Goal: Task Accomplishment & Management: Use online tool/utility

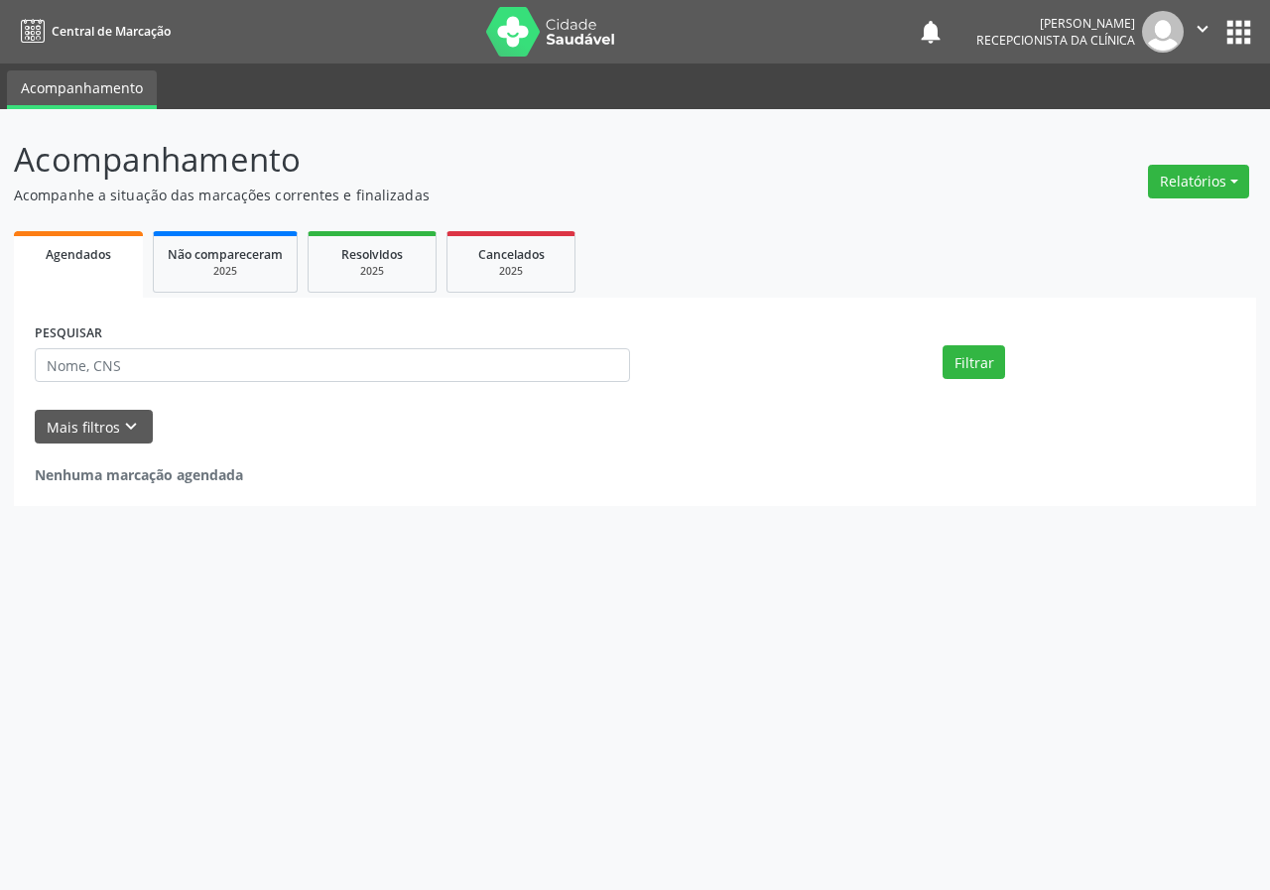
select select "8"
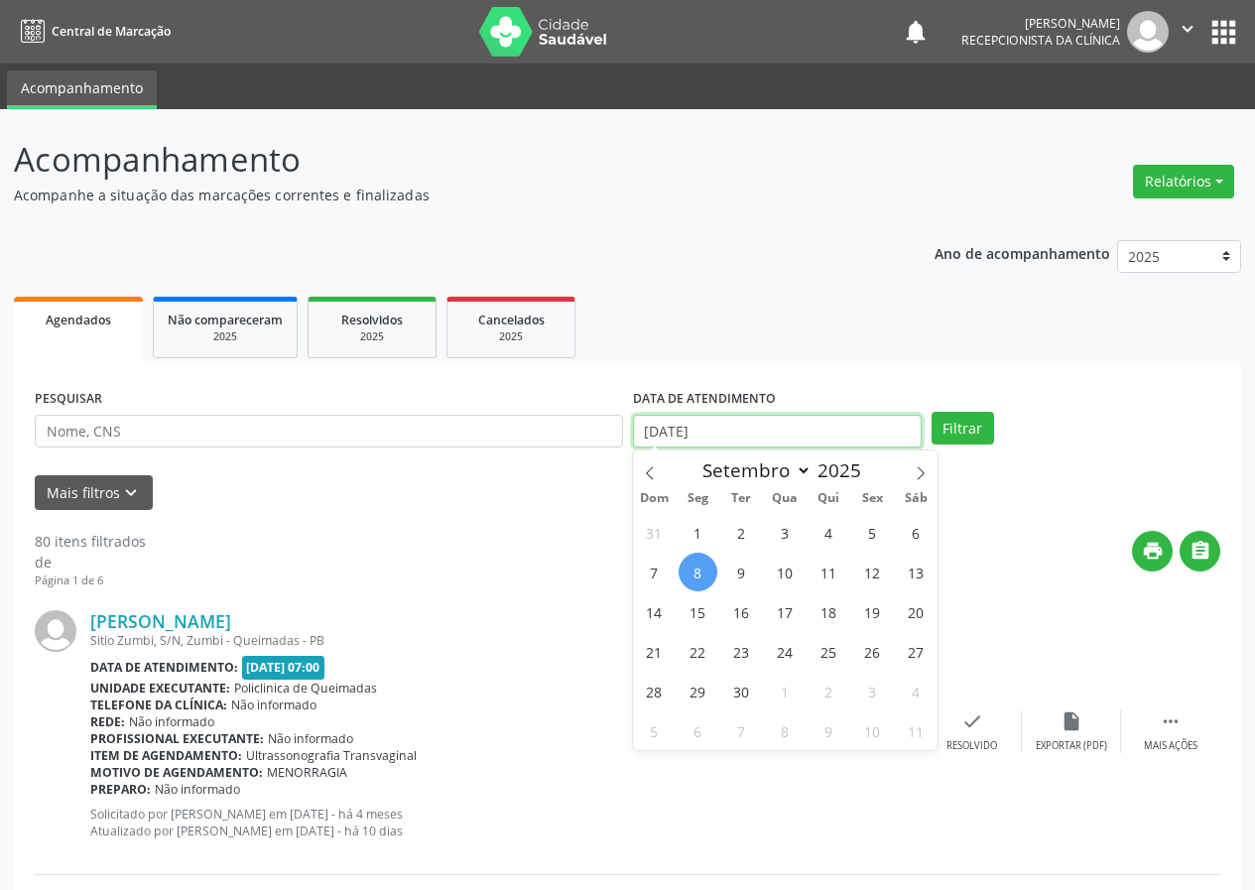
click at [819, 424] on input "[DATE]" at bounding box center [777, 432] width 289 height 34
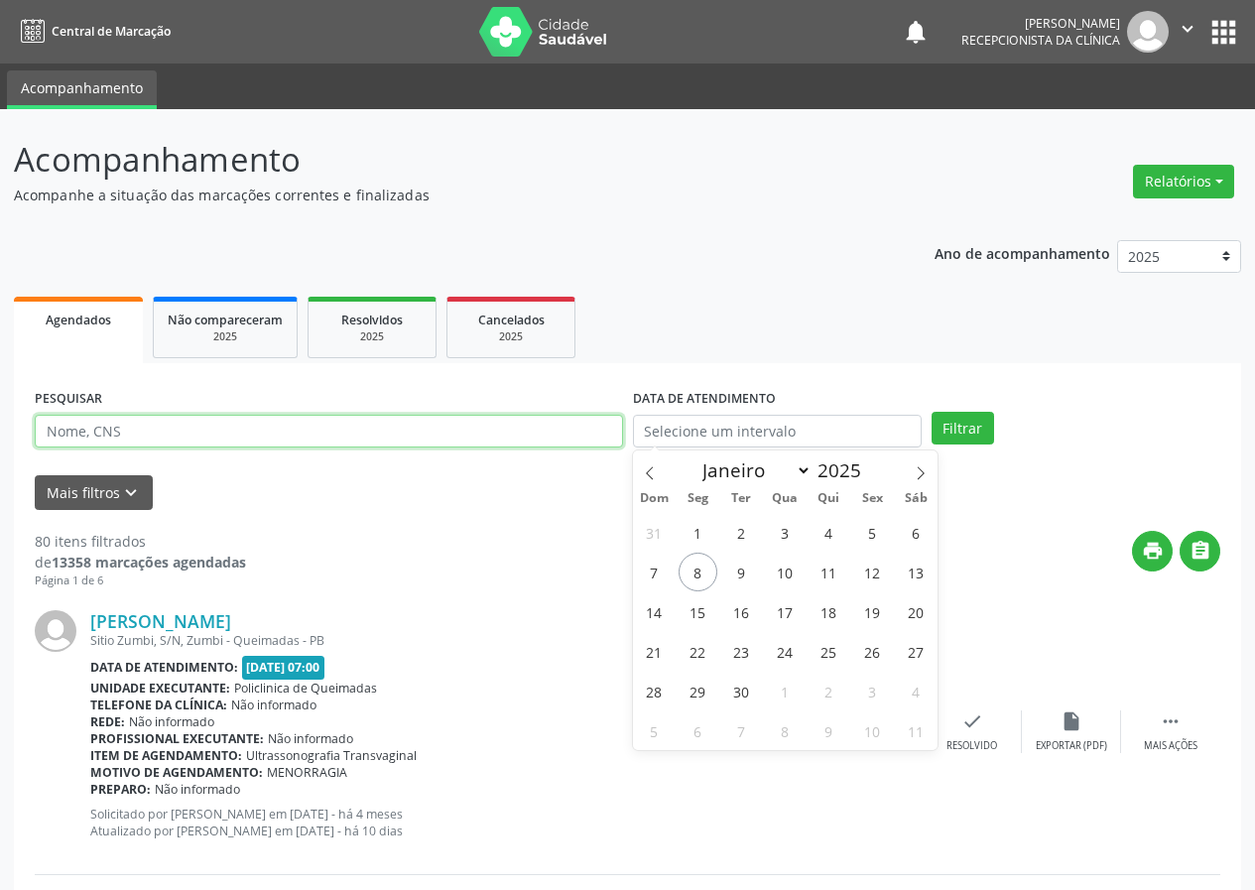
click at [567, 425] on input "text" at bounding box center [329, 432] width 588 height 34
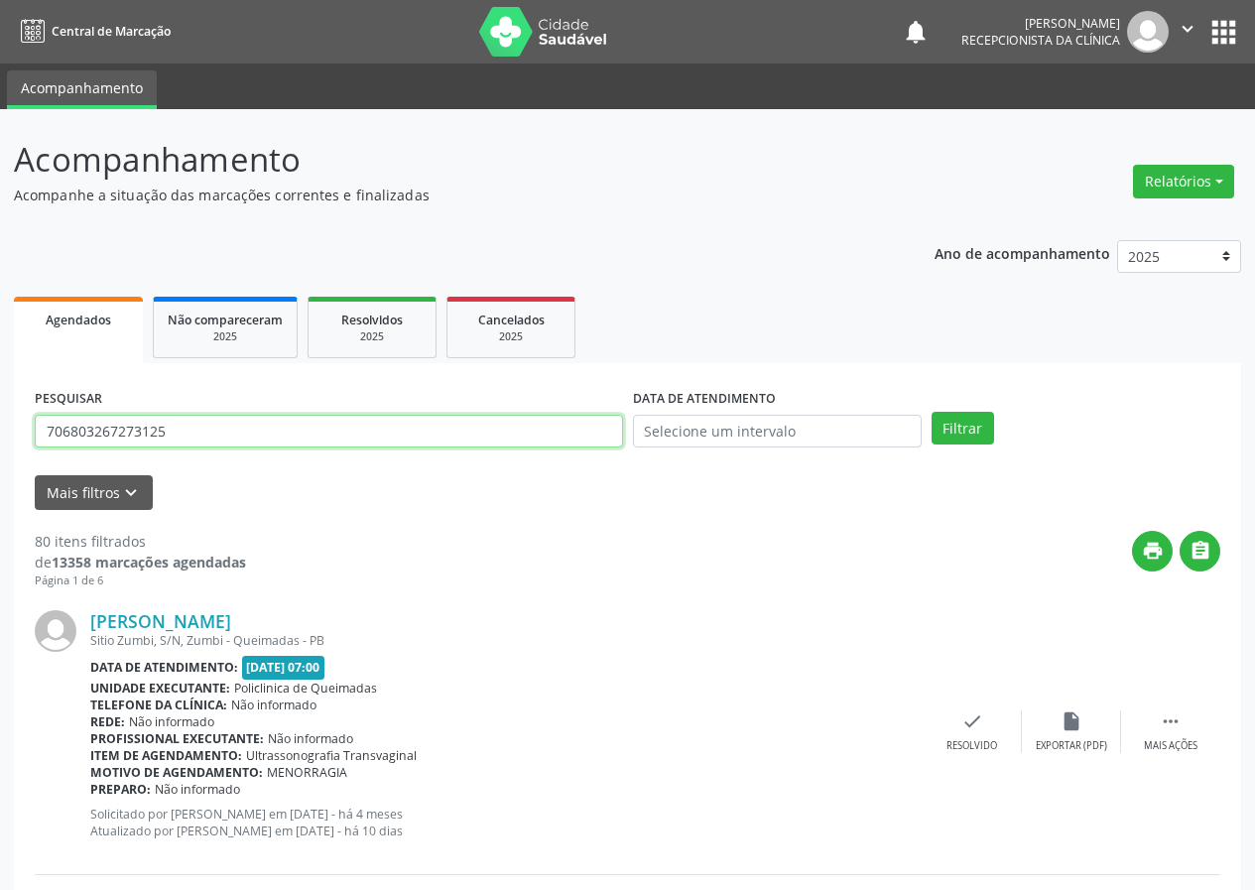
click at [932, 412] on button "Filtrar" at bounding box center [963, 429] width 63 height 34
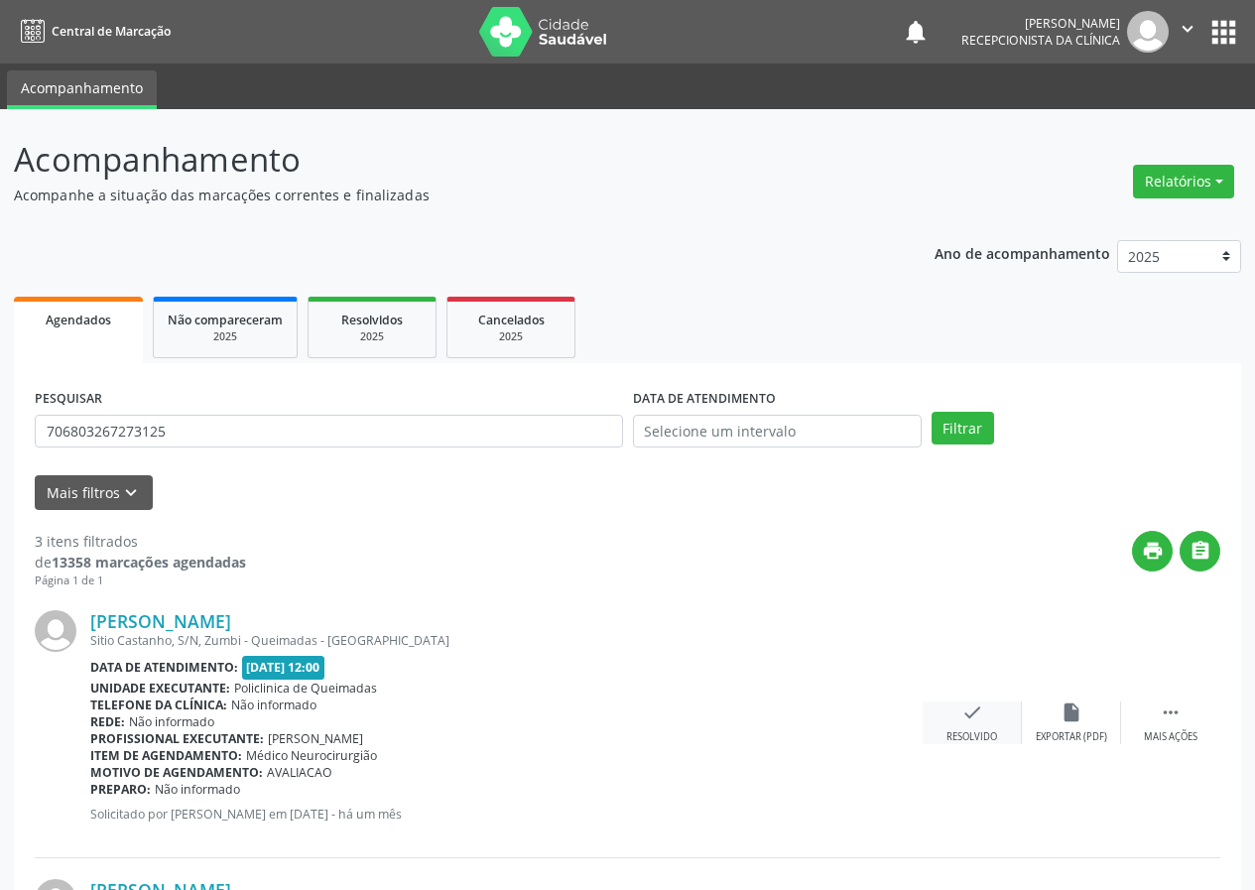
click at [981, 716] on icon "check" at bounding box center [972, 713] width 22 height 22
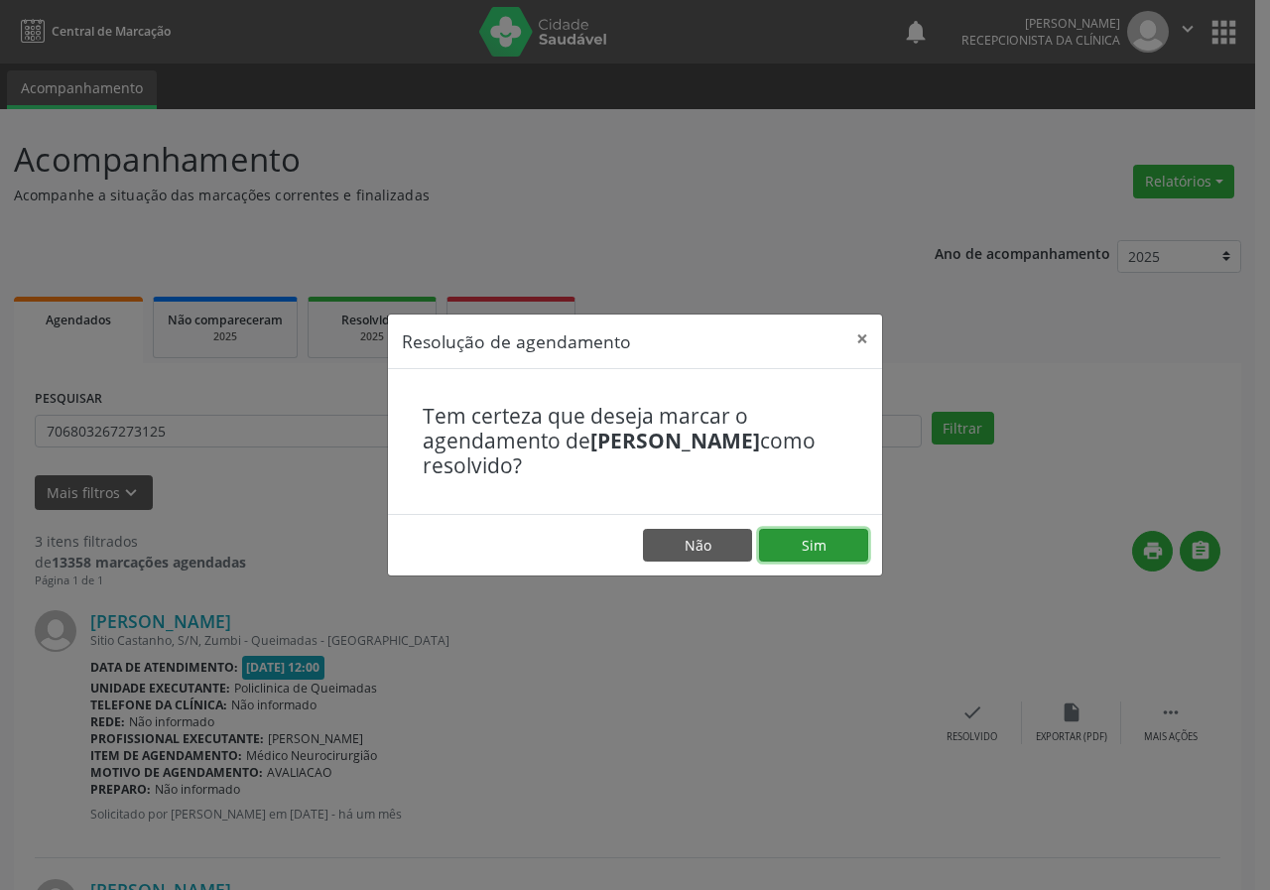
click at [810, 559] on button "Sim" at bounding box center [813, 546] width 109 height 34
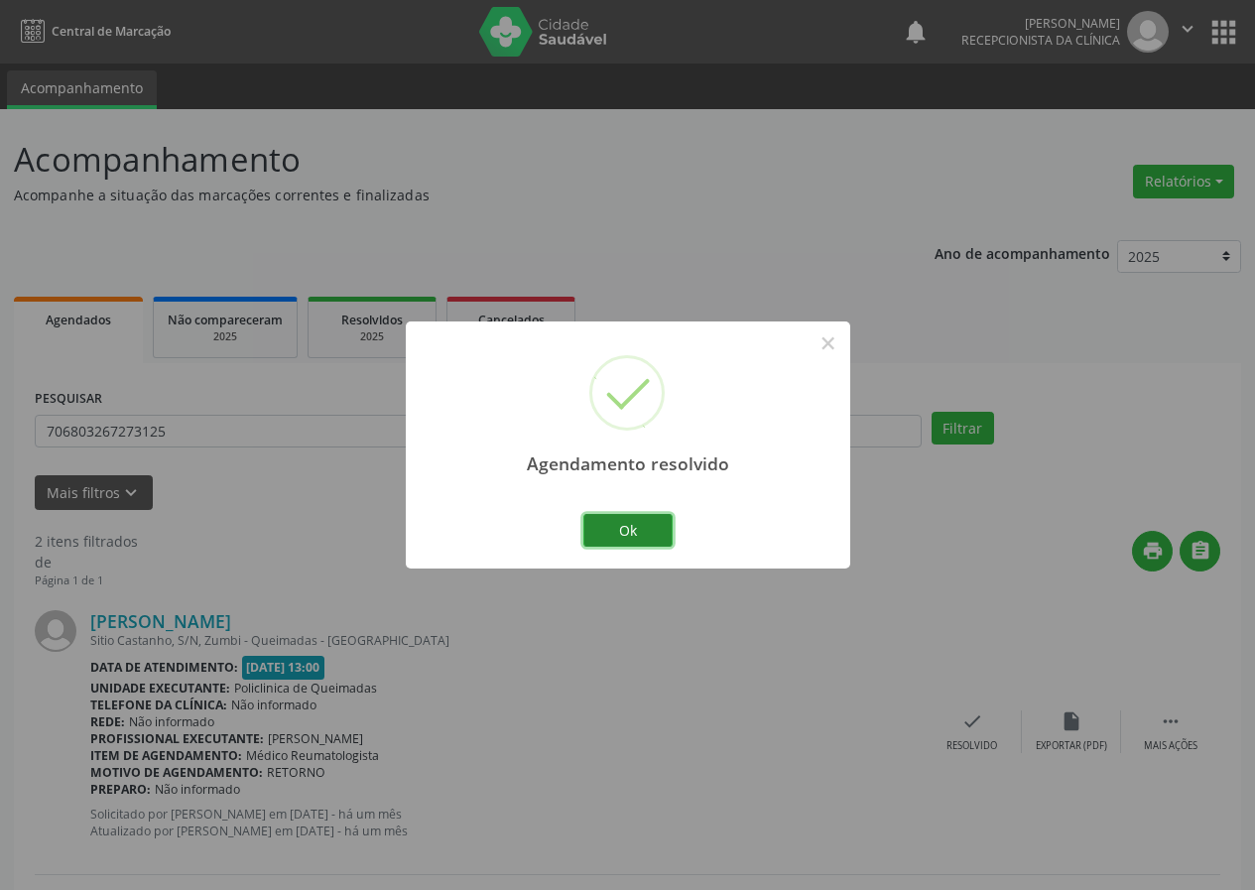
click at [606, 540] on button "Ok" at bounding box center [627, 531] width 89 height 34
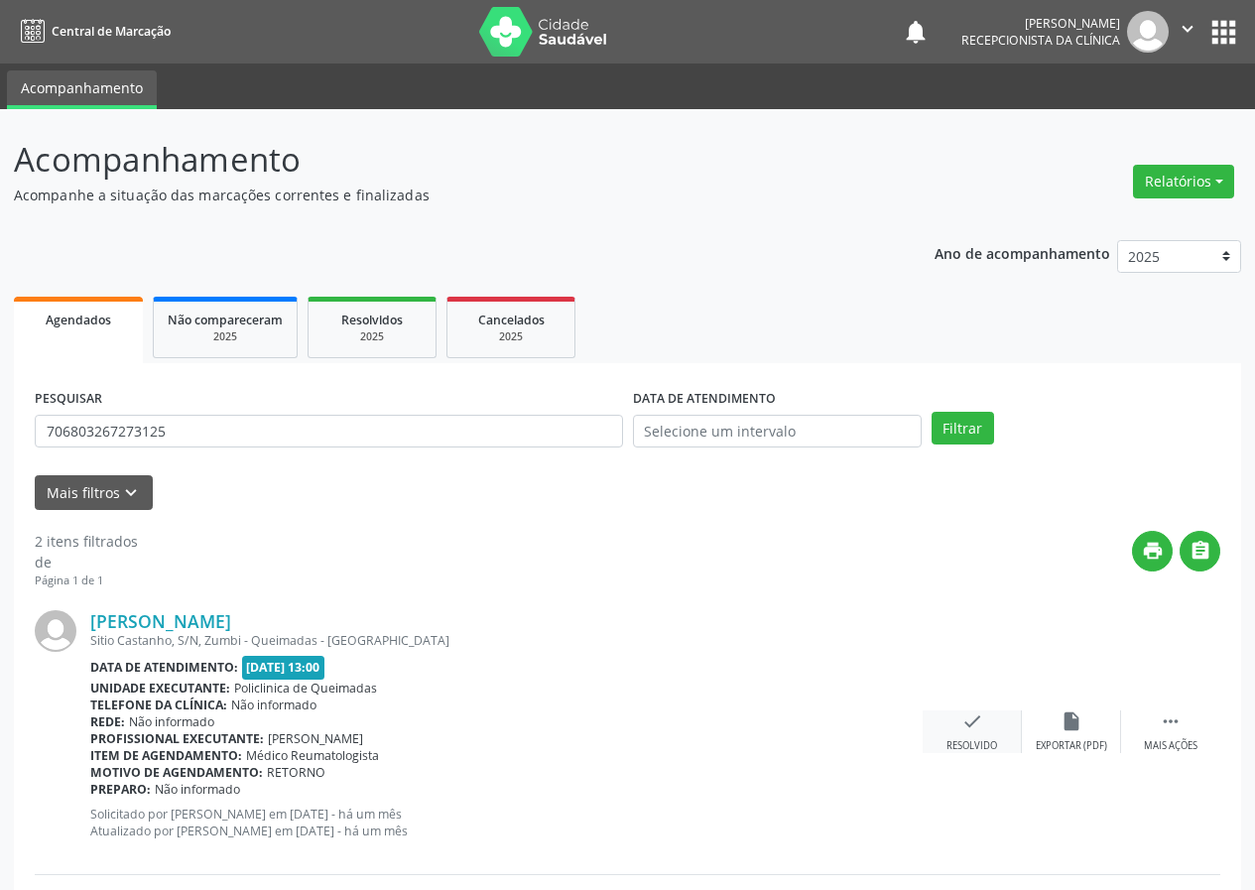
click at [965, 724] on icon "check" at bounding box center [972, 721] width 22 height 22
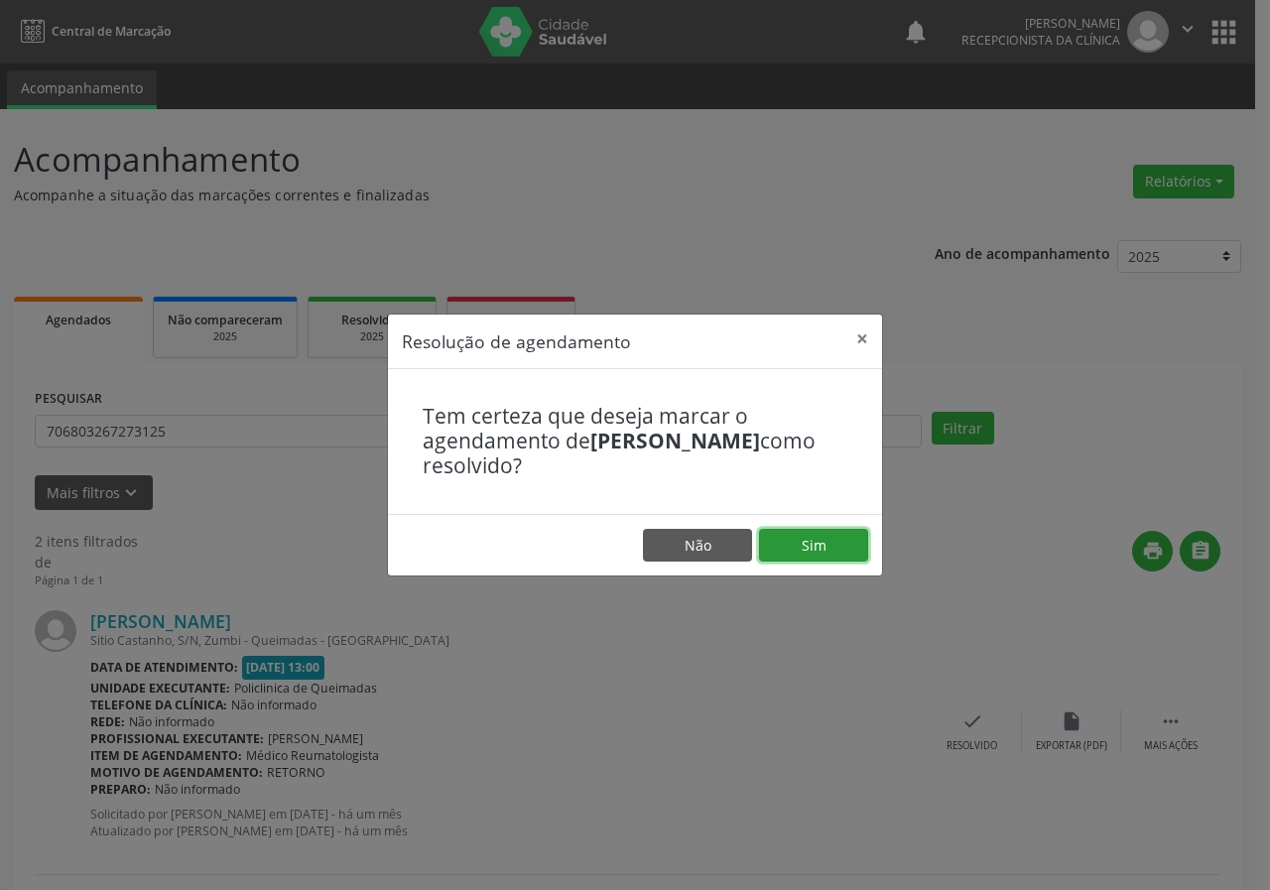
click at [793, 546] on button "Sim" at bounding box center [813, 546] width 109 height 34
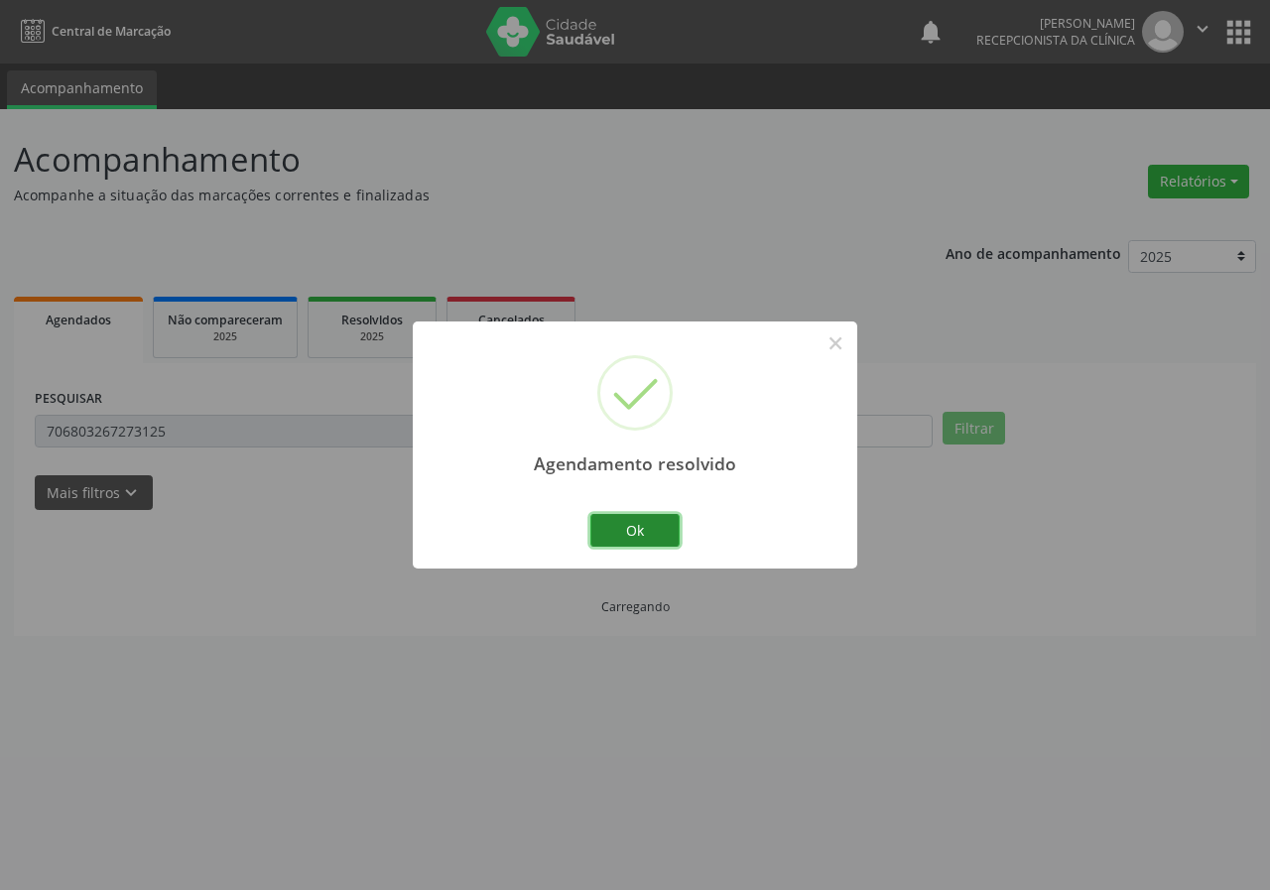
click at [626, 537] on button "Ok" at bounding box center [634, 531] width 89 height 34
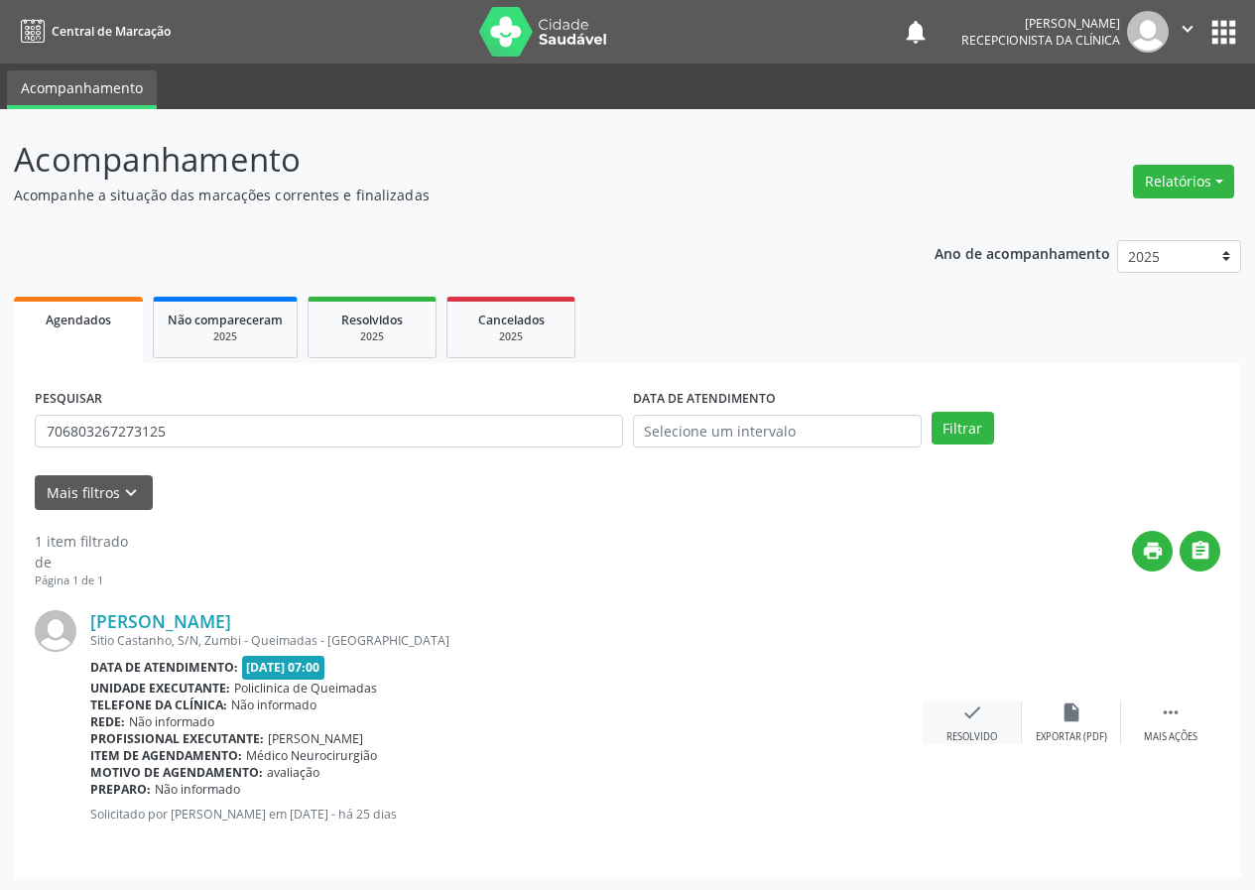
click at [940, 713] on div "check Resolvido" at bounding box center [972, 723] width 99 height 43
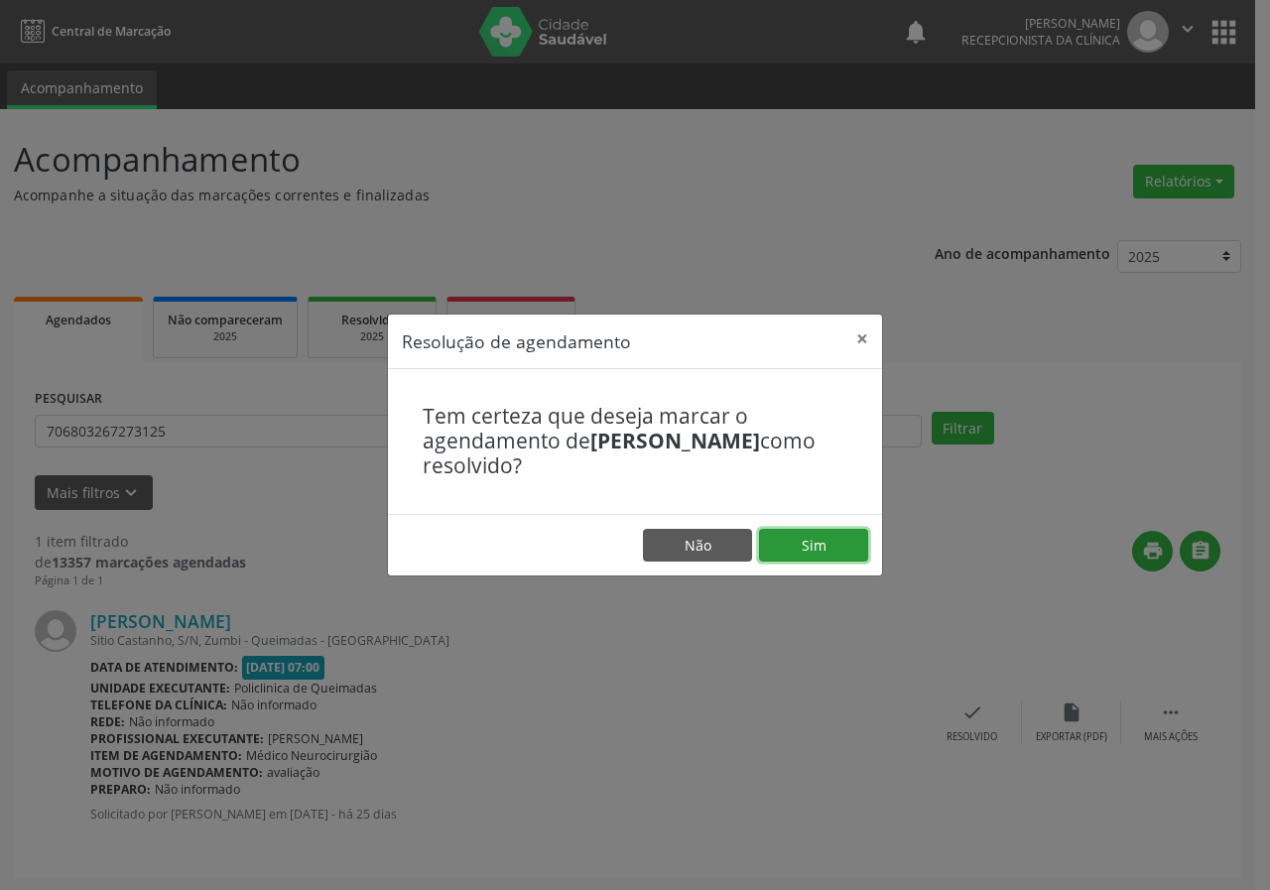
click at [817, 549] on button "Sim" at bounding box center [813, 546] width 109 height 34
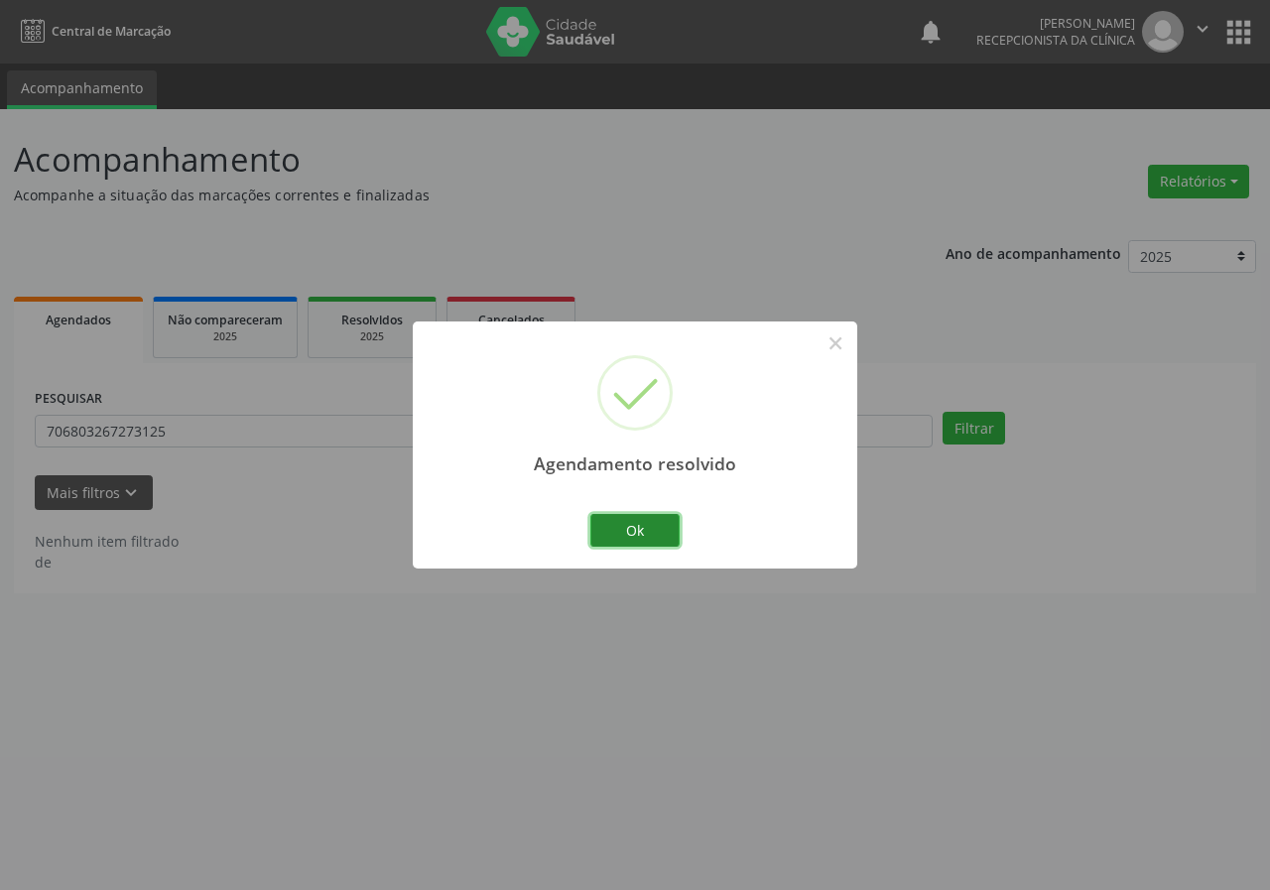
click at [671, 529] on button "Ok" at bounding box center [634, 531] width 89 height 34
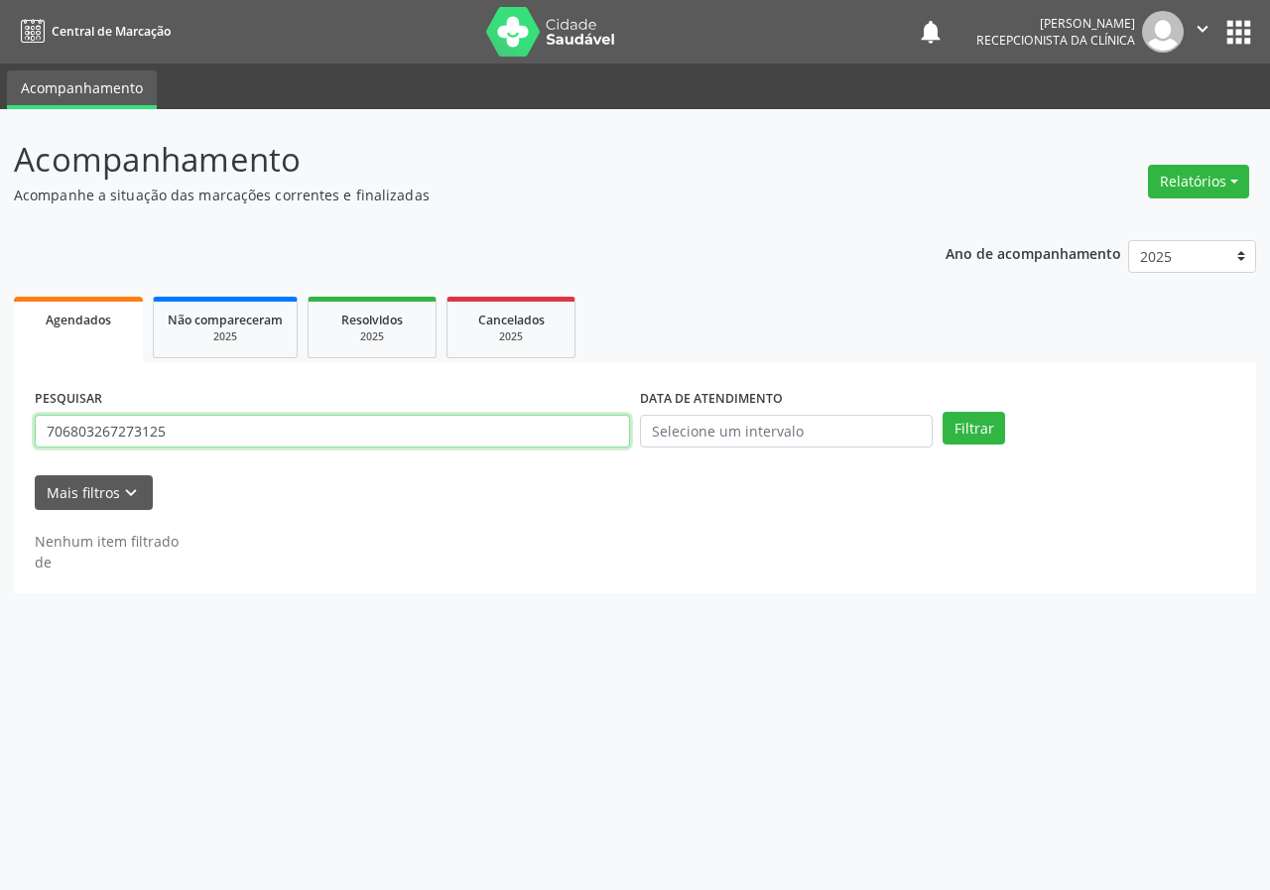
click at [294, 442] on input "706803267273125" at bounding box center [332, 432] width 595 height 34
click at [943, 412] on button "Filtrar" at bounding box center [974, 429] width 63 height 34
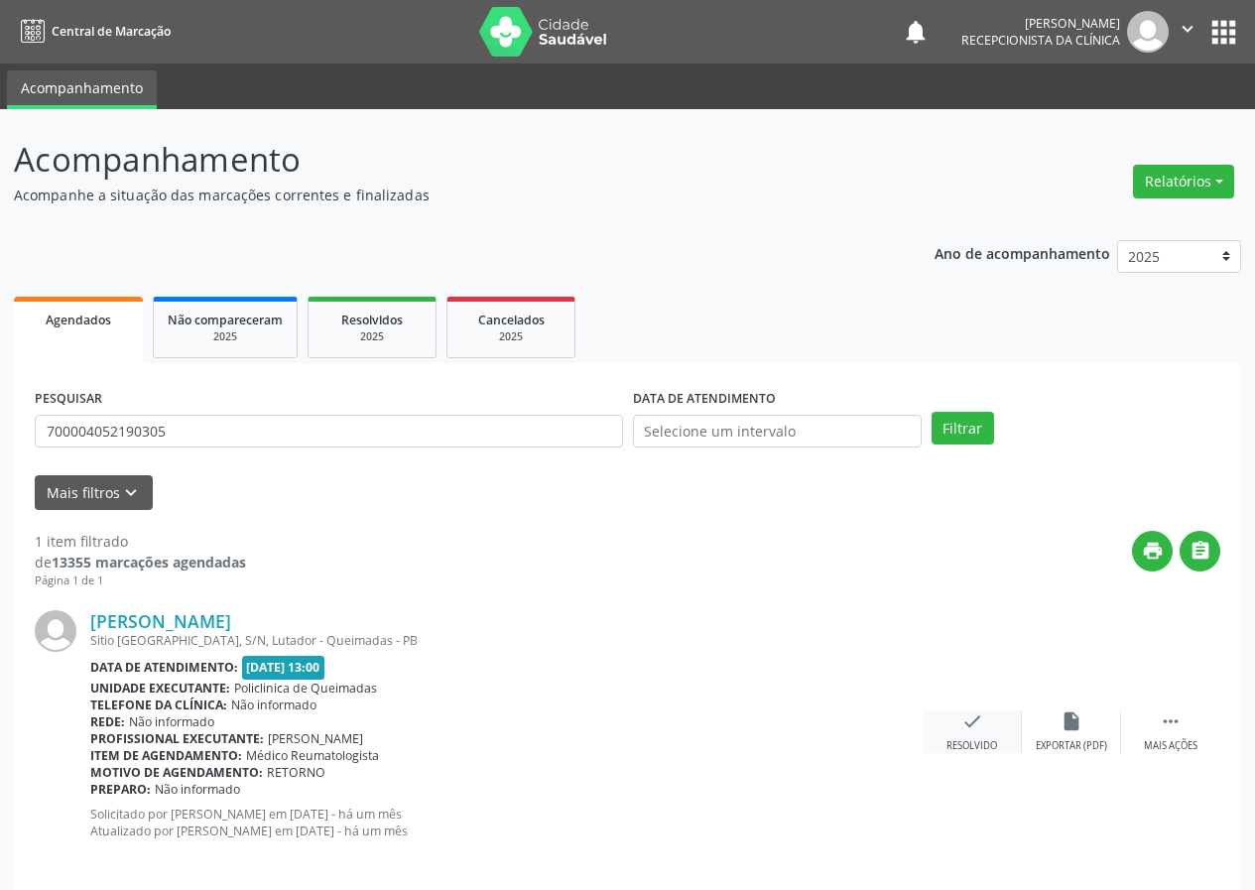
click at [963, 721] on icon "check" at bounding box center [972, 721] width 22 height 22
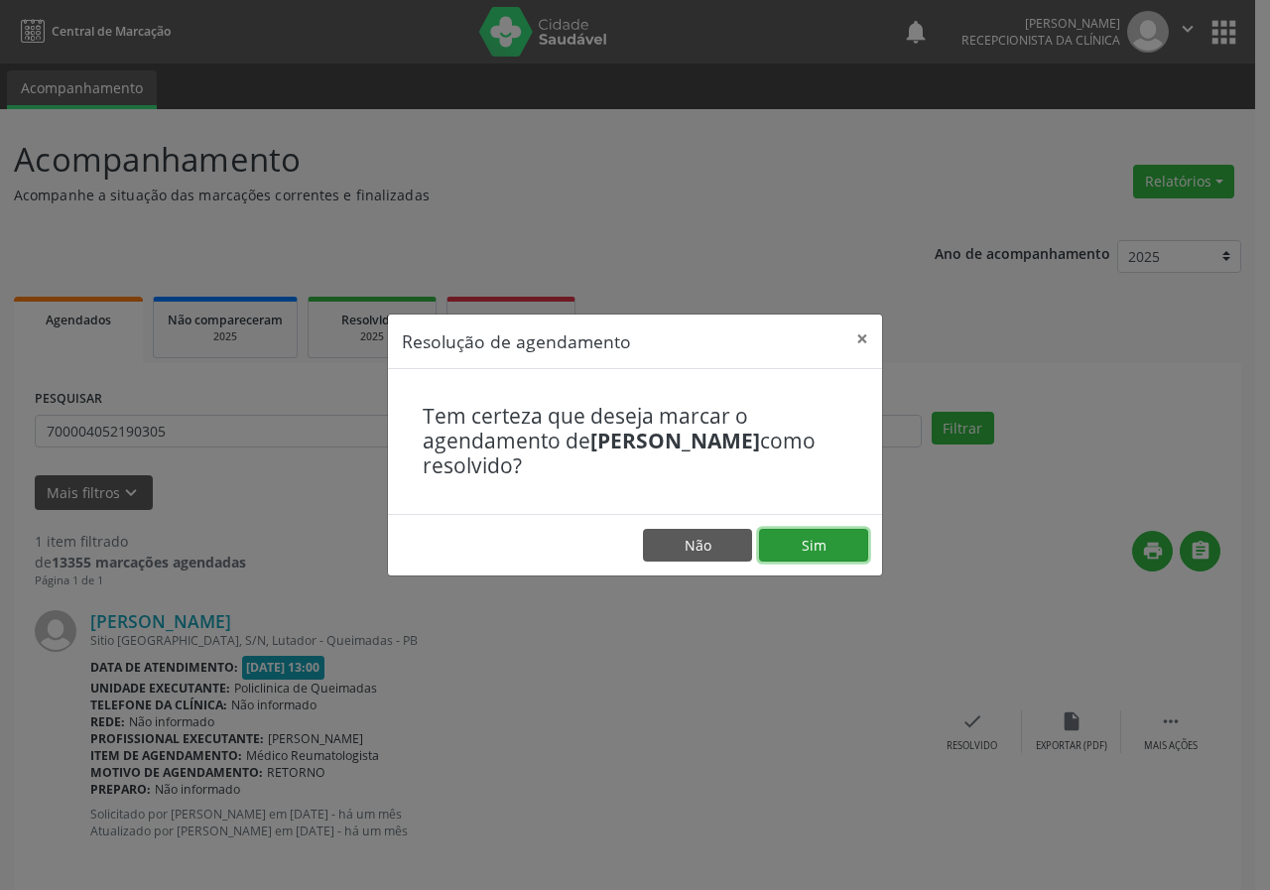
click at [795, 544] on button "Sim" at bounding box center [813, 546] width 109 height 34
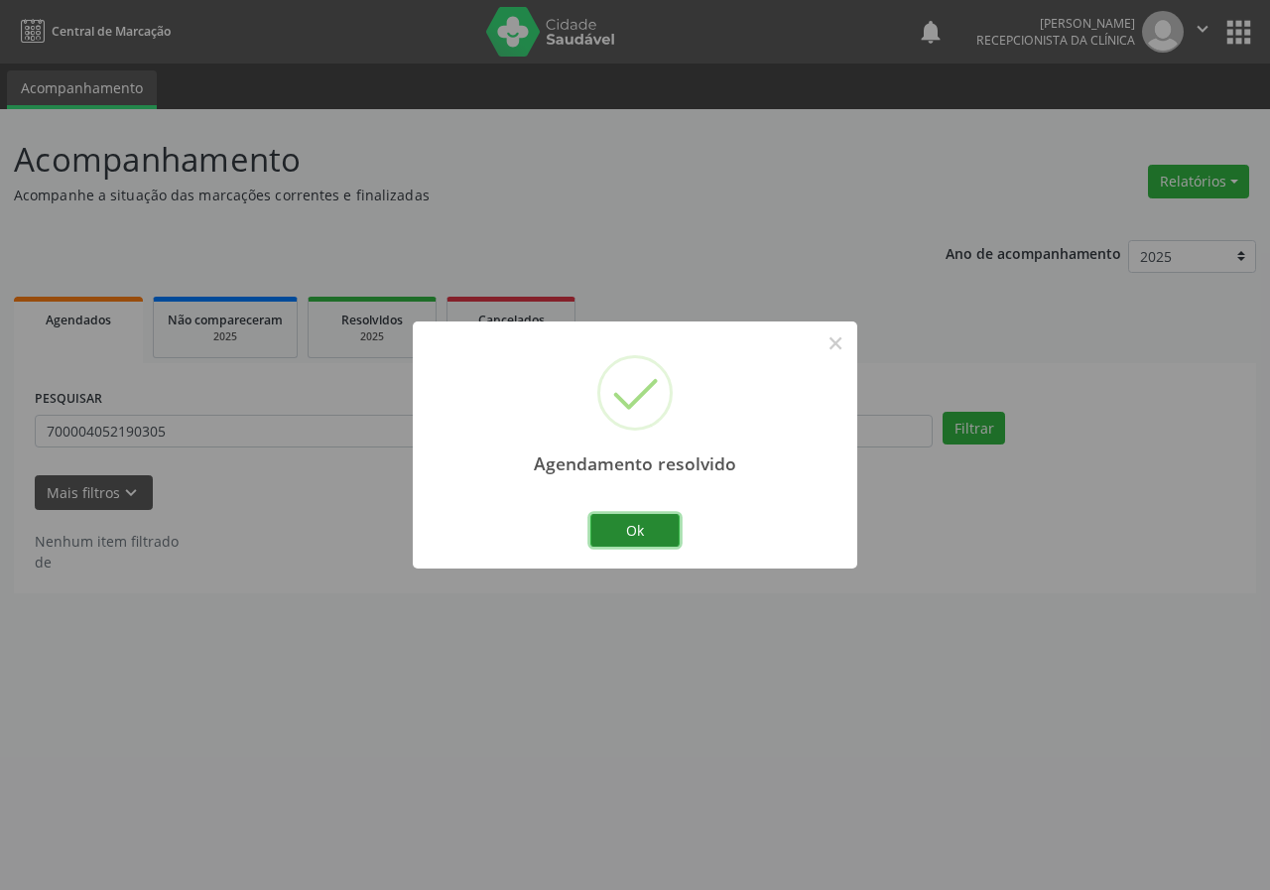
click at [642, 534] on button "Ok" at bounding box center [634, 531] width 89 height 34
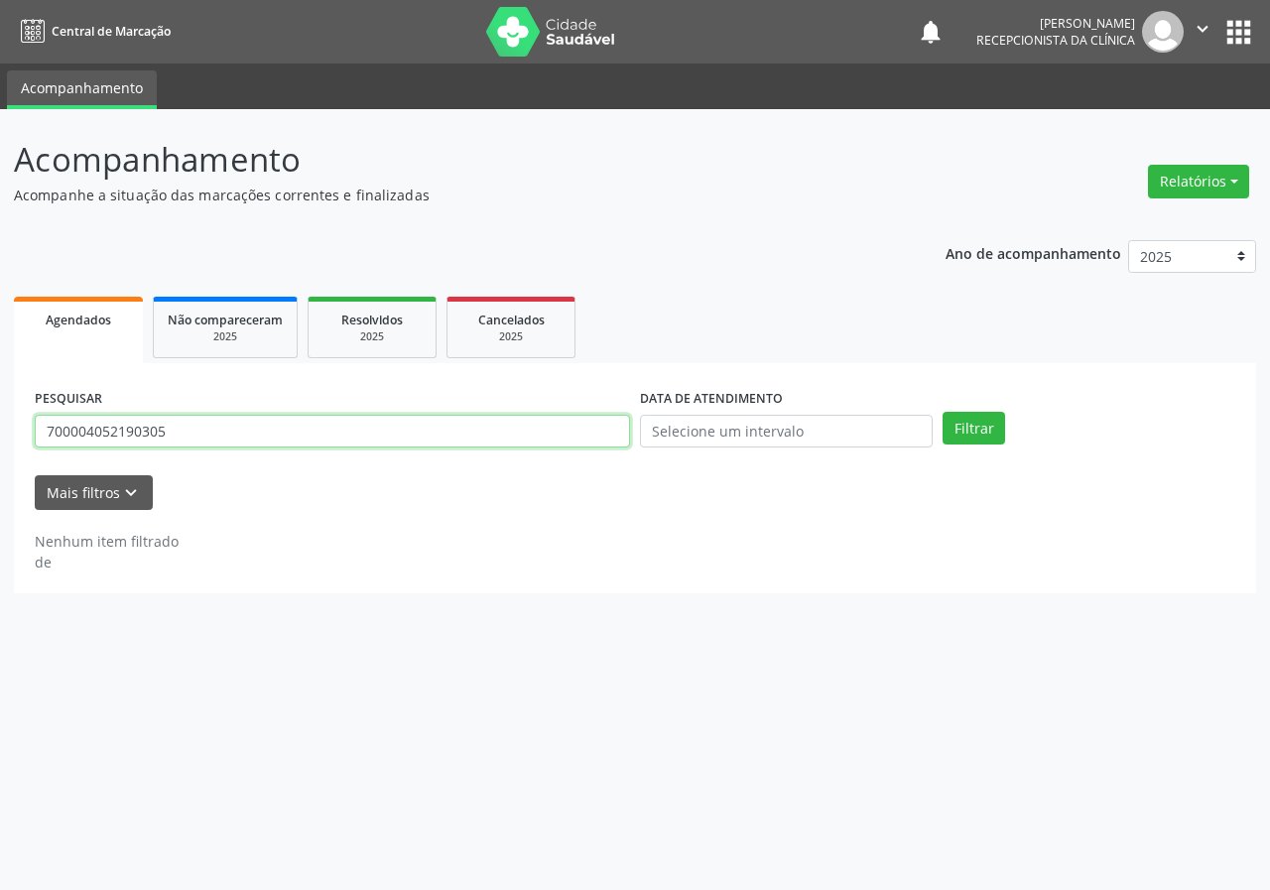
click at [318, 444] on input "700004052190305" at bounding box center [332, 432] width 595 height 34
click at [943, 412] on button "Filtrar" at bounding box center [974, 429] width 63 height 34
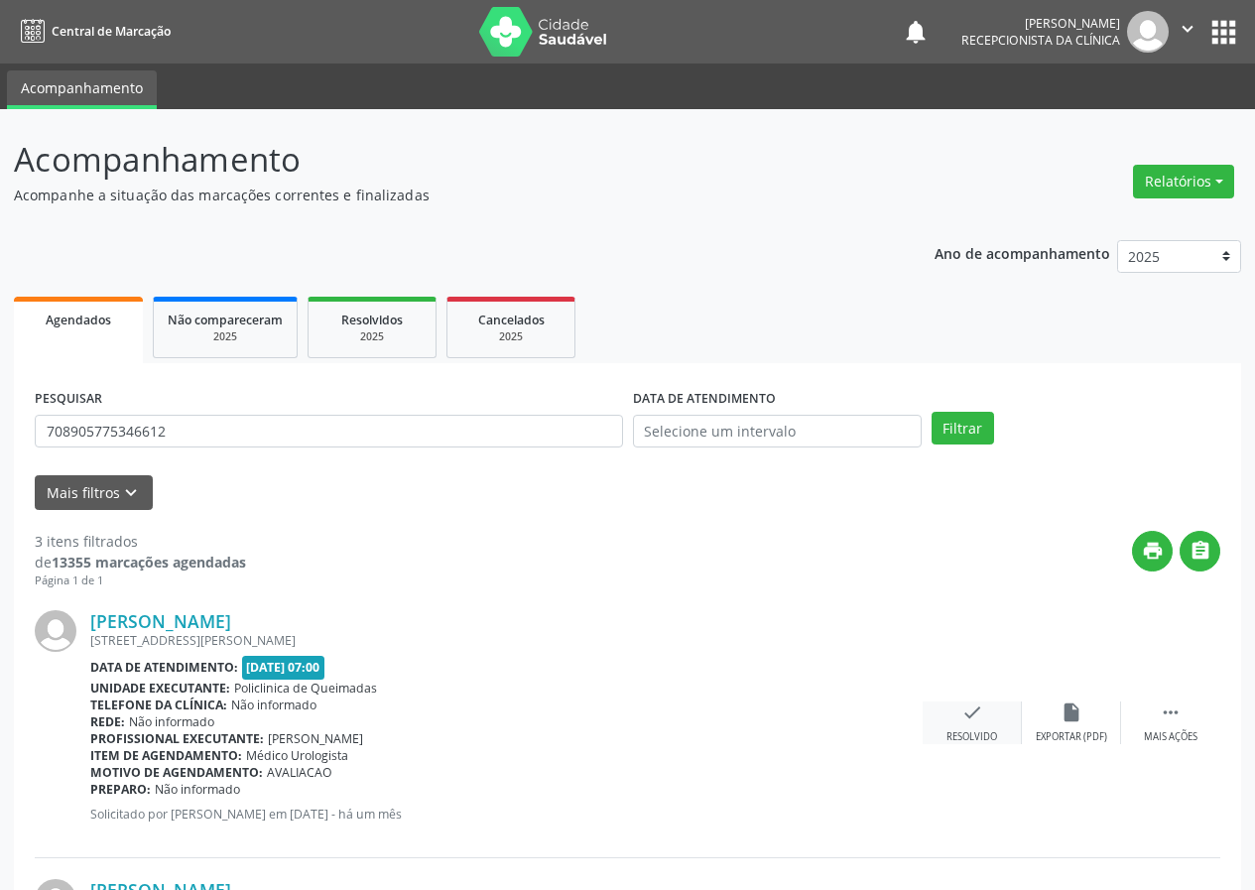
click at [969, 724] on div "check Resolvido" at bounding box center [972, 723] width 99 height 43
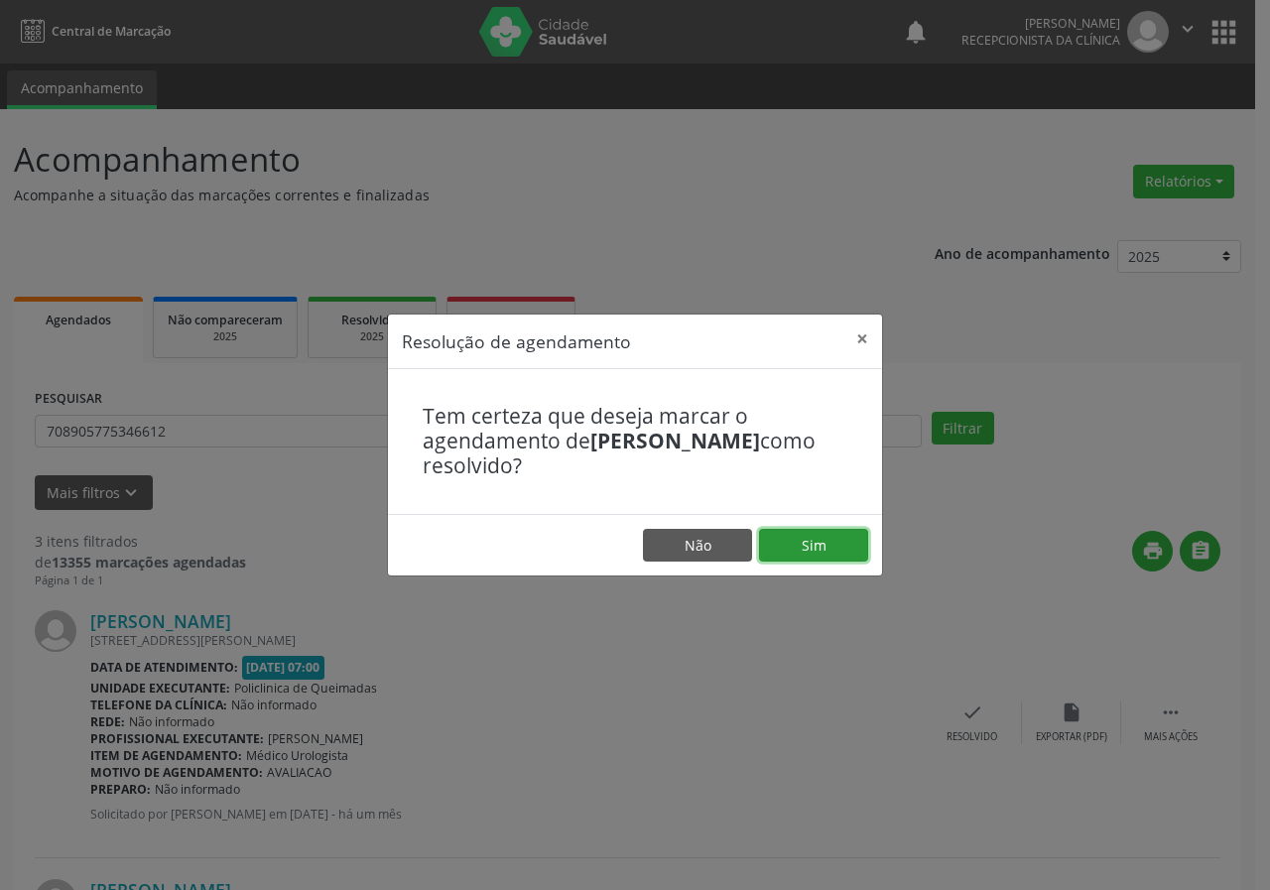
click at [820, 544] on button "Sim" at bounding box center [813, 546] width 109 height 34
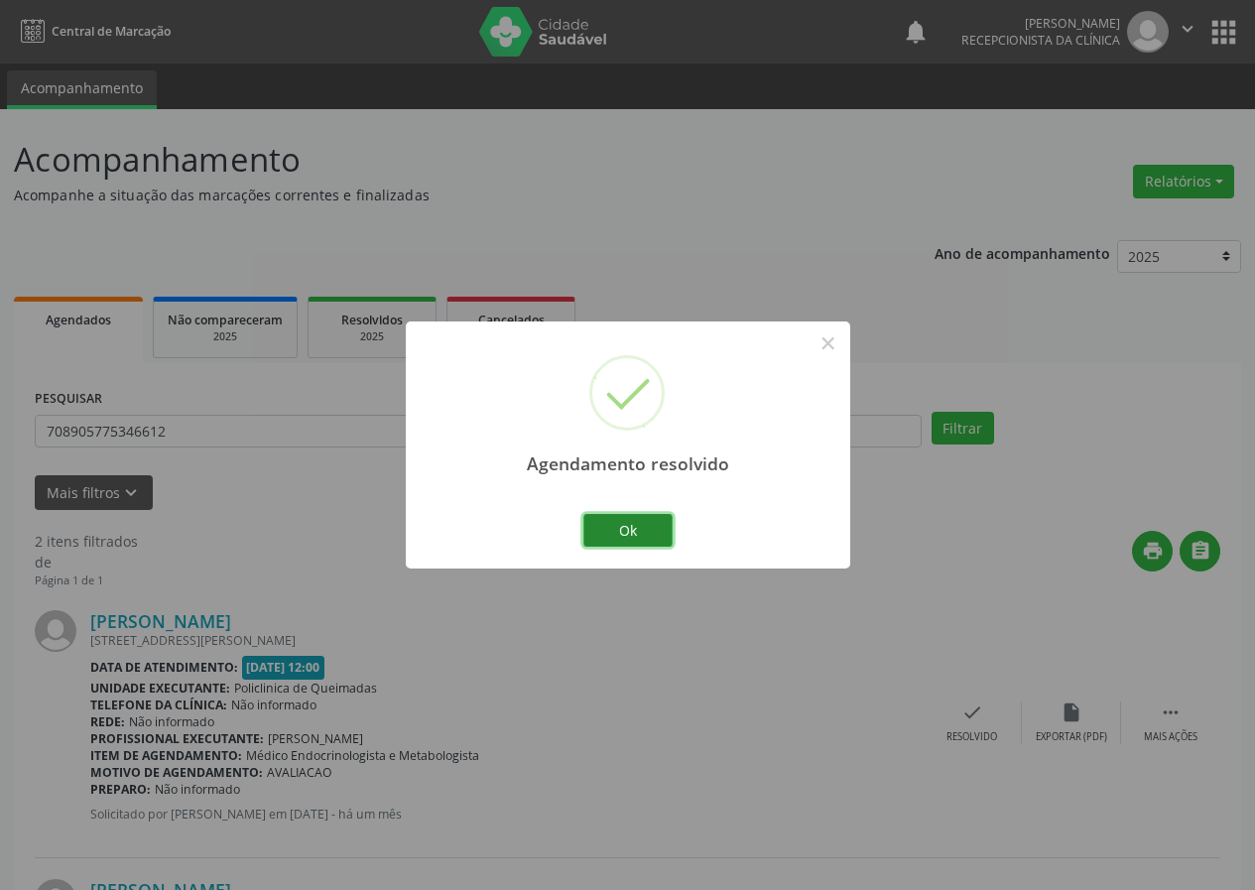
click at [631, 521] on button "Ok" at bounding box center [627, 531] width 89 height 34
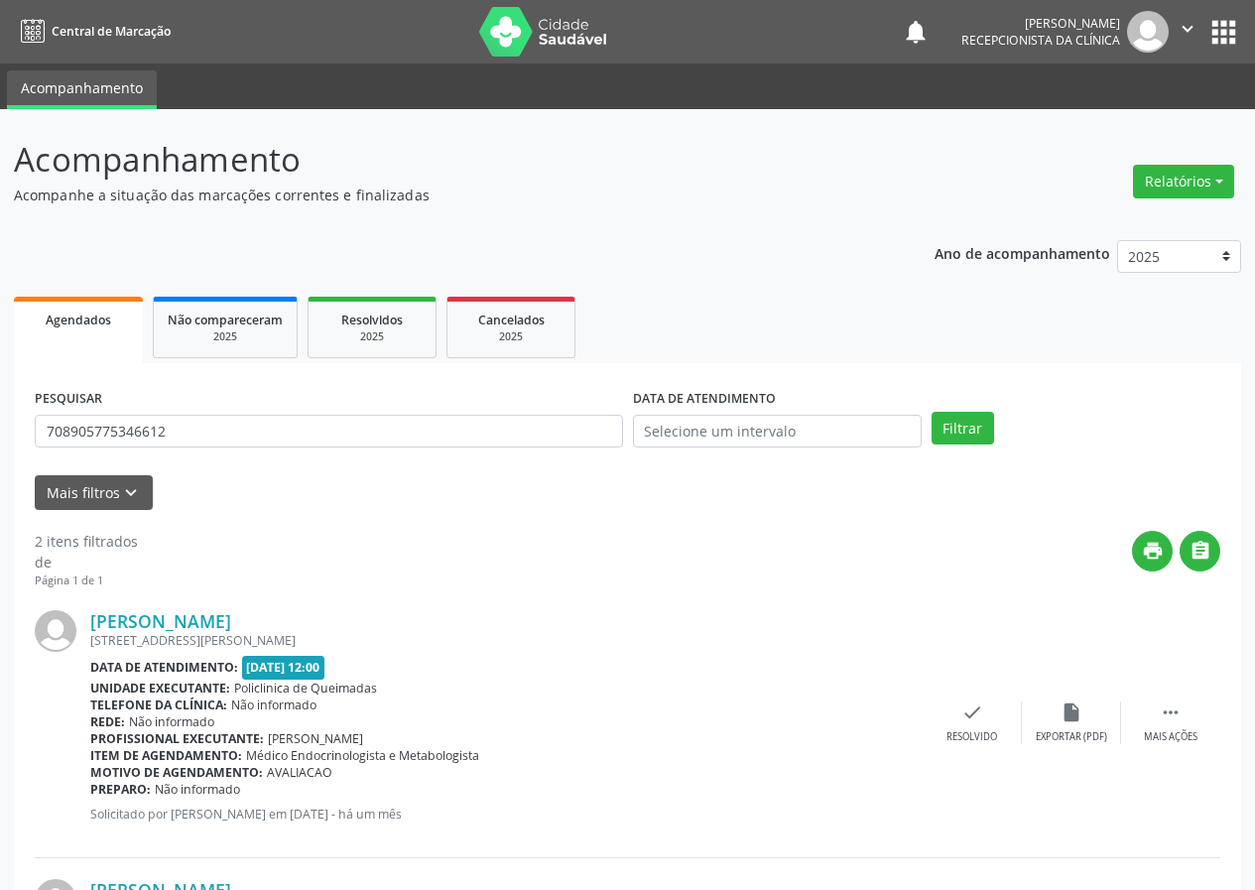
click at [952, 701] on div "[PERSON_NAME] [STREET_ADDRESS][PERSON_NAME][PERSON_NAME] Data de atendimento: […" at bounding box center [628, 723] width 1186 height 269
click at [988, 703] on div "check Resolvido" at bounding box center [972, 723] width 99 height 43
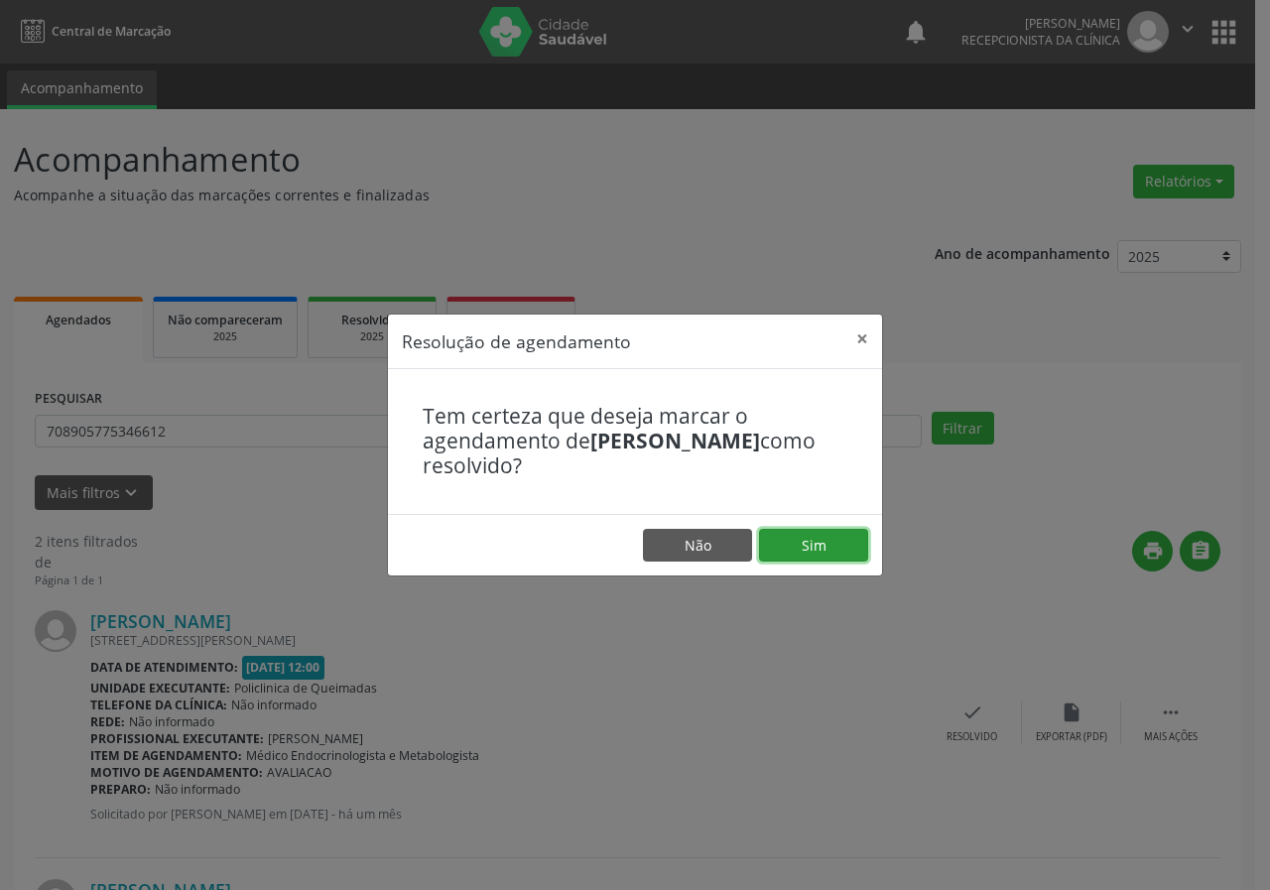
click at [813, 536] on button "Sim" at bounding box center [813, 546] width 109 height 34
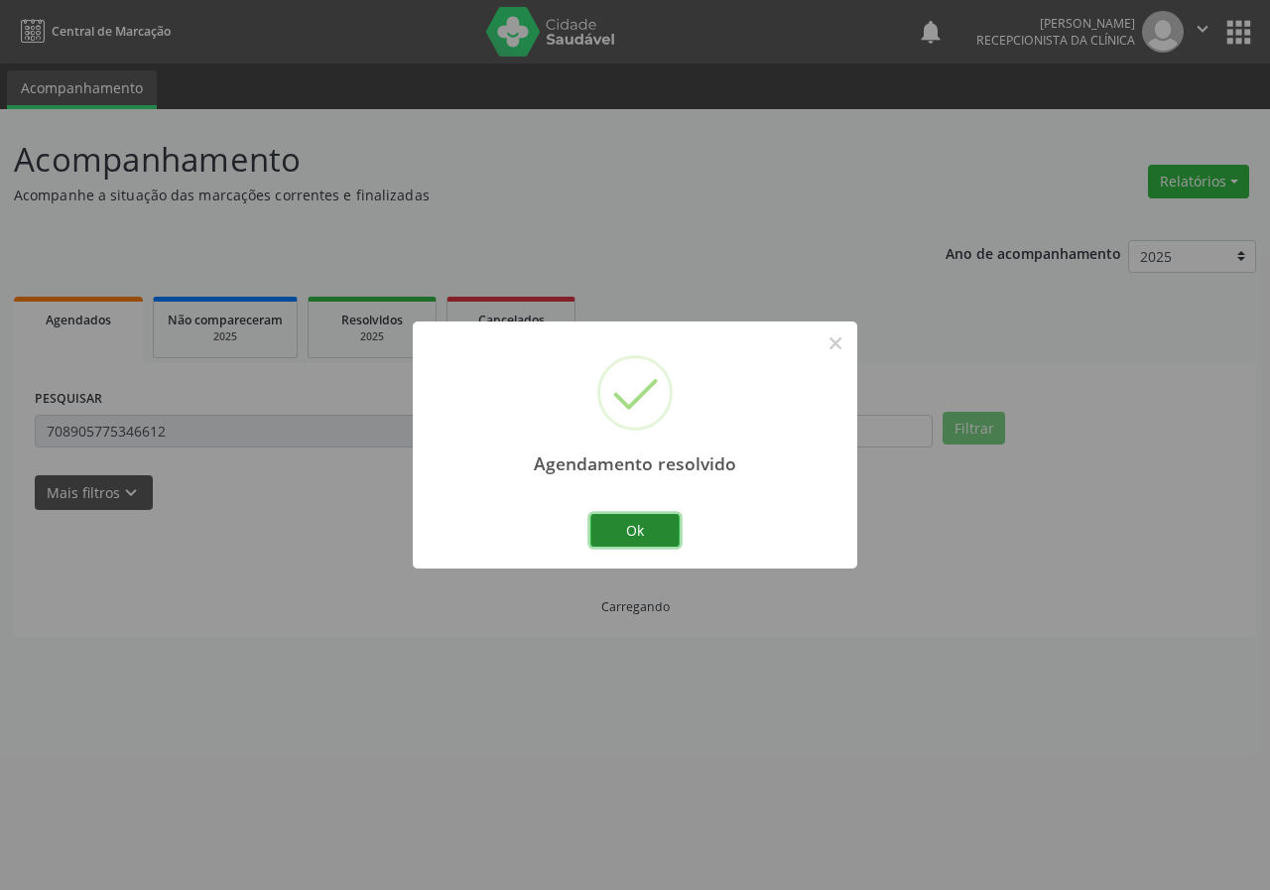
click at [657, 526] on button "Ok" at bounding box center [634, 531] width 89 height 34
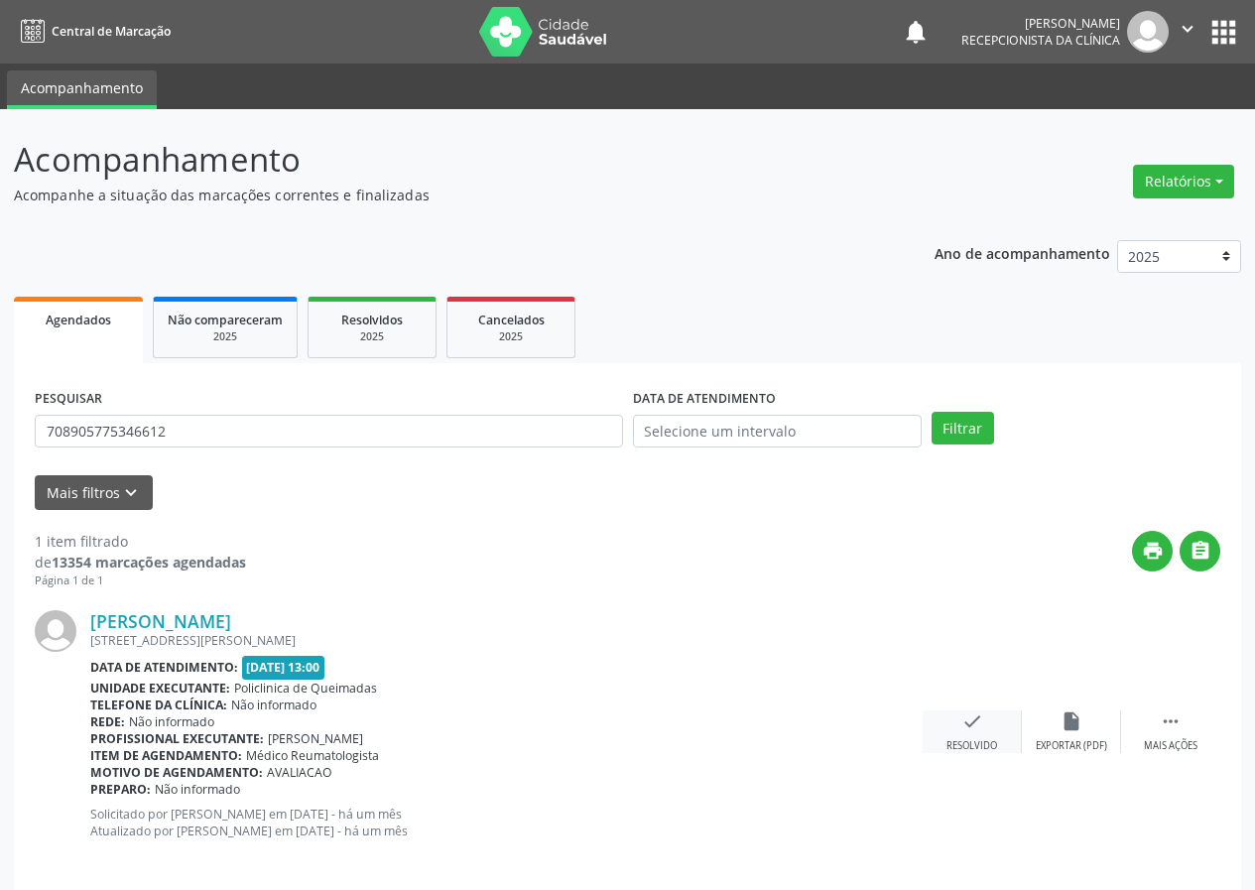
click at [974, 718] on icon "check" at bounding box center [972, 721] width 22 height 22
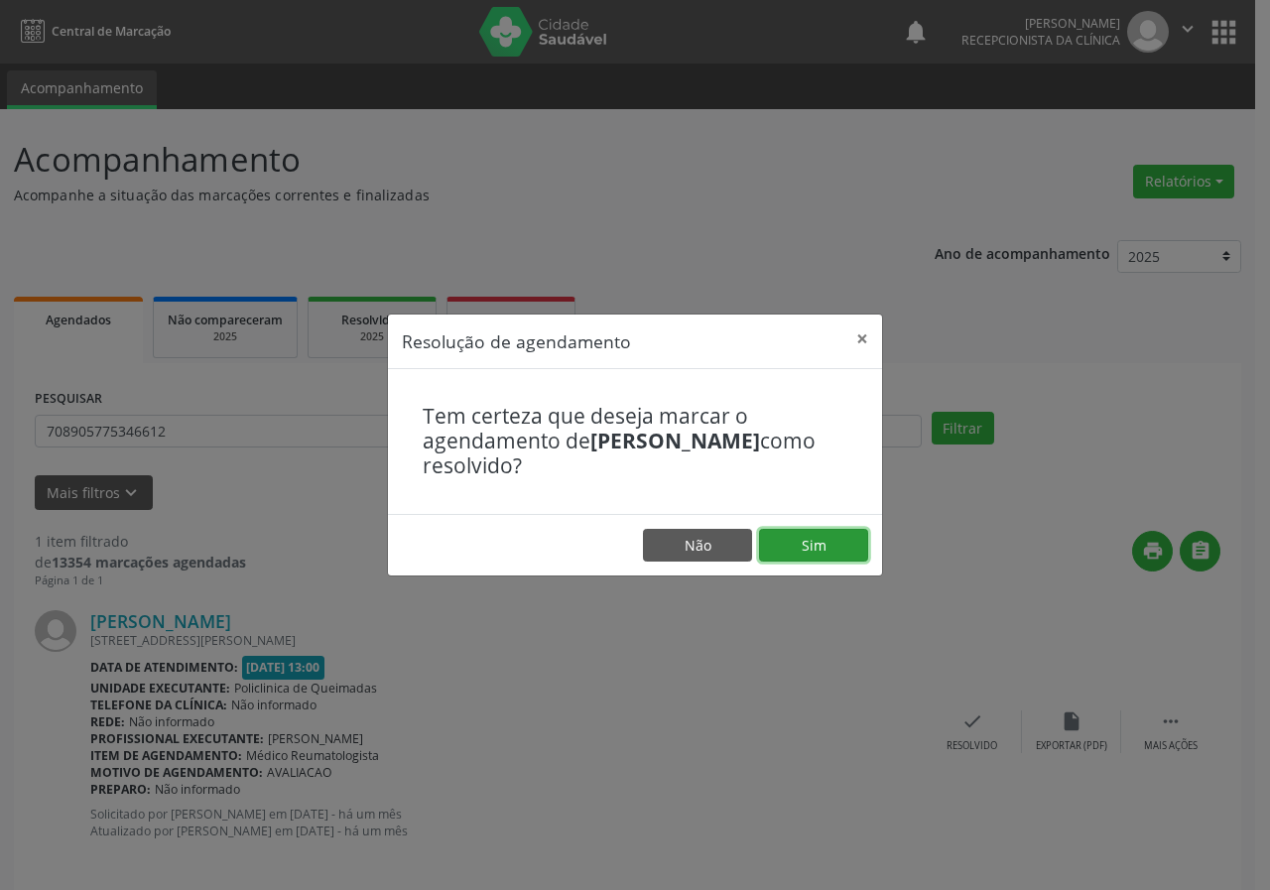
click at [807, 545] on button "Sim" at bounding box center [813, 546] width 109 height 34
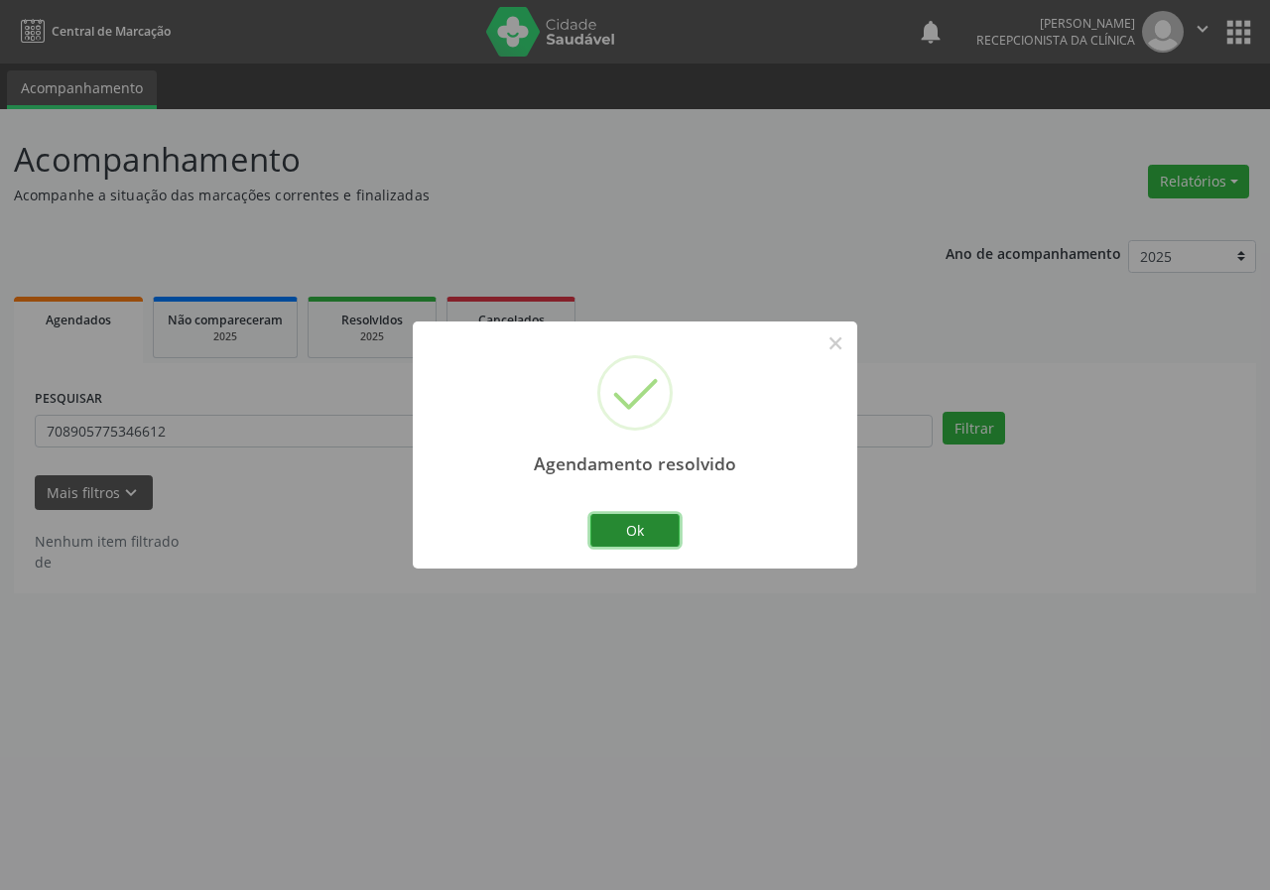
click at [640, 531] on button "Ok" at bounding box center [634, 531] width 89 height 34
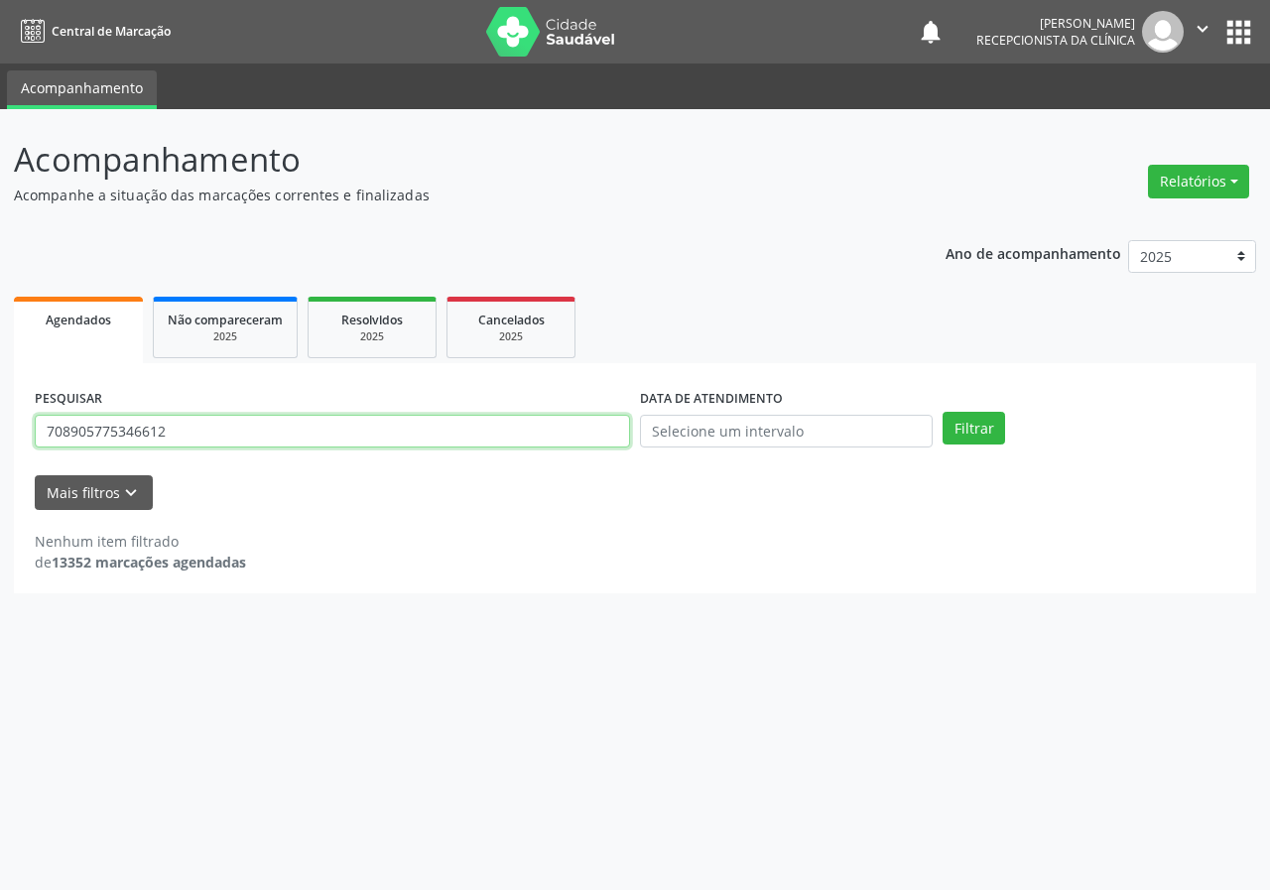
click at [337, 434] on input "708905775346612" at bounding box center [332, 432] width 595 height 34
click at [943, 412] on button "Filtrar" at bounding box center [974, 429] width 63 height 34
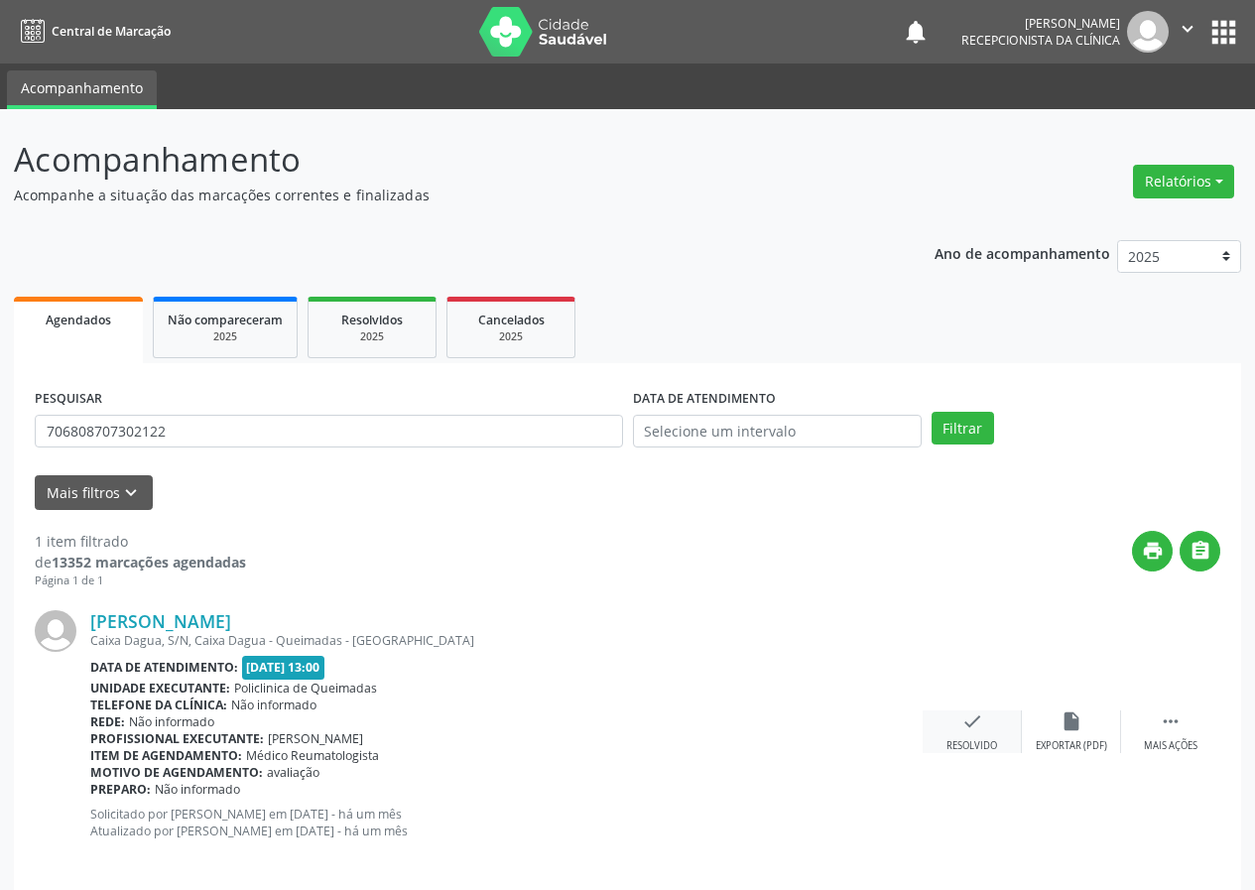
click at [998, 717] on div "check Resolvido" at bounding box center [972, 731] width 99 height 43
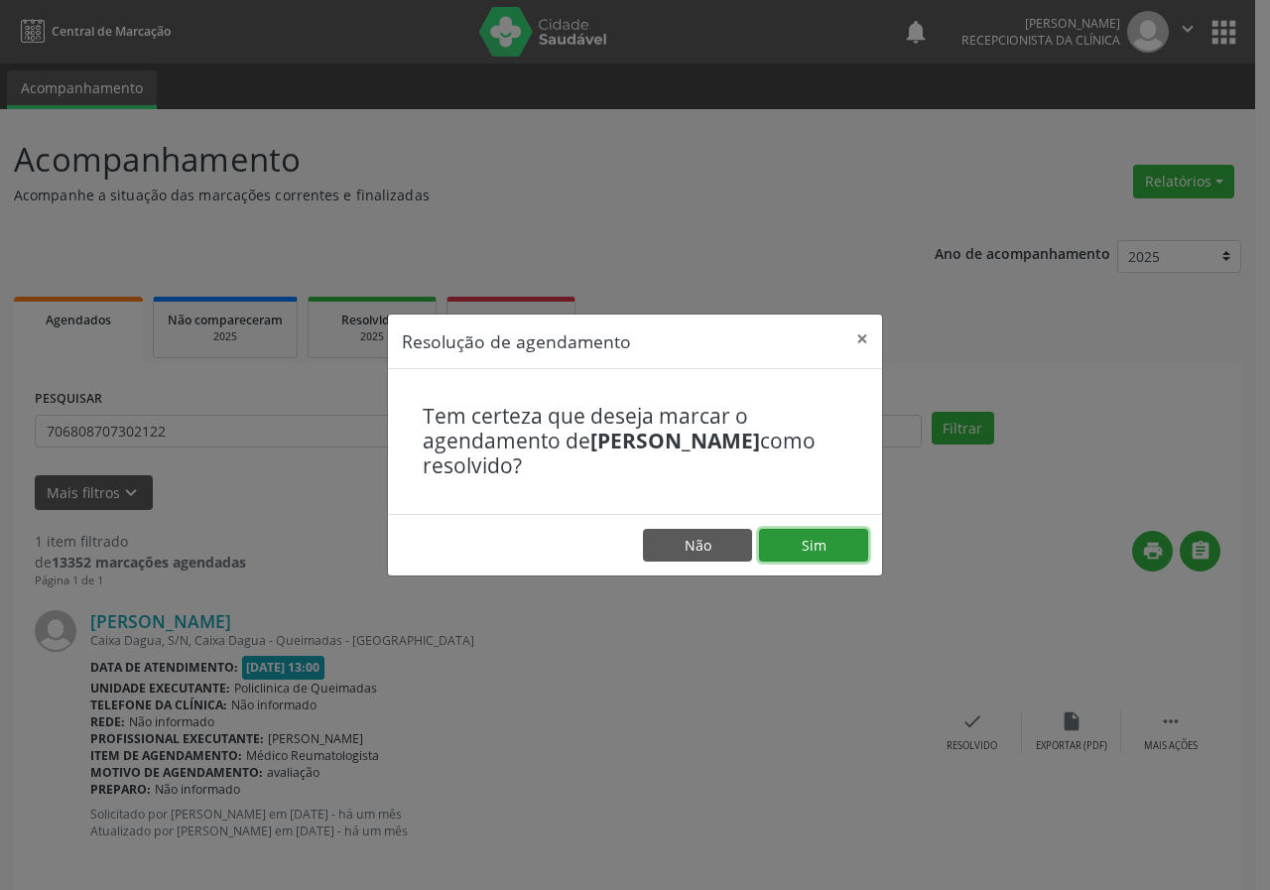
click at [789, 559] on button "Sim" at bounding box center [813, 546] width 109 height 34
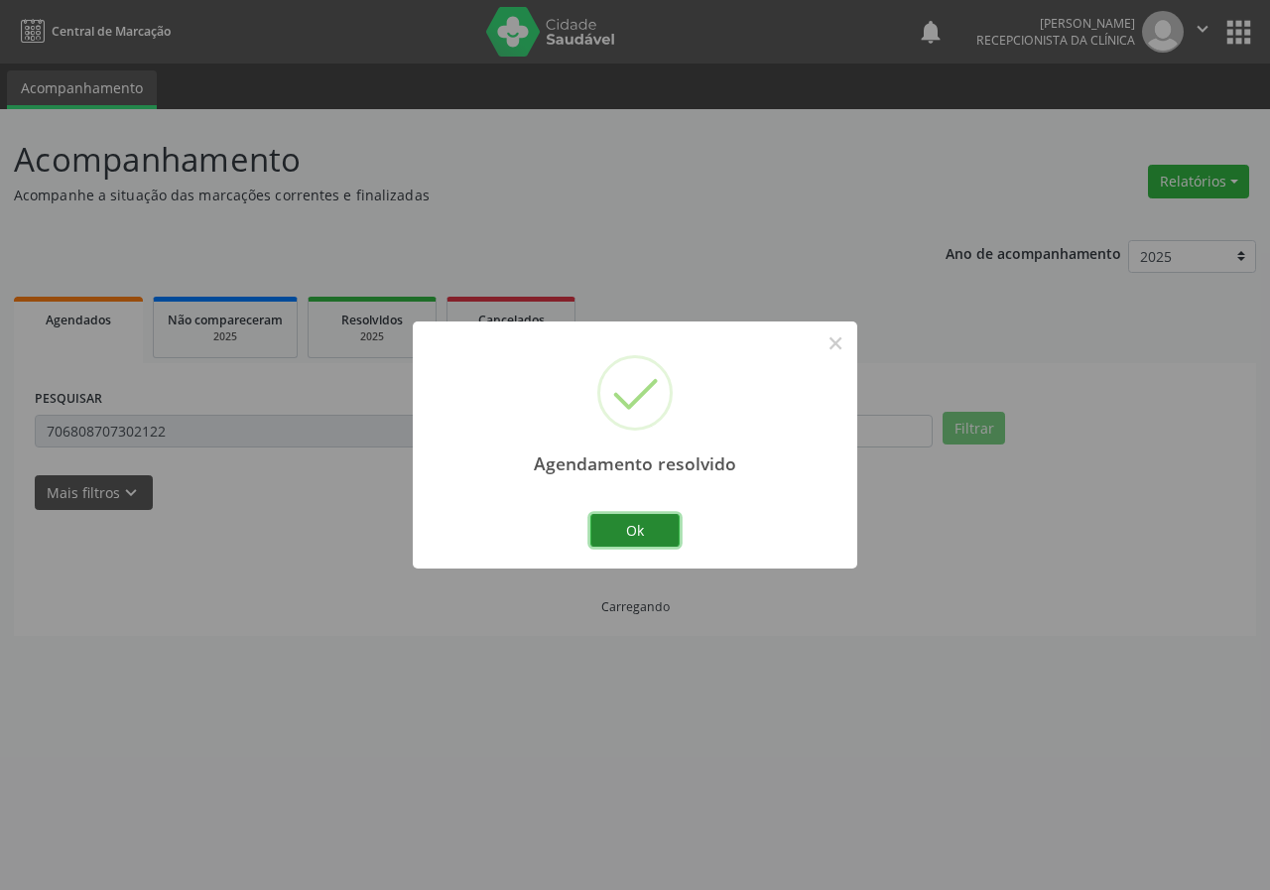
click at [649, 531] on button "Ok" at bounding box center [634, 531] width 89 height 34
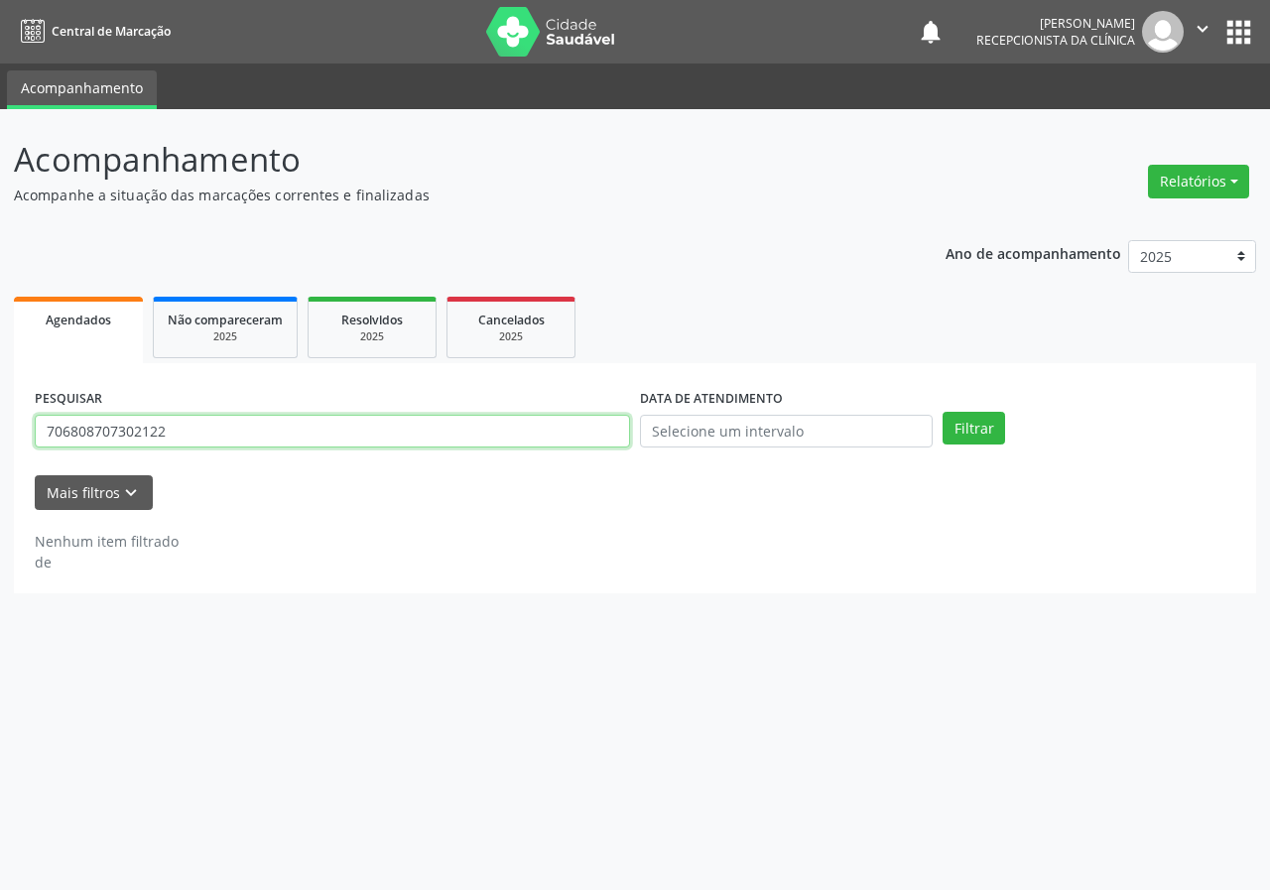
click at [250, 430] on input "706808707302122" at bounding box center [332, 432] width 595 height 34
click at [943, 412] on button "Filtrar" at bounding box center [974, 429] width 63 height 34
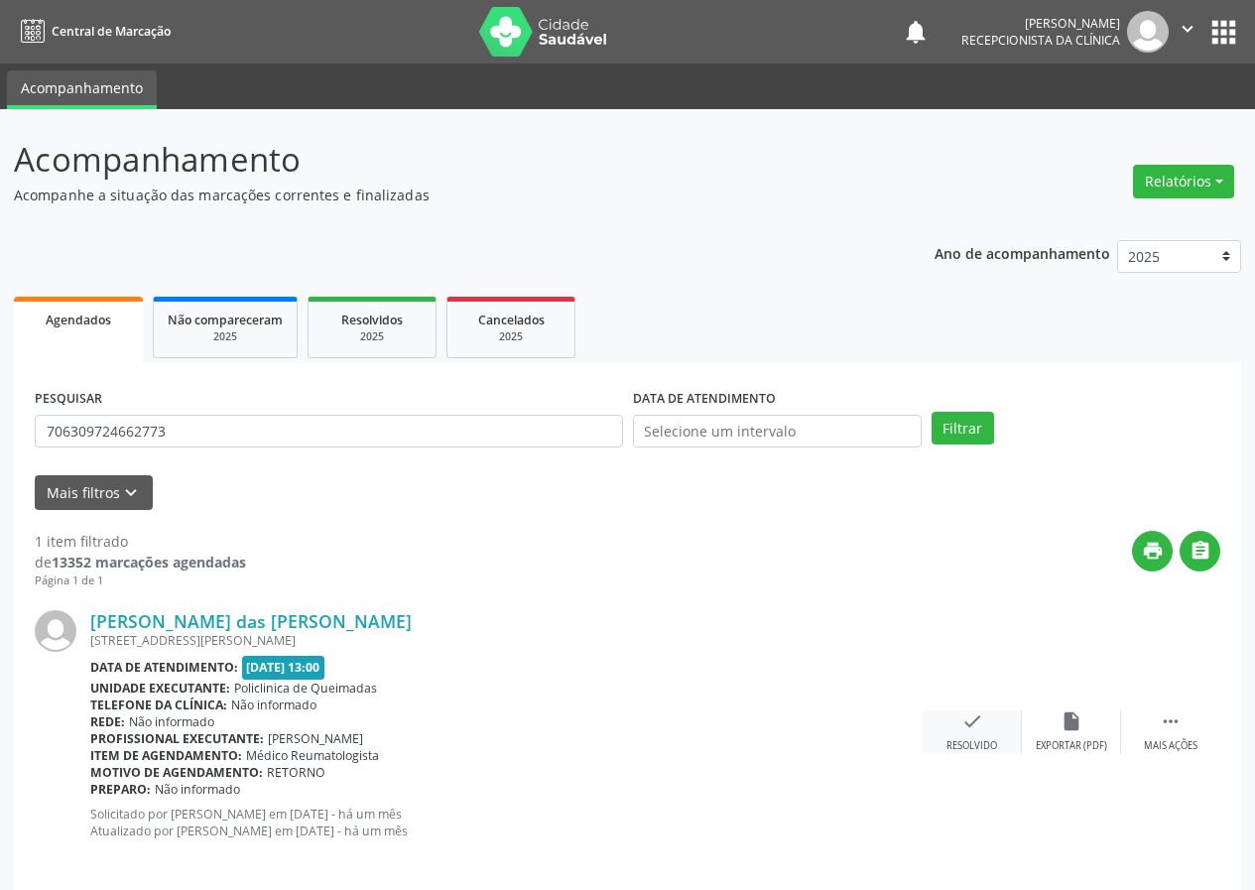
click at [983, 724] on div "check Resolvido" at bounding box center [972, 731] width 99 height 43
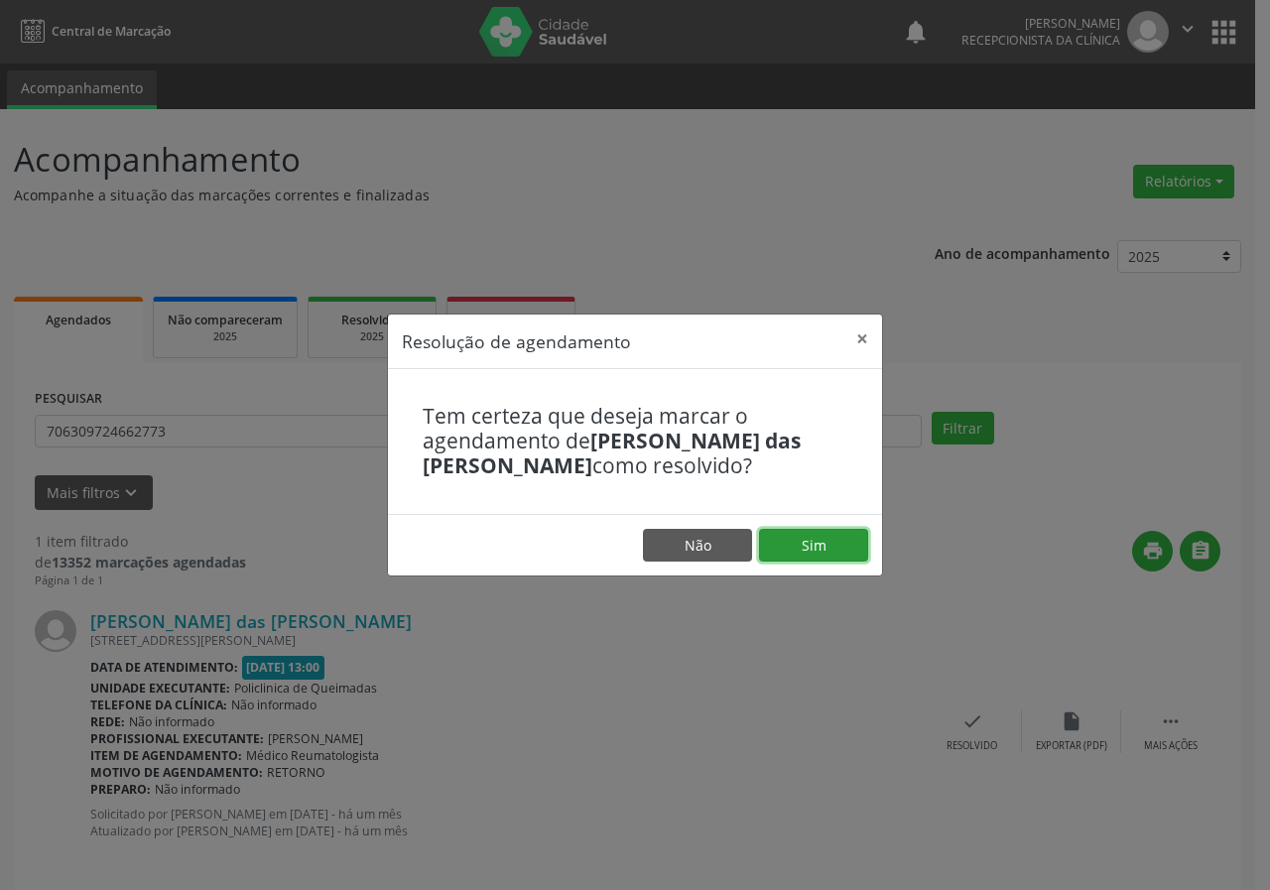
click at [823, 547] on button "Sim" at bounding box center [813, 546] width 109 height 34
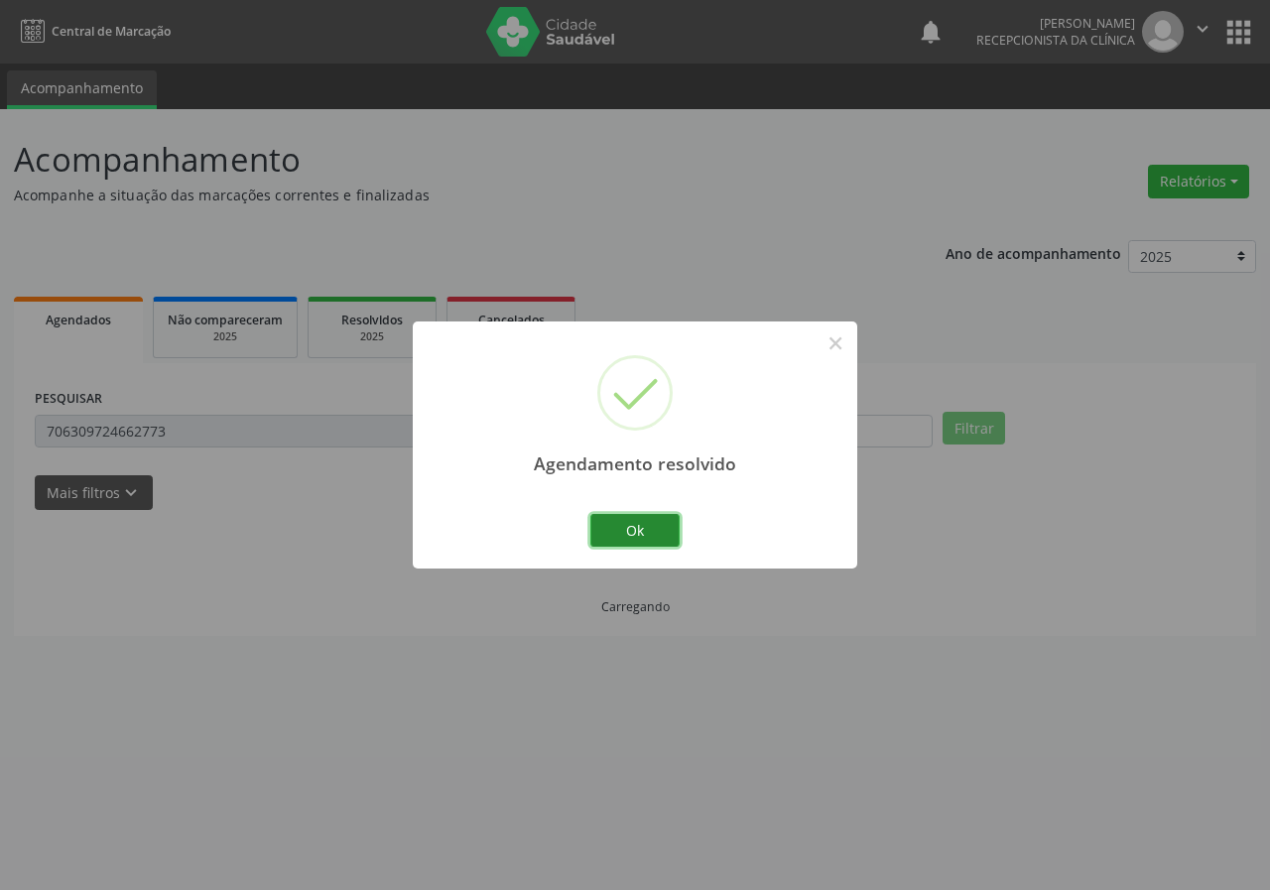
click at [648, 533] on button "Ok" at bounding box center [634, 531] width 89 height 34
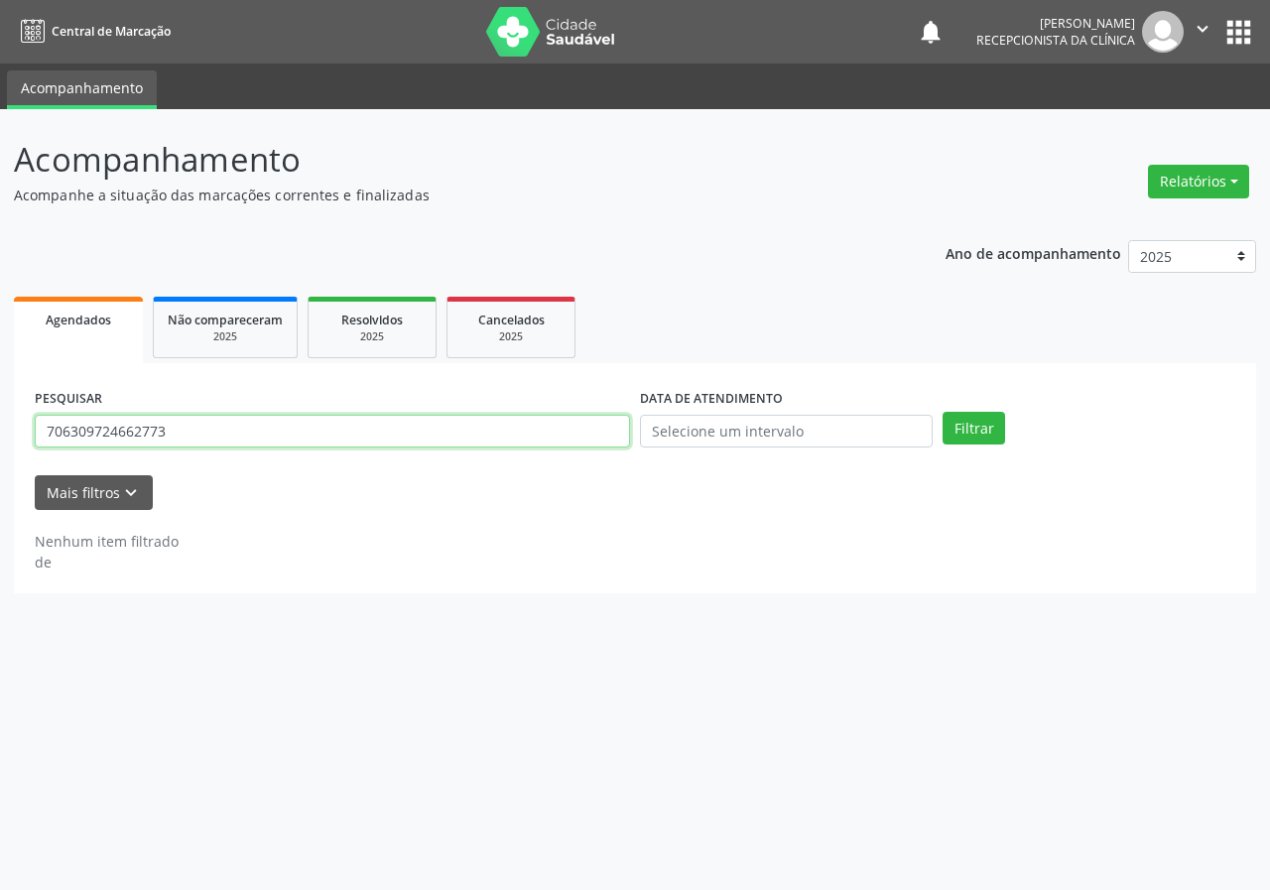
click at [390, 430] on input "706309724662773" at bounding box center [332, 432] width 595 height 34
click at [943, 412] on button "Filtrar" at bounding box center [974, 429] width 63 height 34
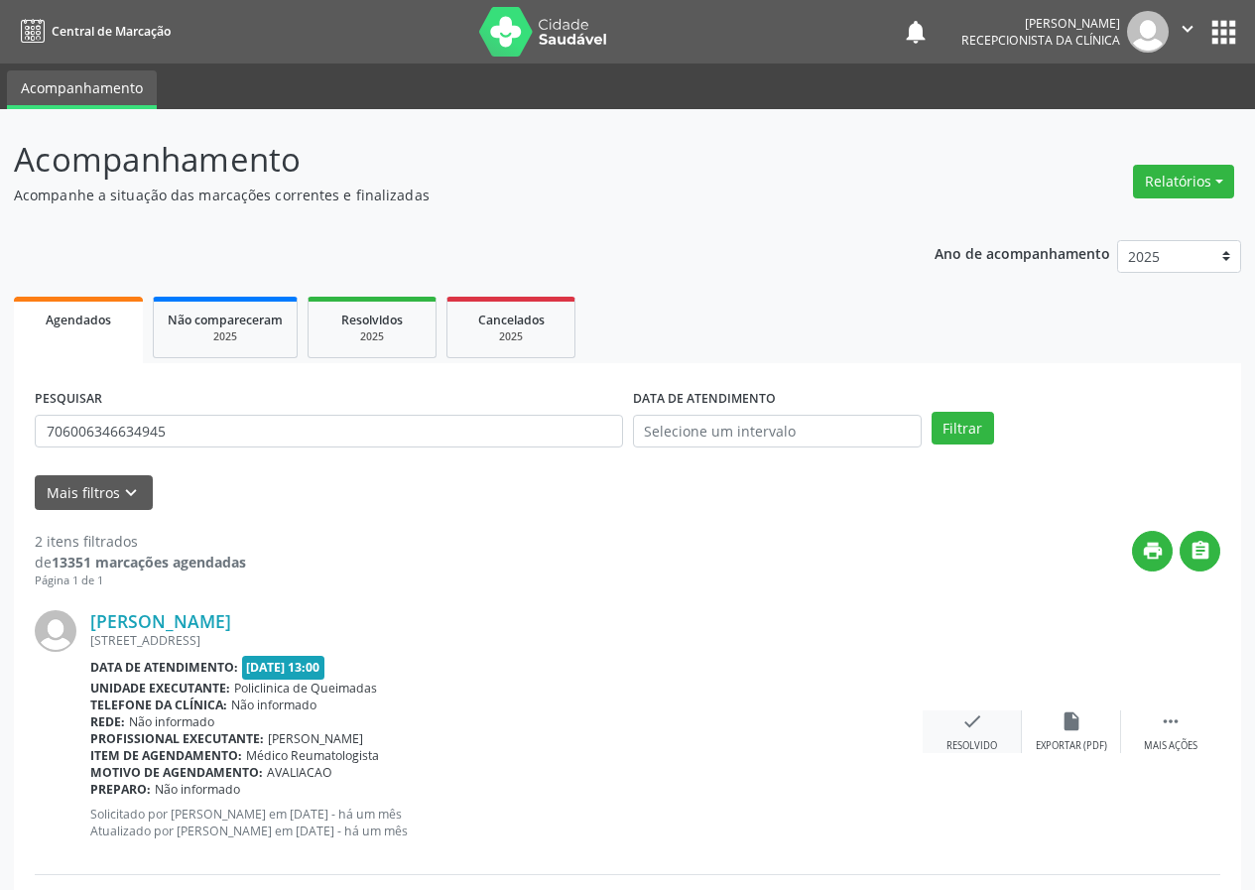
click at [975, 734] on div "check Resolvido" at bounding box center [972, 731] width 99 height 43
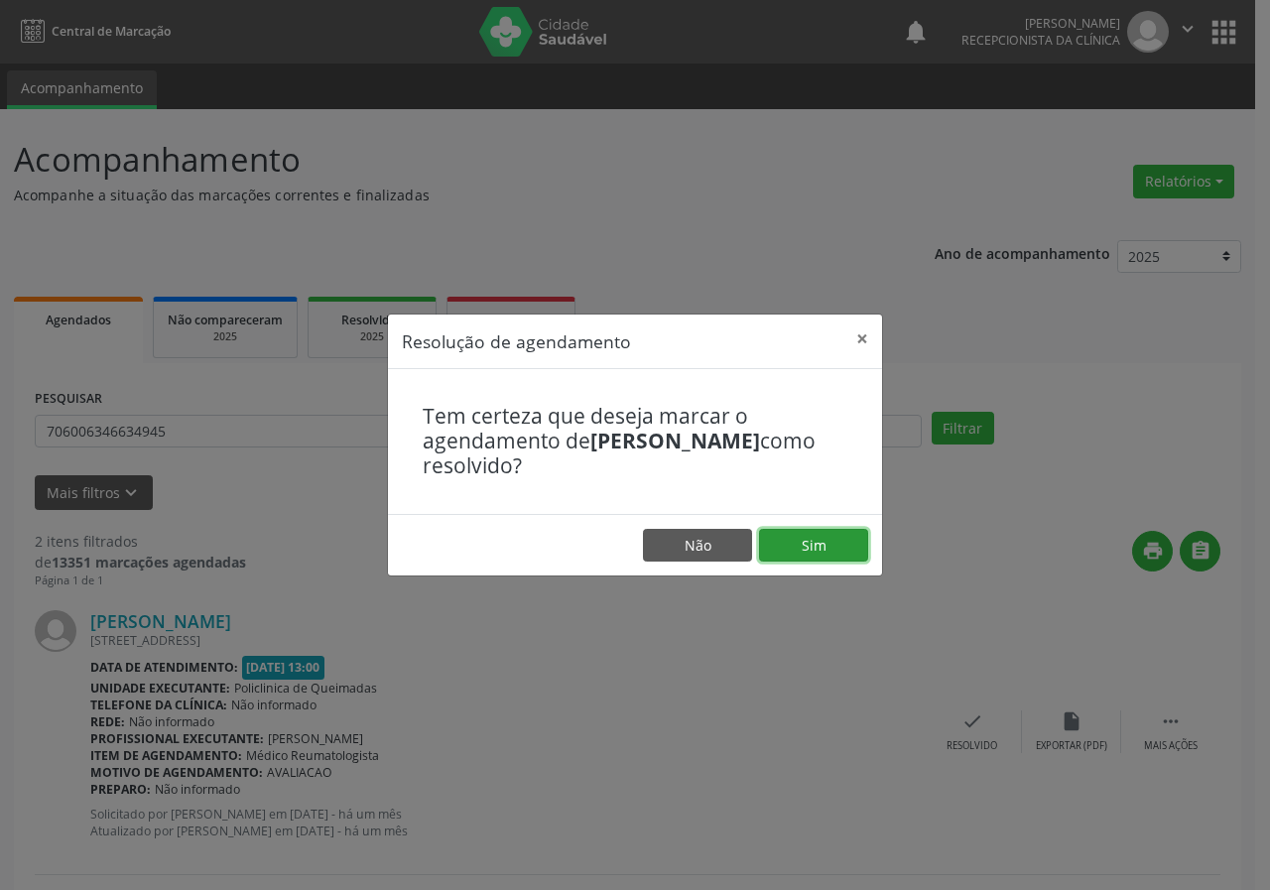
click at [802, 550] on button "Sim" at bounding box center [813, 546] width 109 height 34
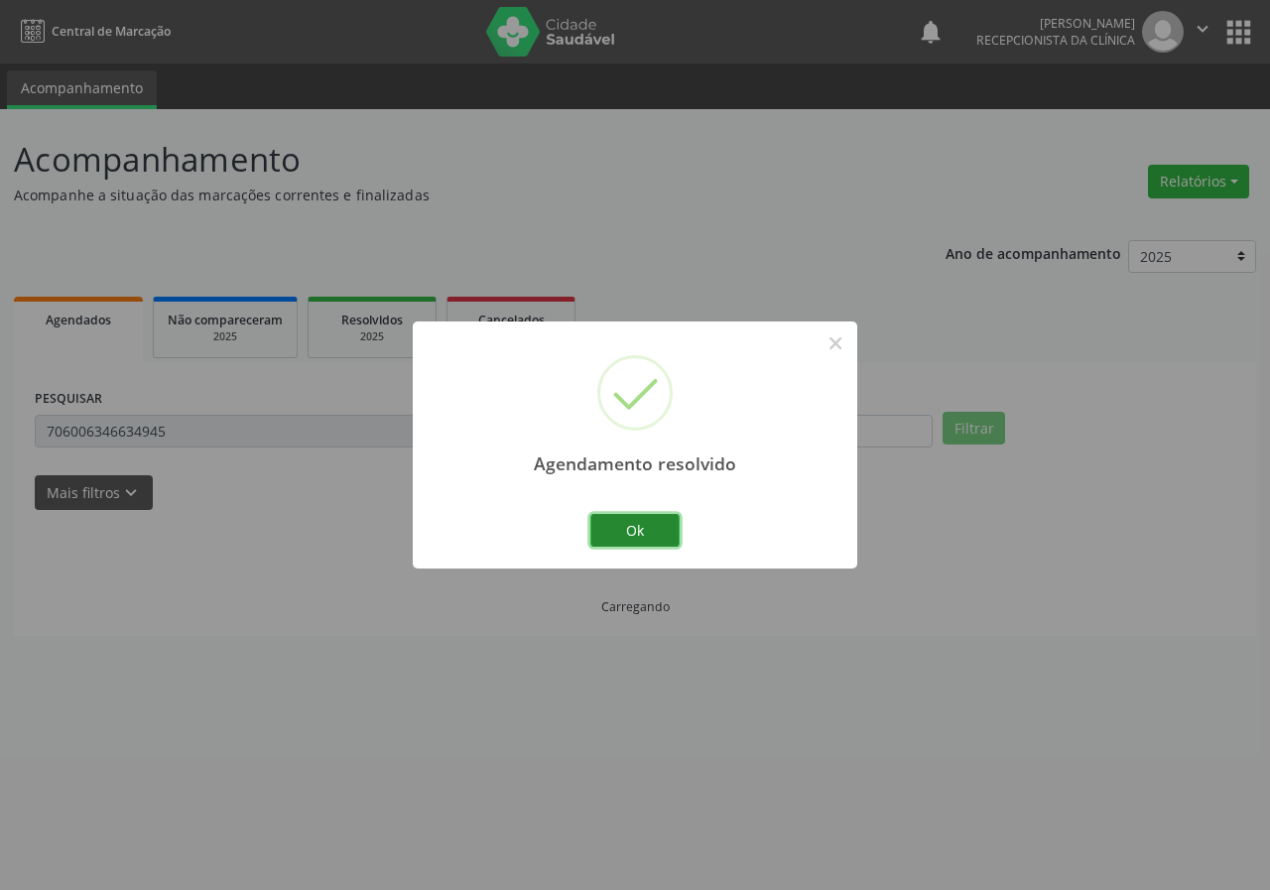
click at [635, 542] on button "Ok" at bounding box center [634, 531] width 89 height 34
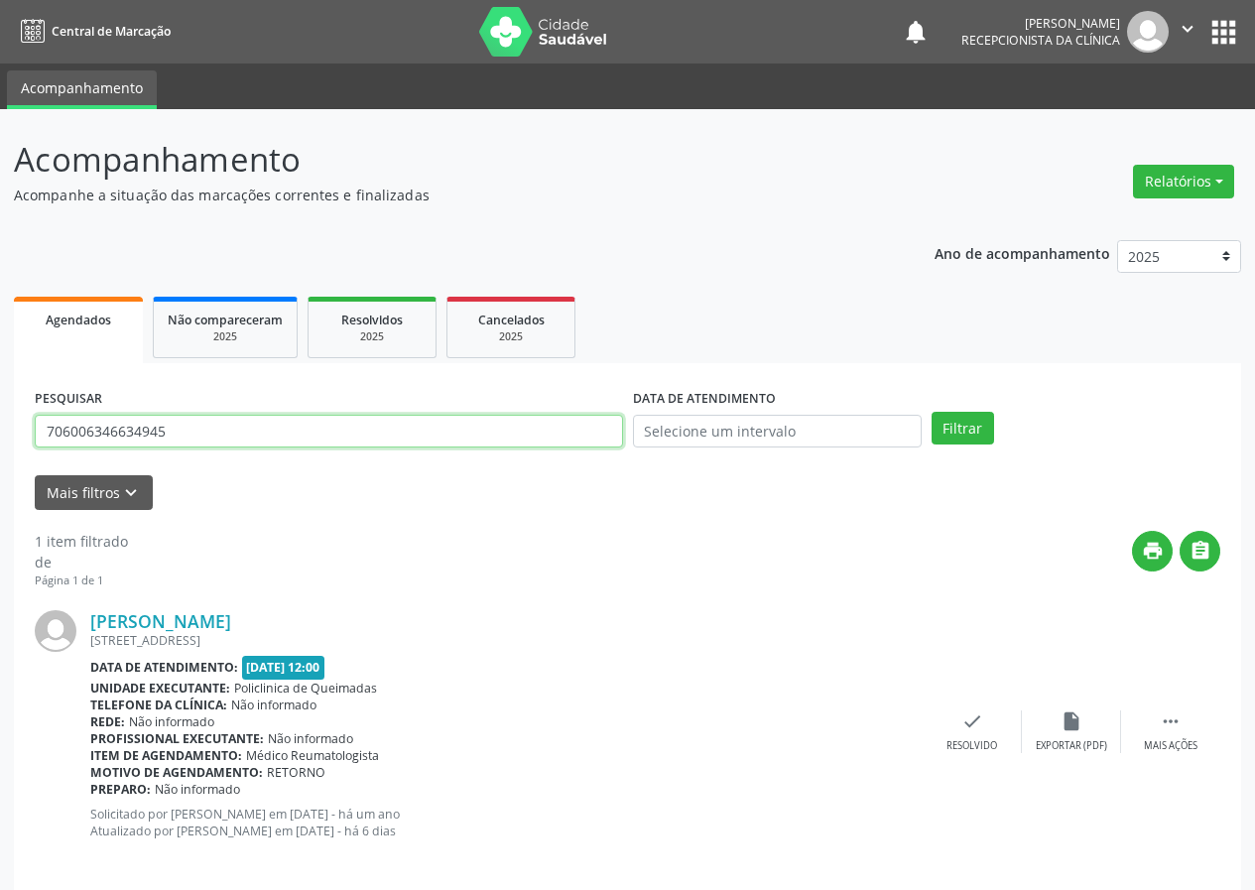
click at [198, 419] on input "706006346634945" at bounding box center [329, 432] width 588 height 34
click at [932, 412] on button "Filtrar" at bounding box center [963, 429] width 63 height 34
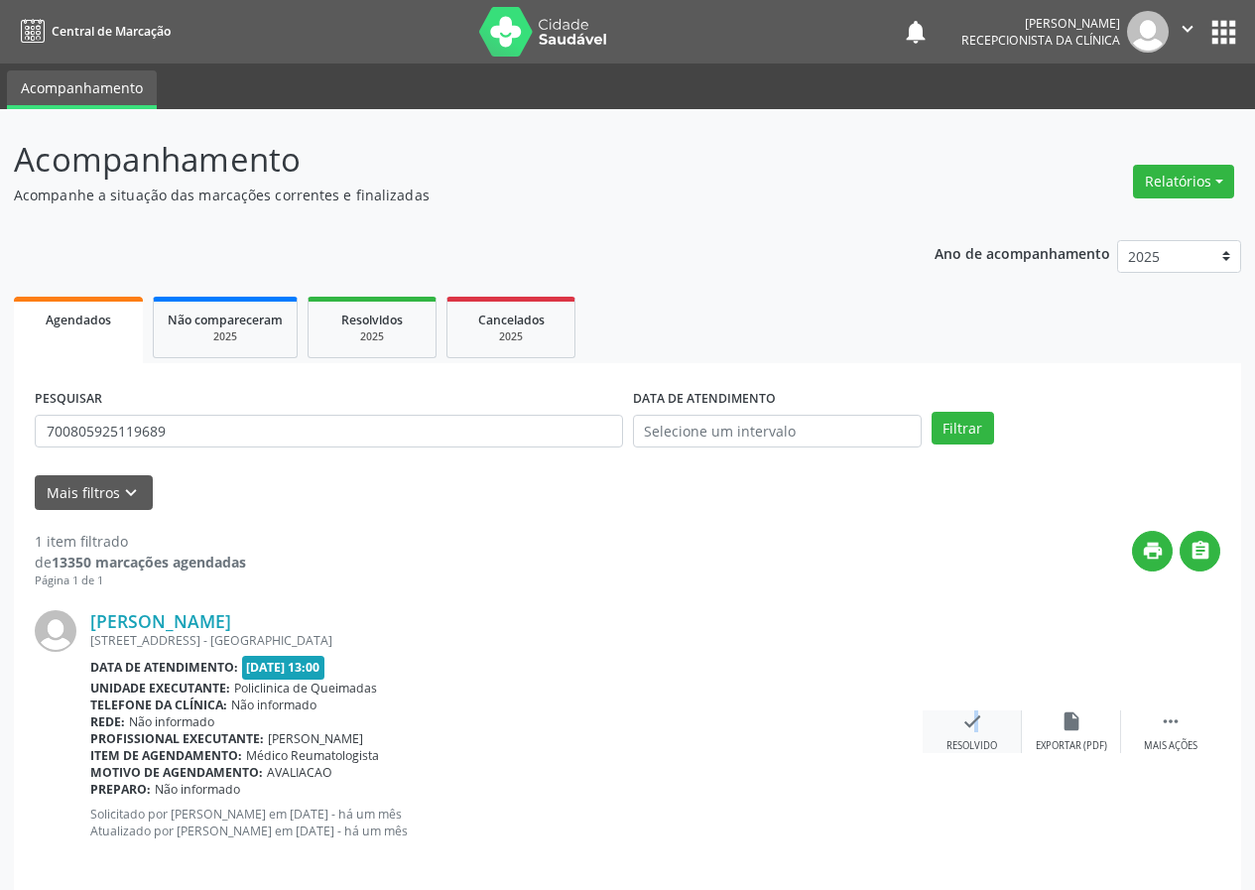
click at [964, 721] on icon "check" at bounding box center [972, 721] width 22 height 22
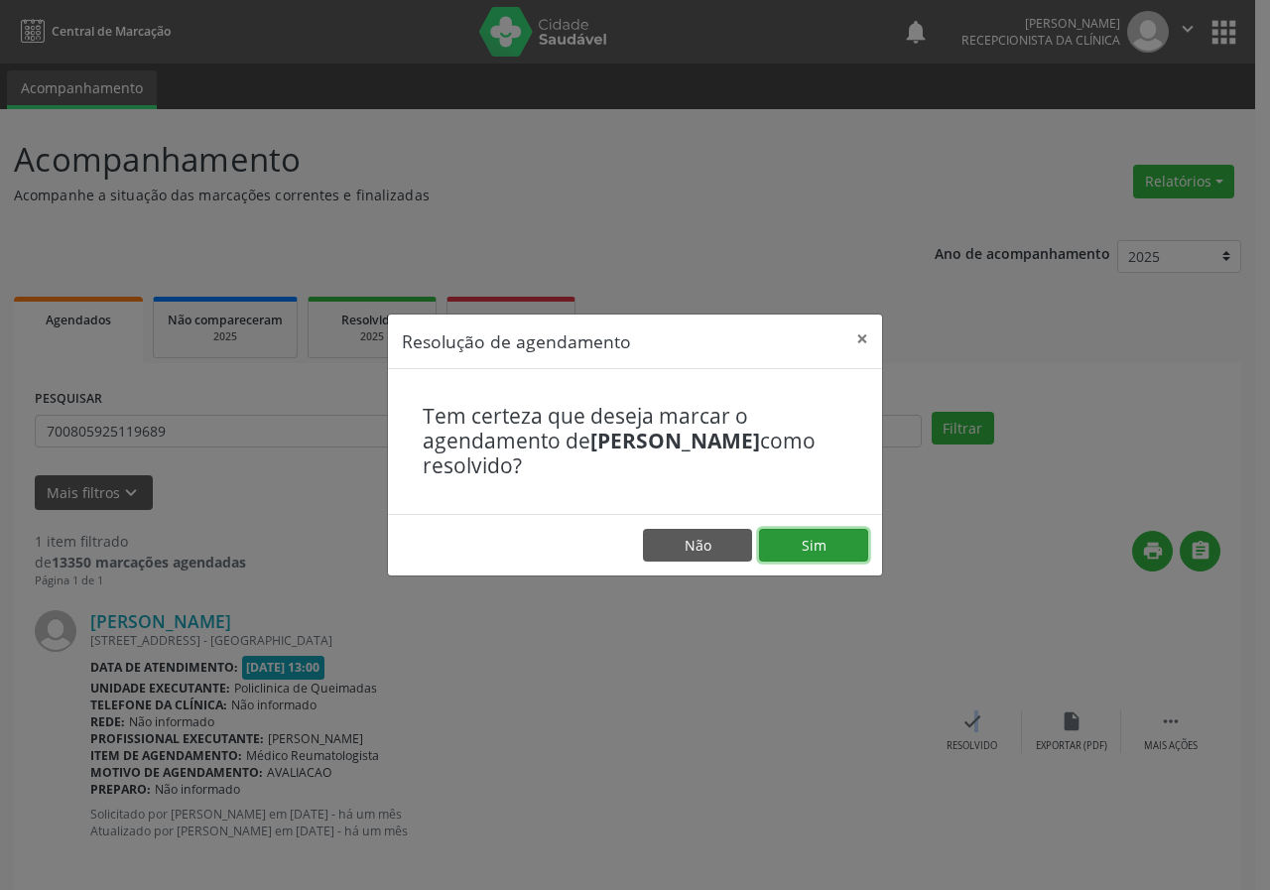
click at [796, 532] on button "Sim" at bounding box center [813, 546] width 109 height 34
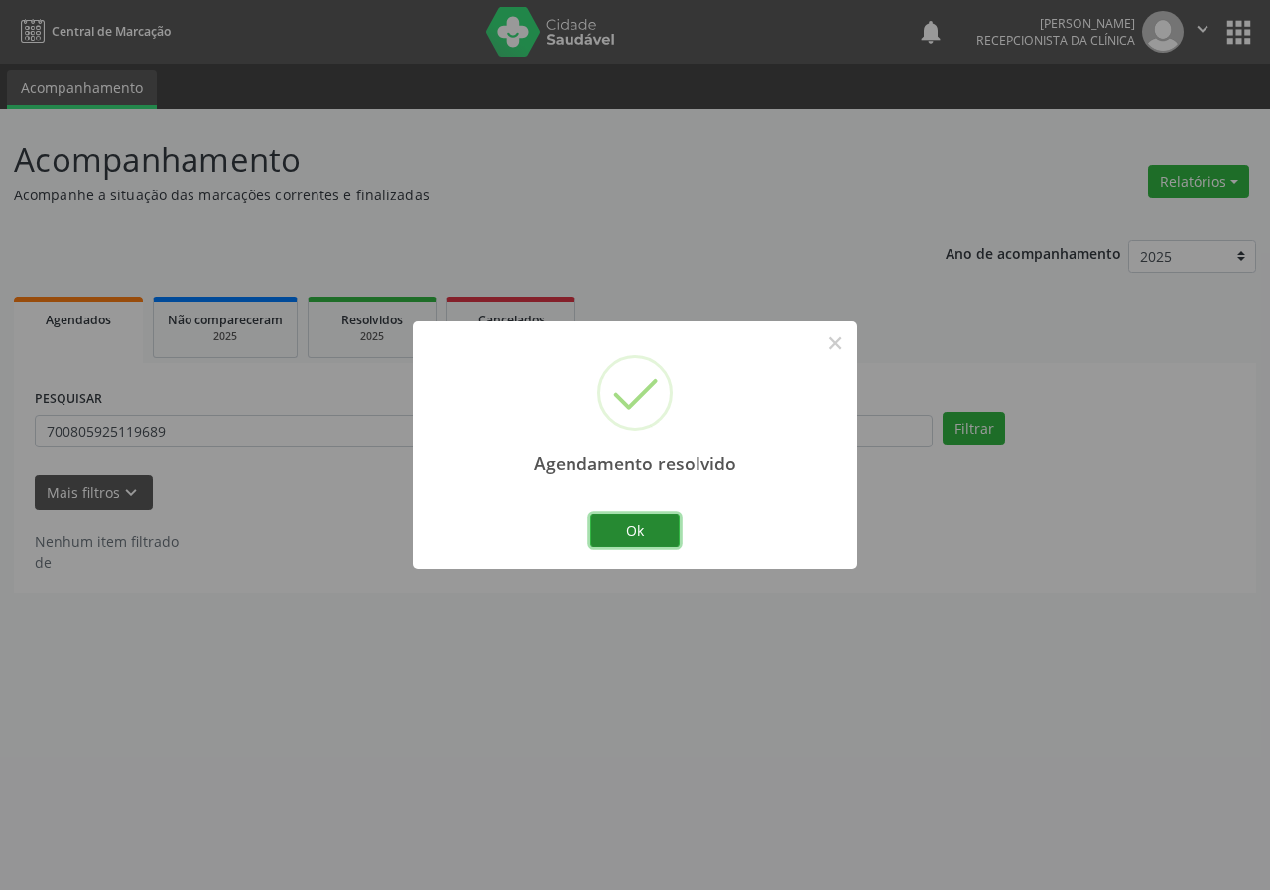
click at [659, 528] on button "Ok" at bounding box center [634, 531] width 89 height 34
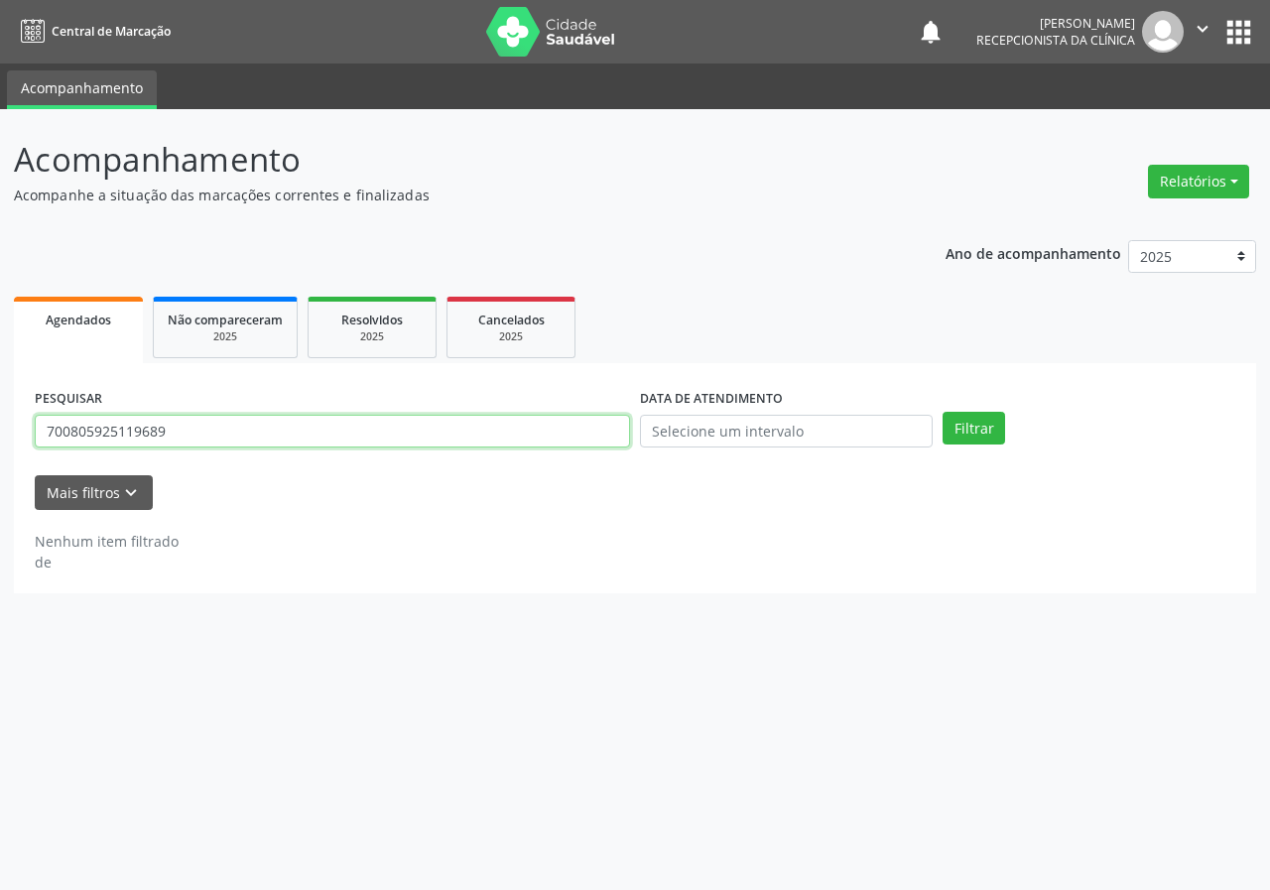
click at [280, 440] on input "700805925119689" at bounding box center [332, 432] width 595 height 34
click at [943, 412] on button "Filtrar" at bounding box center [974, 429] width 63 height 34
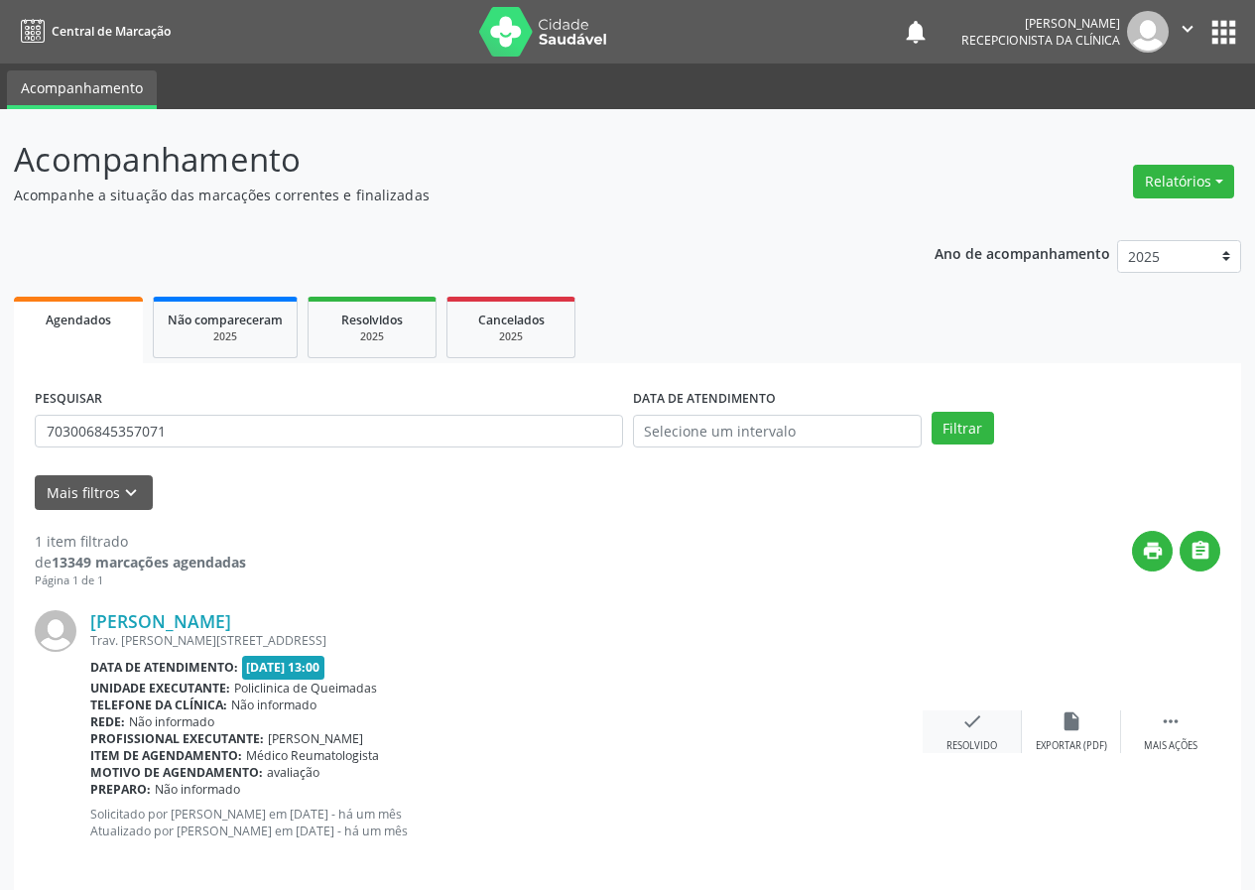
click at [970, 715] on icon "check" at bounding box center [972, 721] width 22 height 22
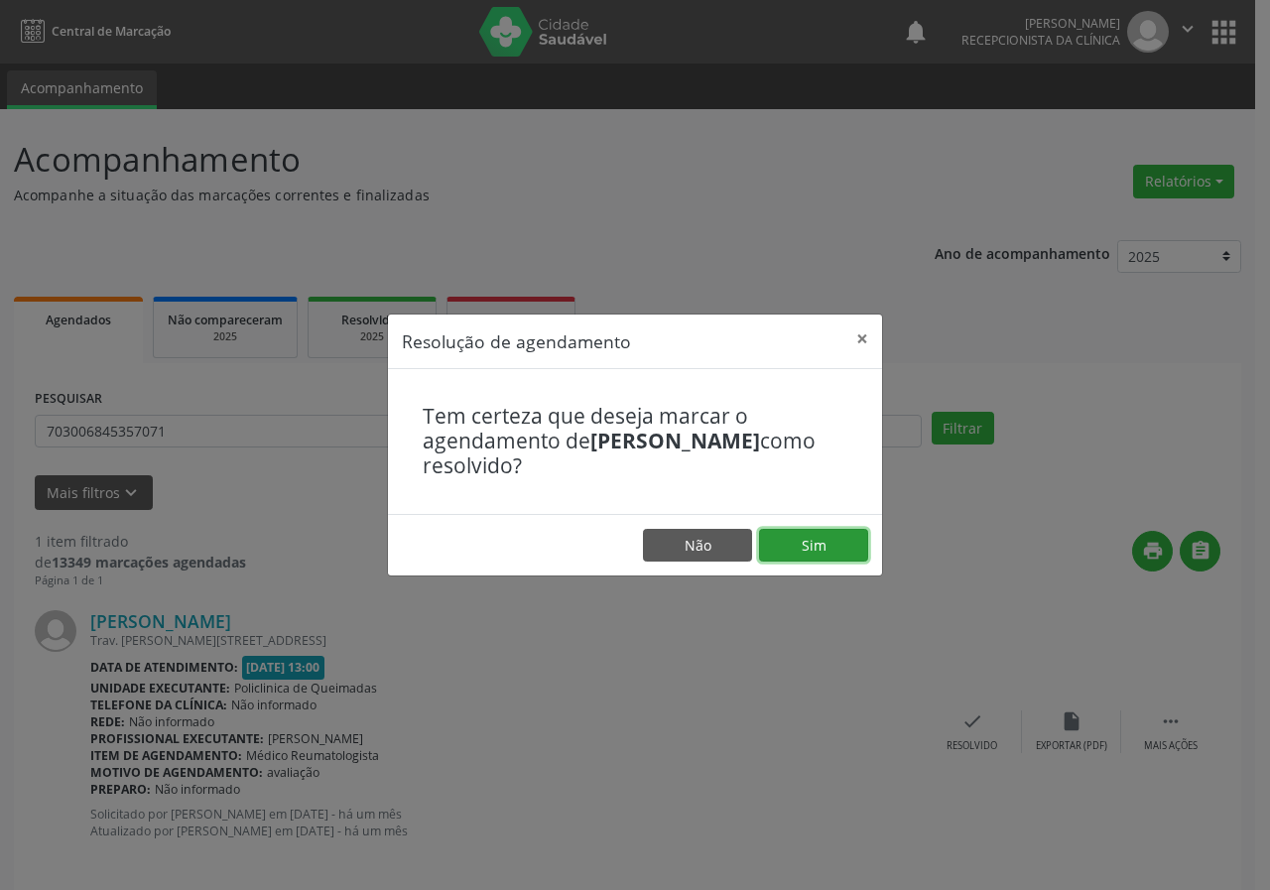
click at [817, 560] on button "Sim" at bounding box center [813, 546] width 109 height 34
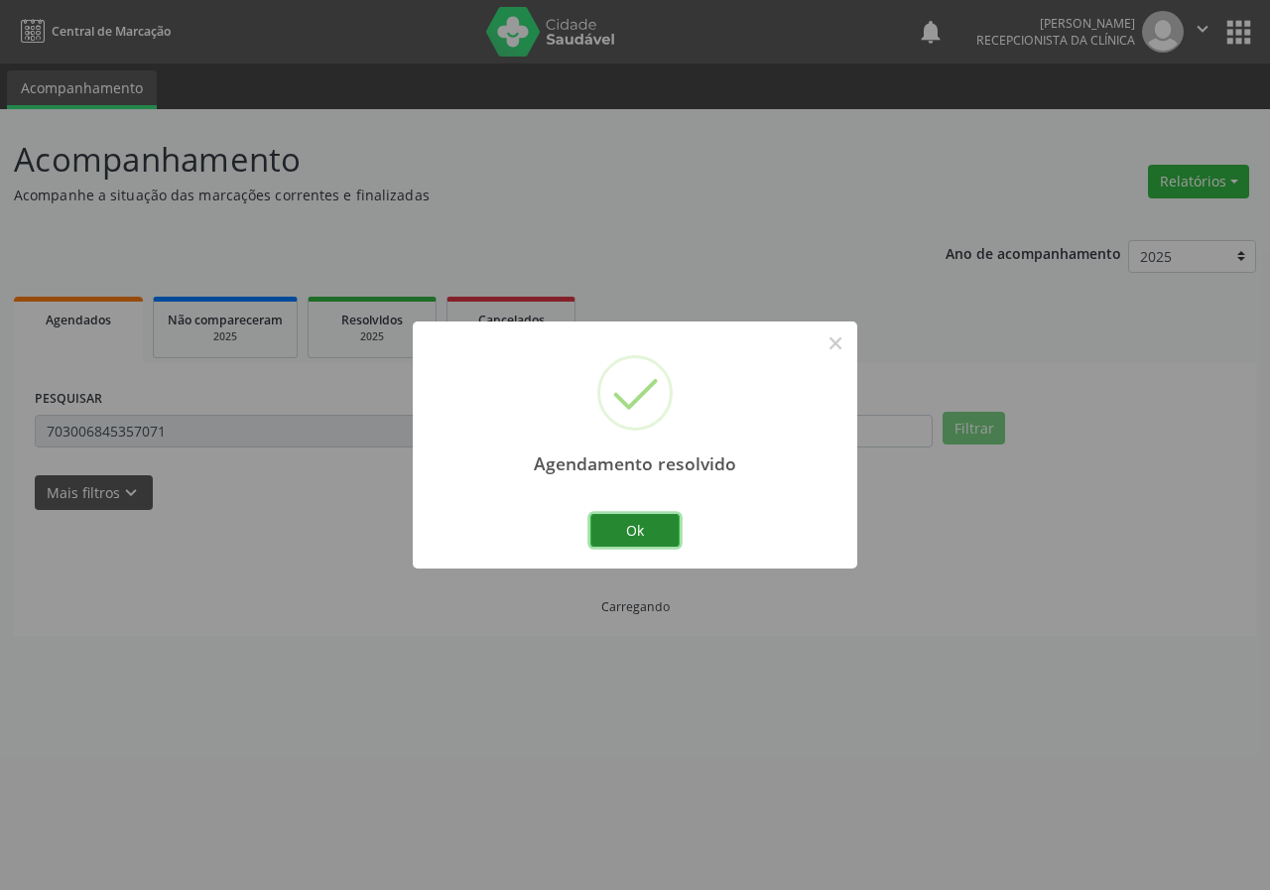
click at [635, 532] on button "Ok" at bounding box center [634, 531] width 89 height 34
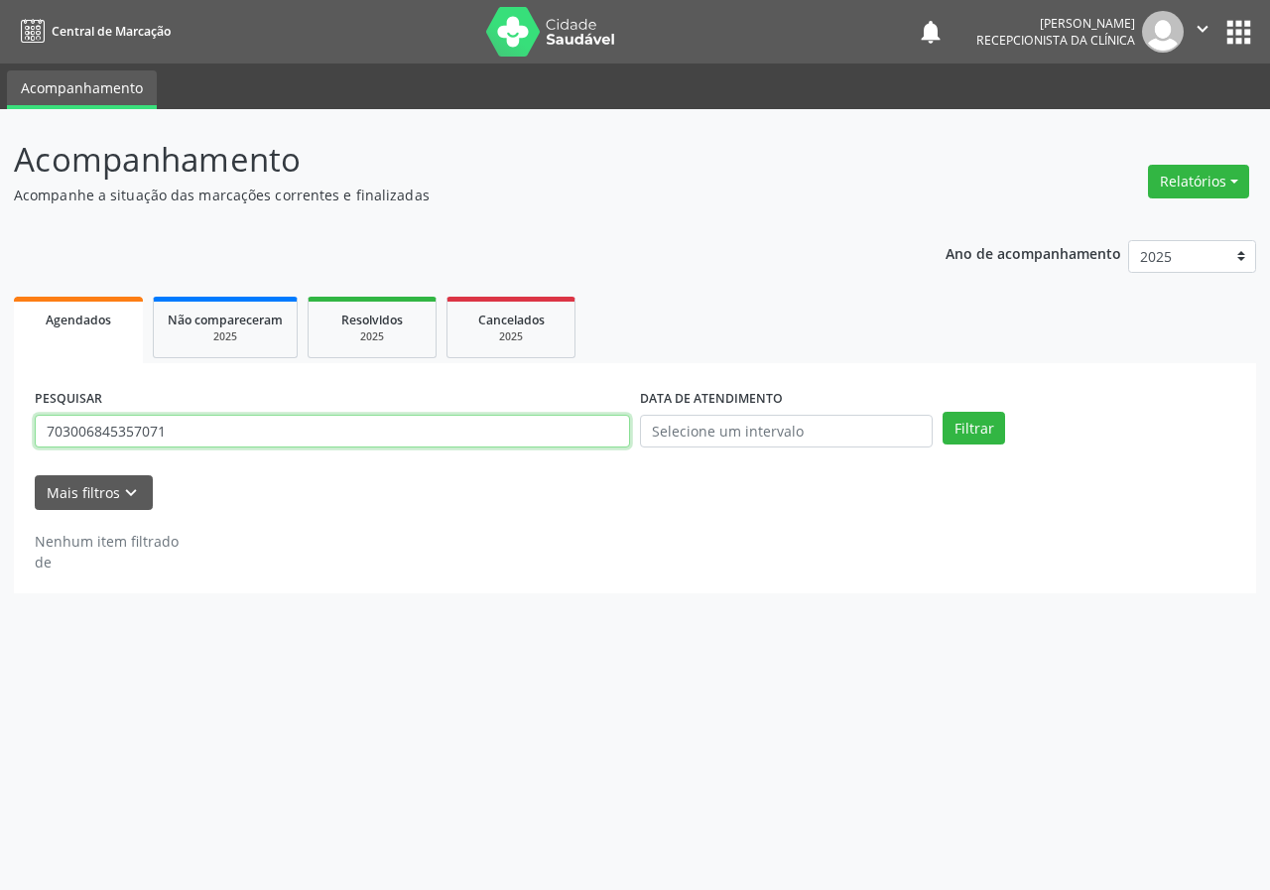
click at [266, 443] on input "703006845357071" at bounding box center [332, 432] width 595 height 34
click at [943, 412] on button "Filtrar" at bounding box center [974, 429] width 63 height 34
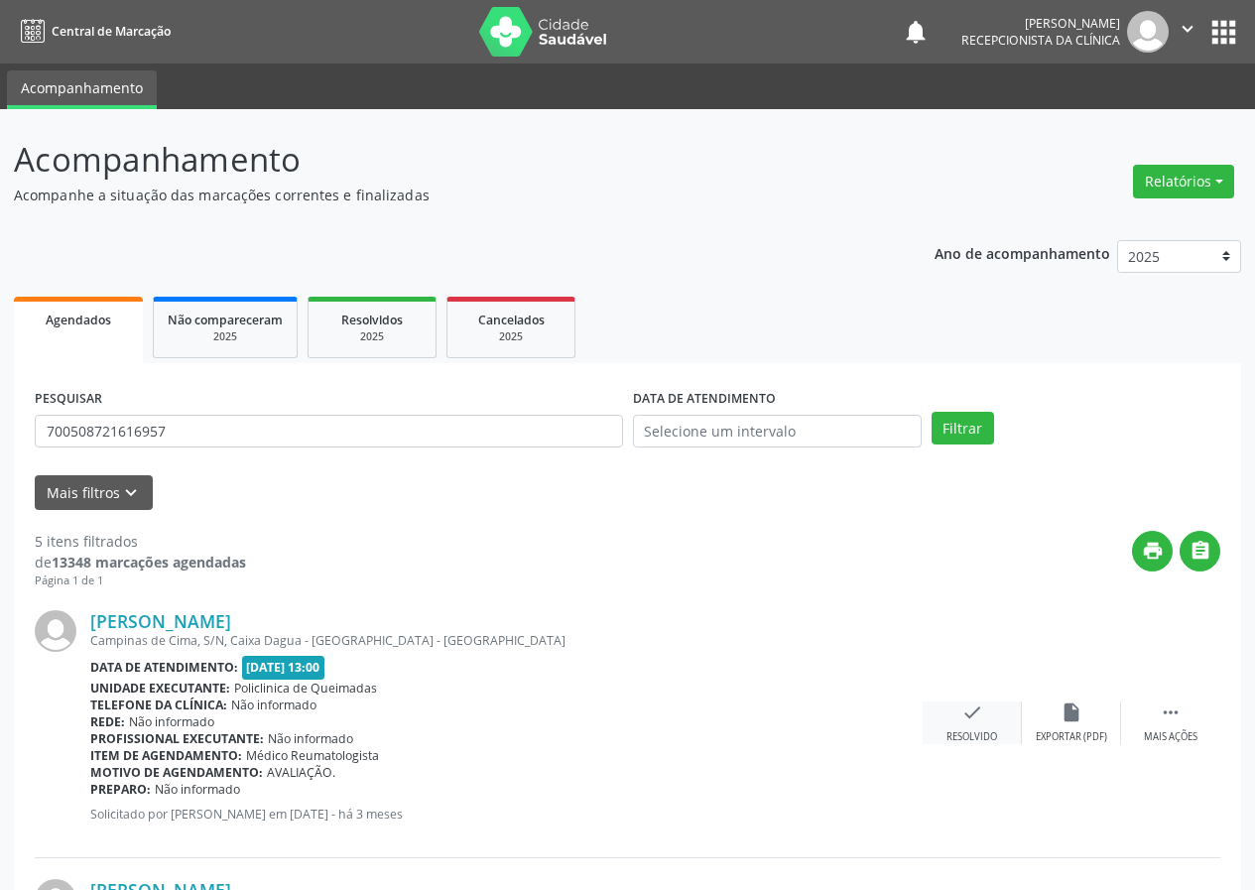
click at [964, 708] on icon "check" at bounding box center [972, 713] width 22 height 22
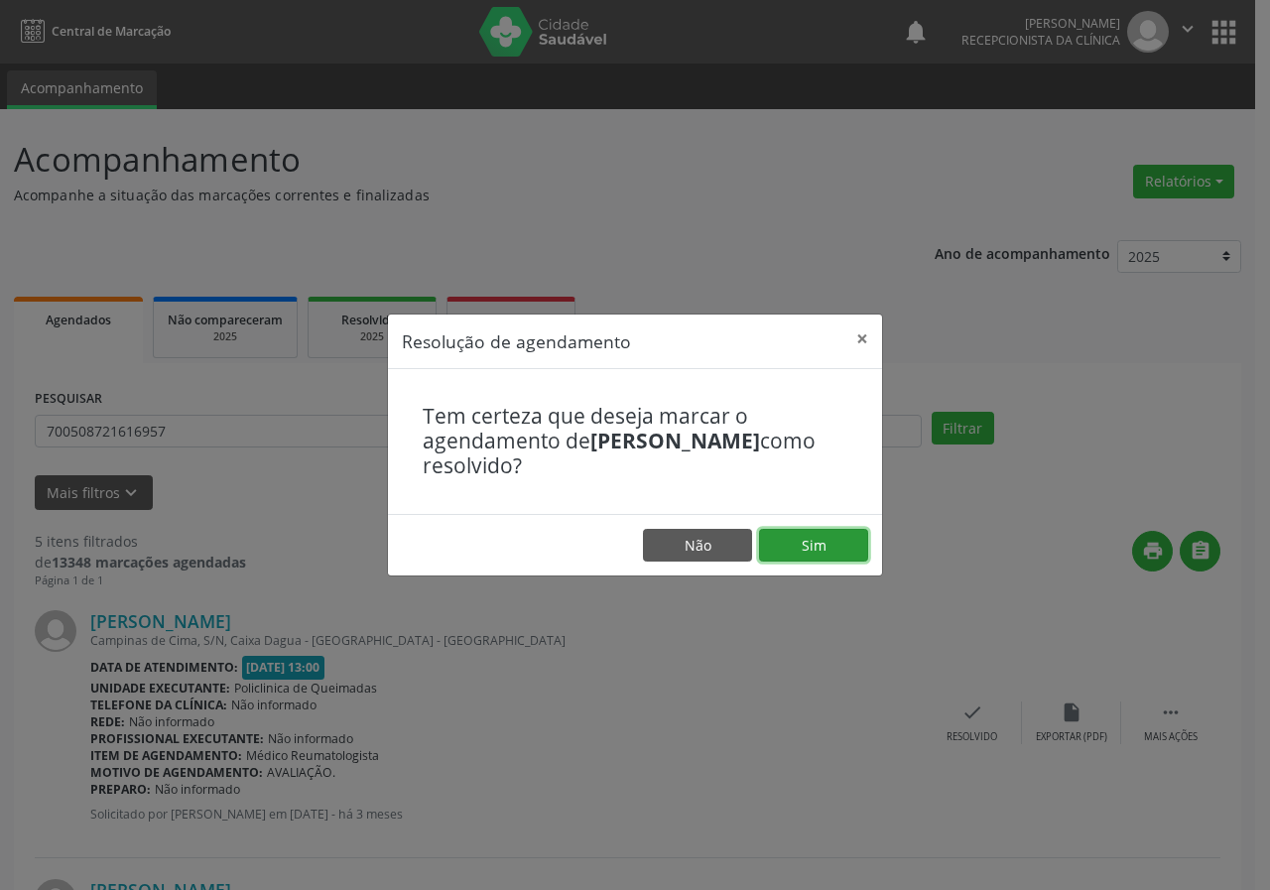
click at [805, 546] on button "Sim" at bounding box center [813, 546] width 109 height 34
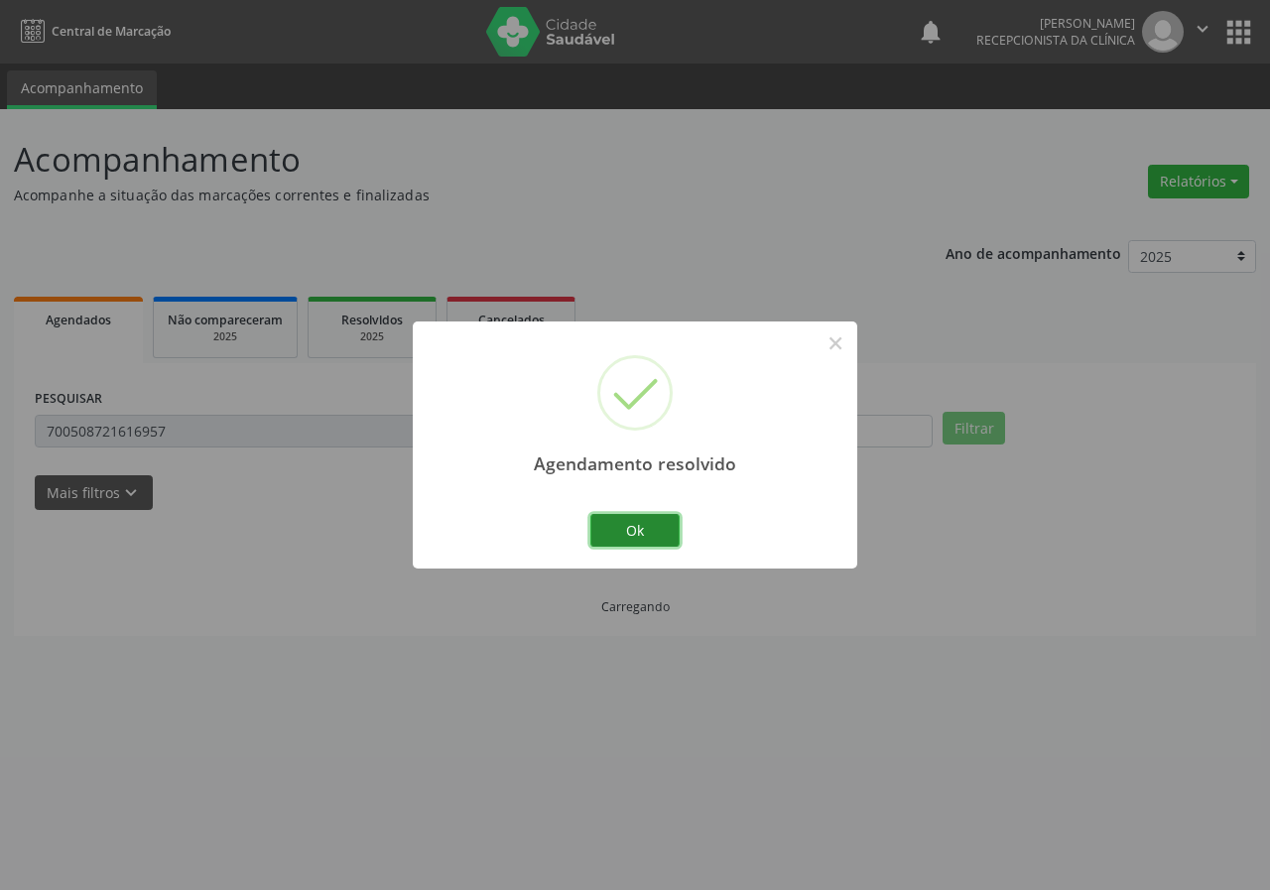
click at [640, 538] on button "Ok" at bounding box center [634, 531] width 89 height 34
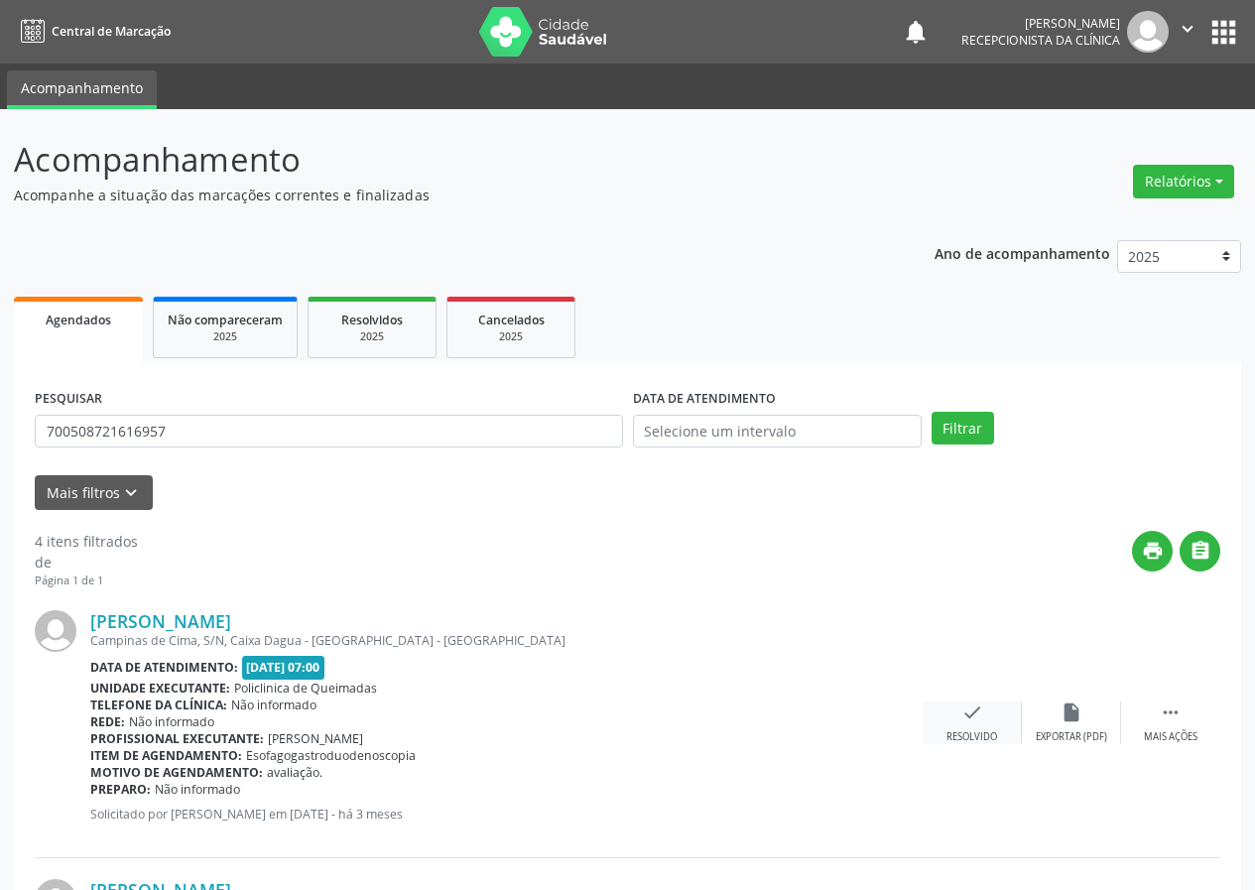
click at [959, 718] on div "check Resolvido" at bounding box center [972, 723] width 99 height 43
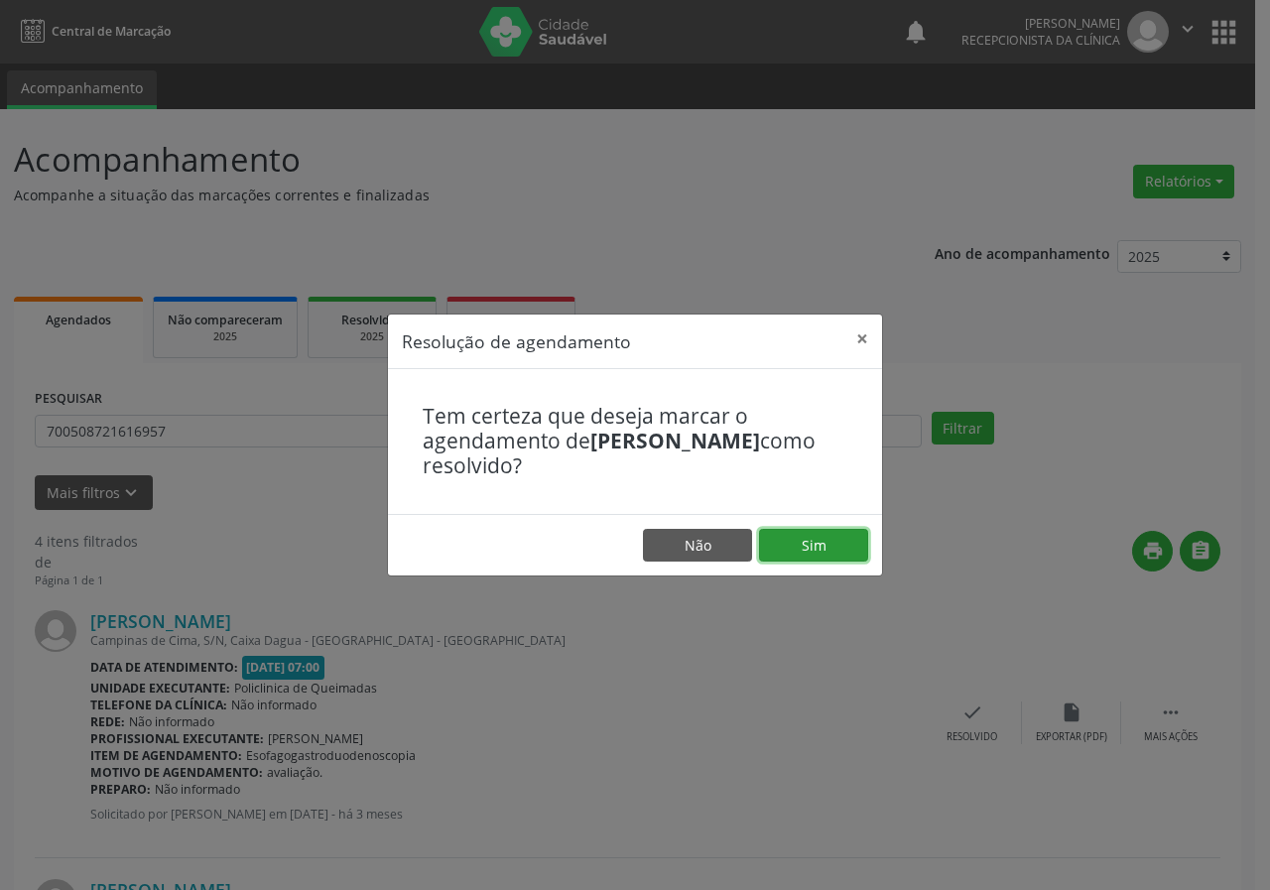
click at [808, 547] on button "Sim" at bounding box center [813, 546] width 109 height 34
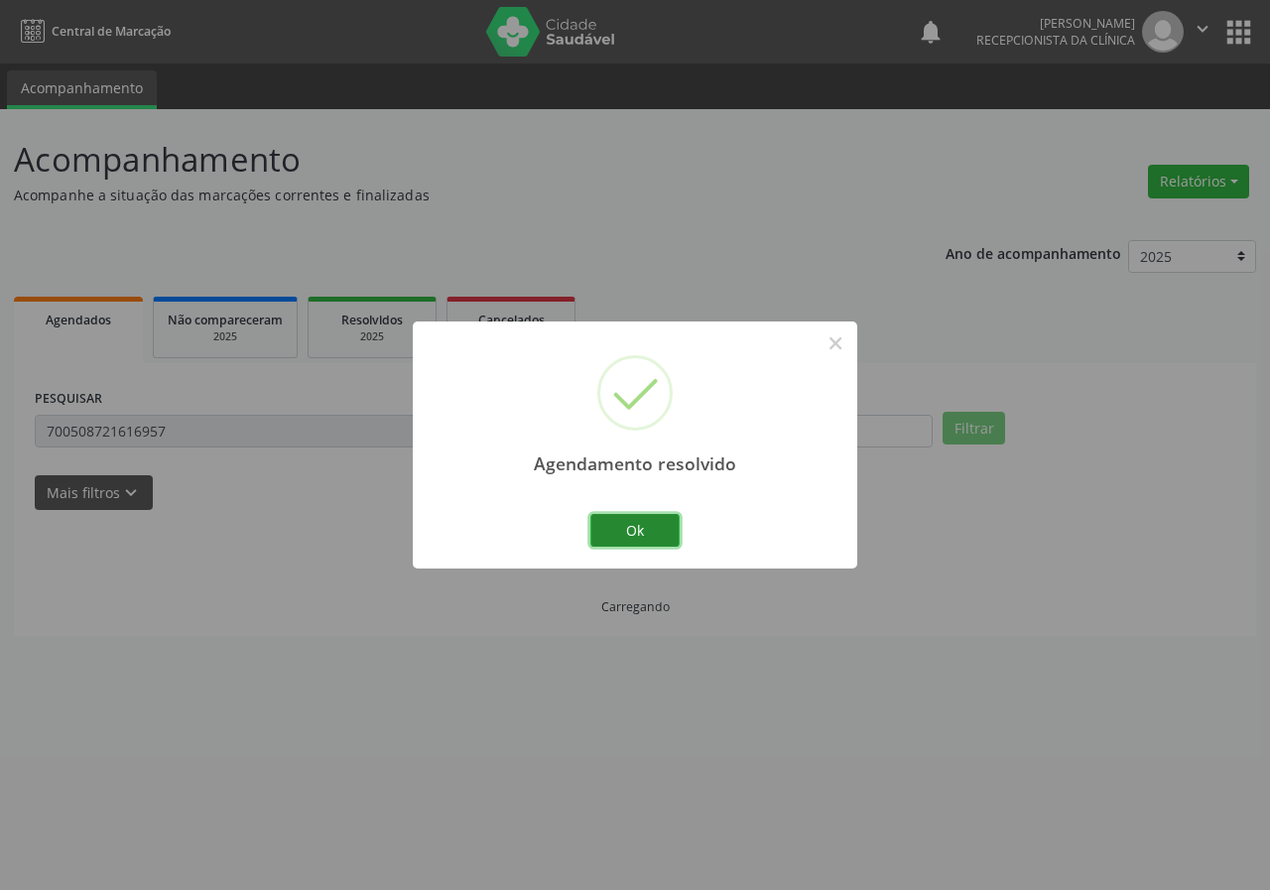
click at [650, 541] on button "Ok" at bounding box center [634, 531] width 89 height 34
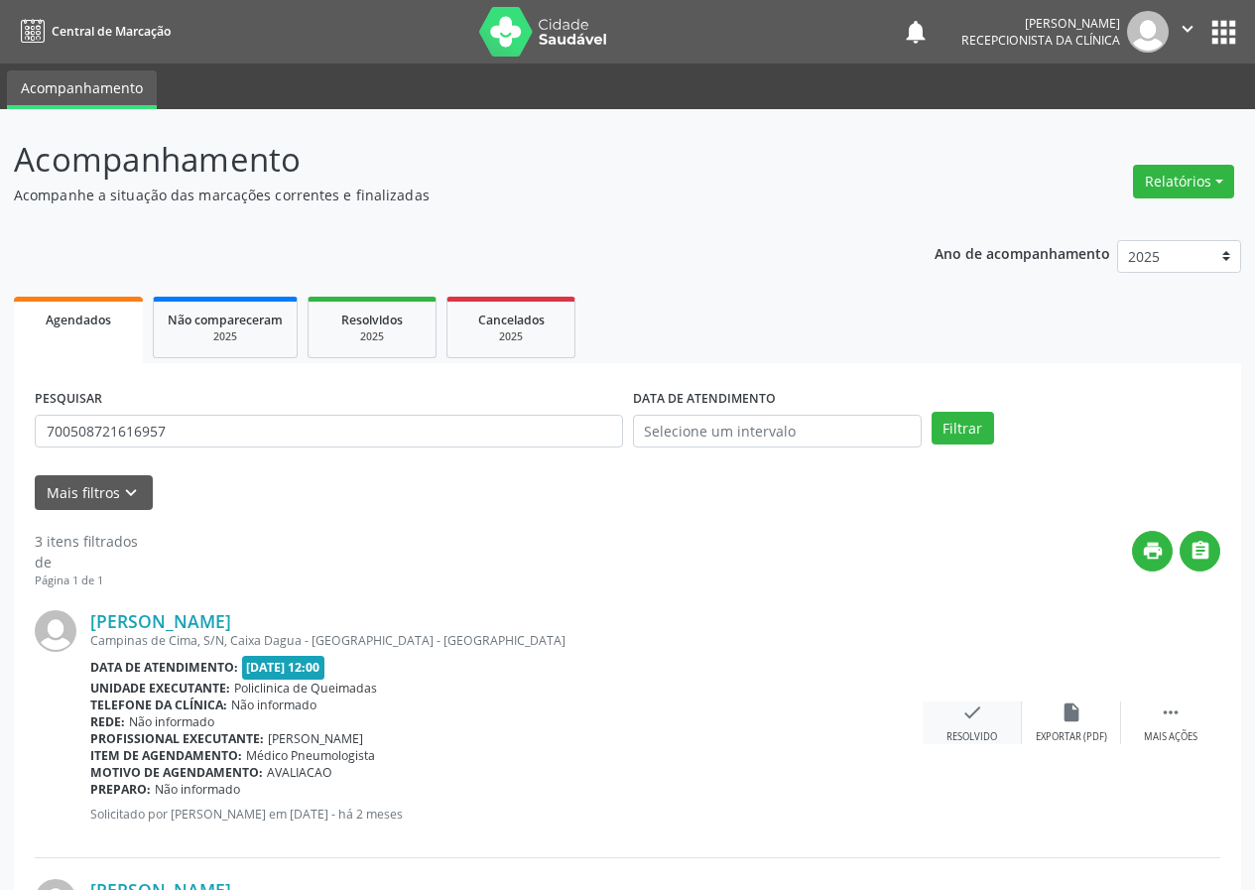
click at [963, 718] on icon "check" at bounding box center [972, 713] width 22 height 22
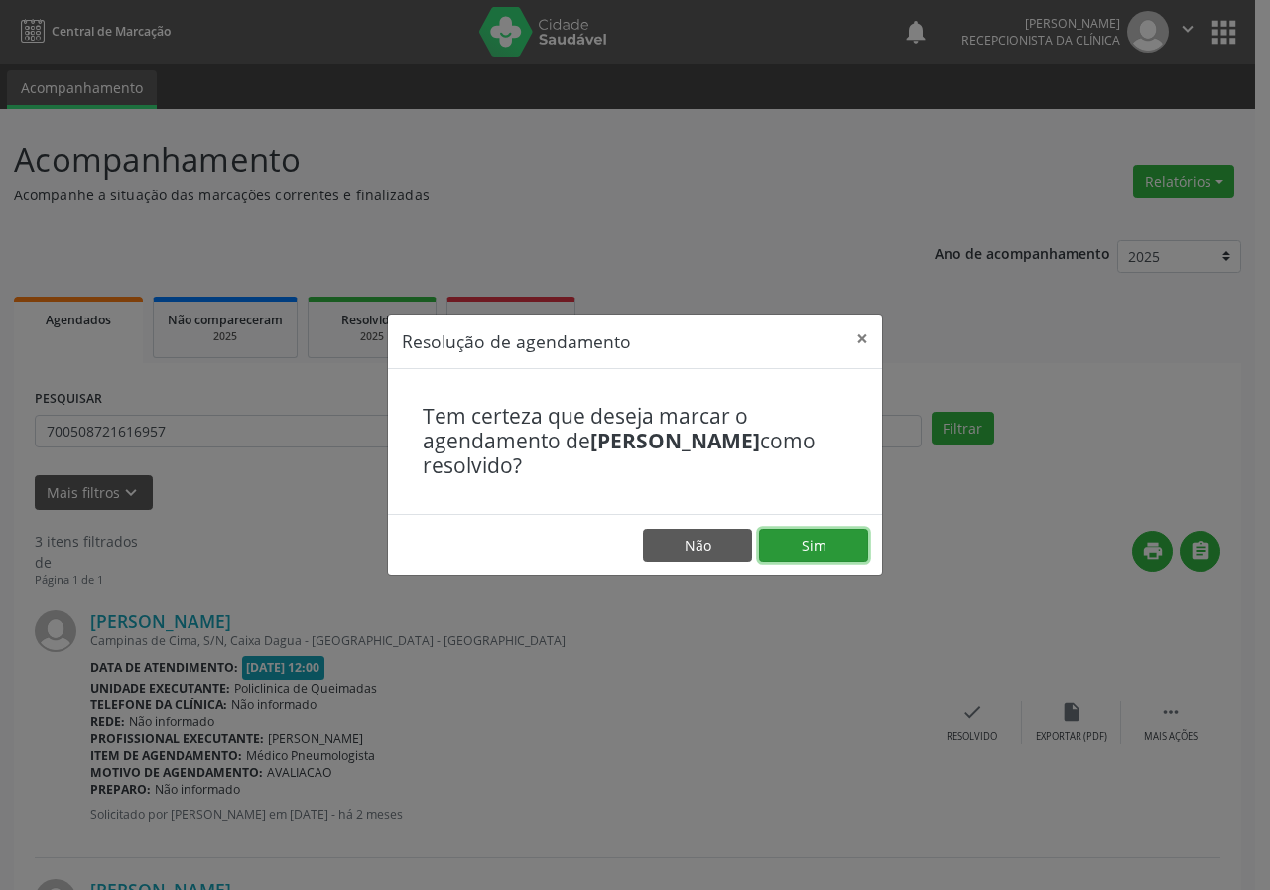
click at [834, 543] on button "Sim" at bounding box center [813, 546] width 109 height 34
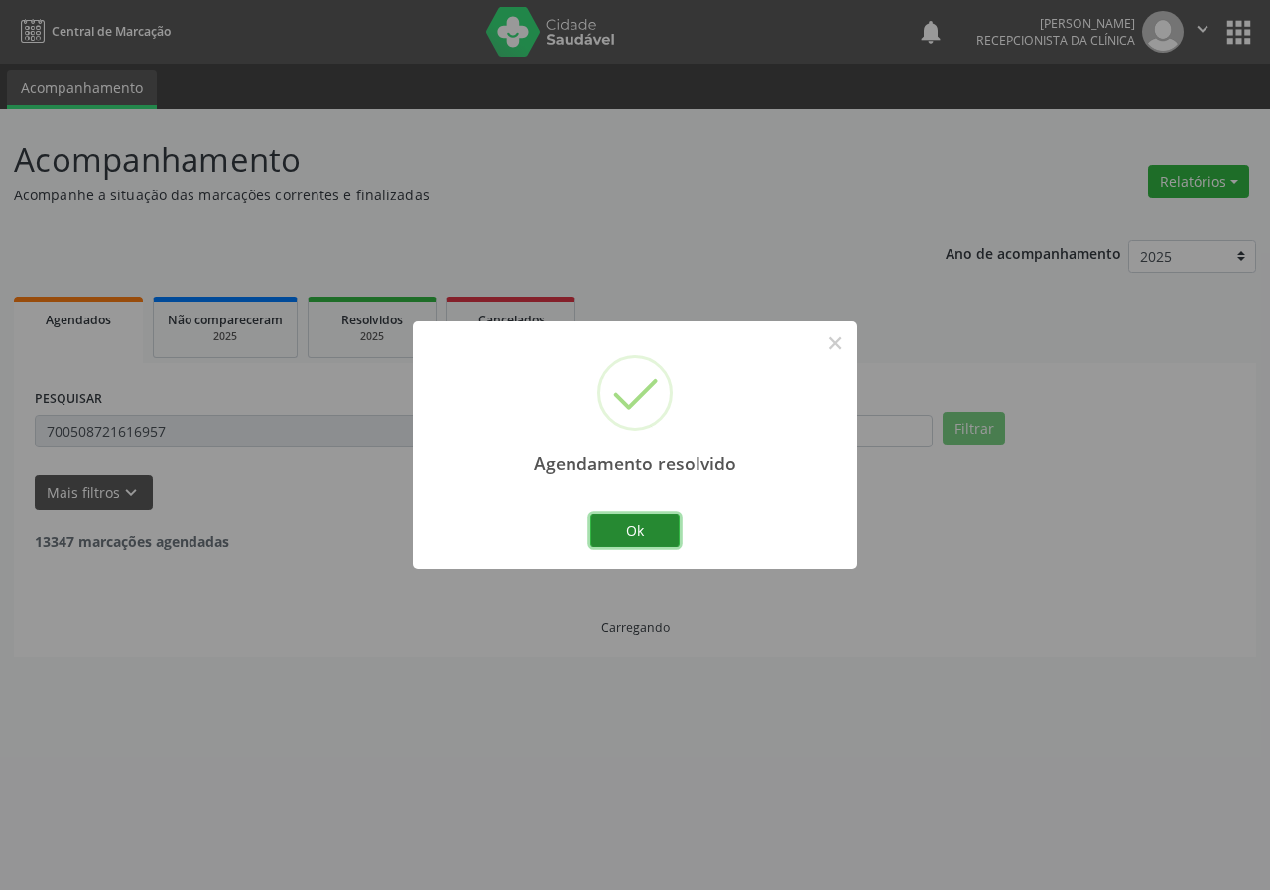
click at [628, 536] on button "Ok" at bounding box center [634, 531] width 89 height 34
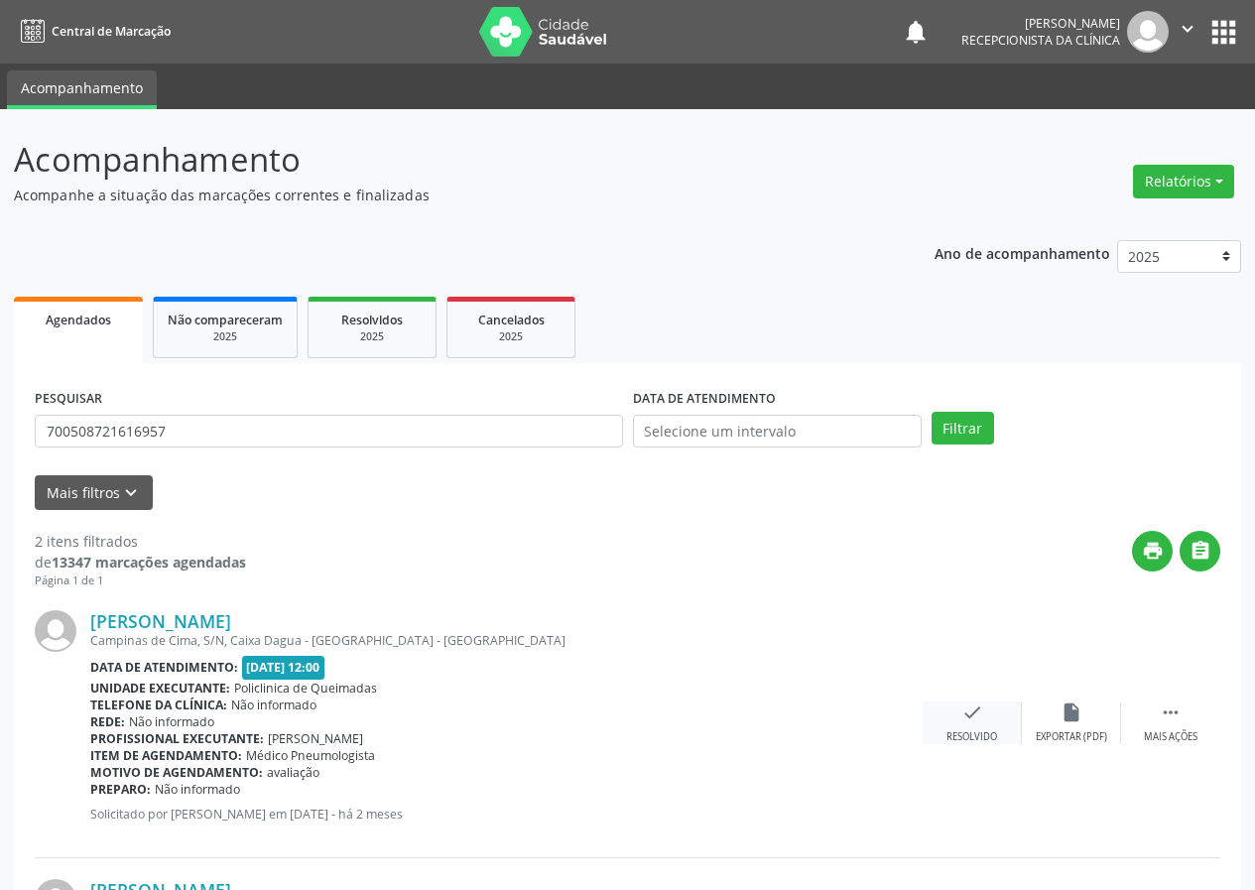
click at [960, 709] on div "check Resolvido" at bounding box center [972, 723] width 99 height 43
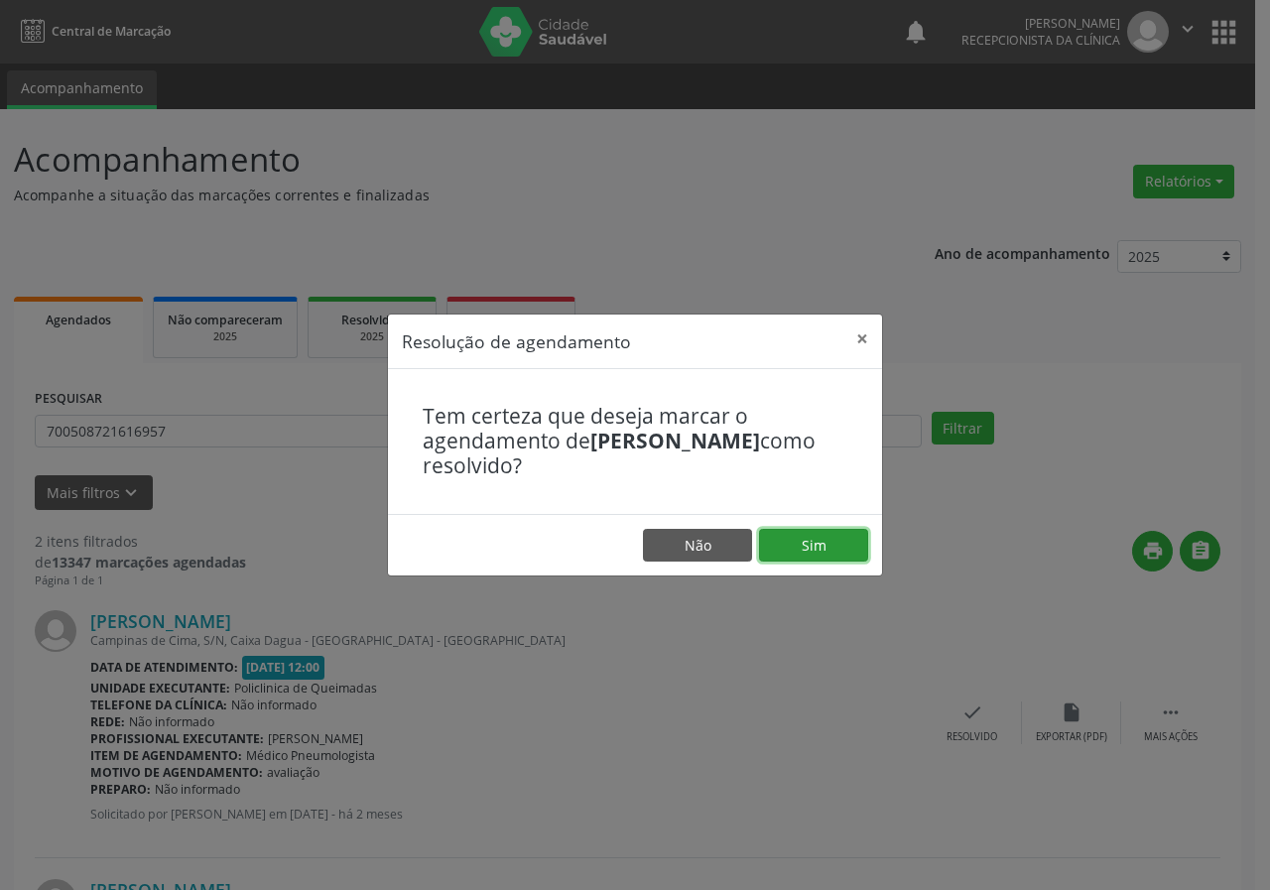
click at [795, 543] on button "Sim" at bounding box center [813, 546] width 109 height 34
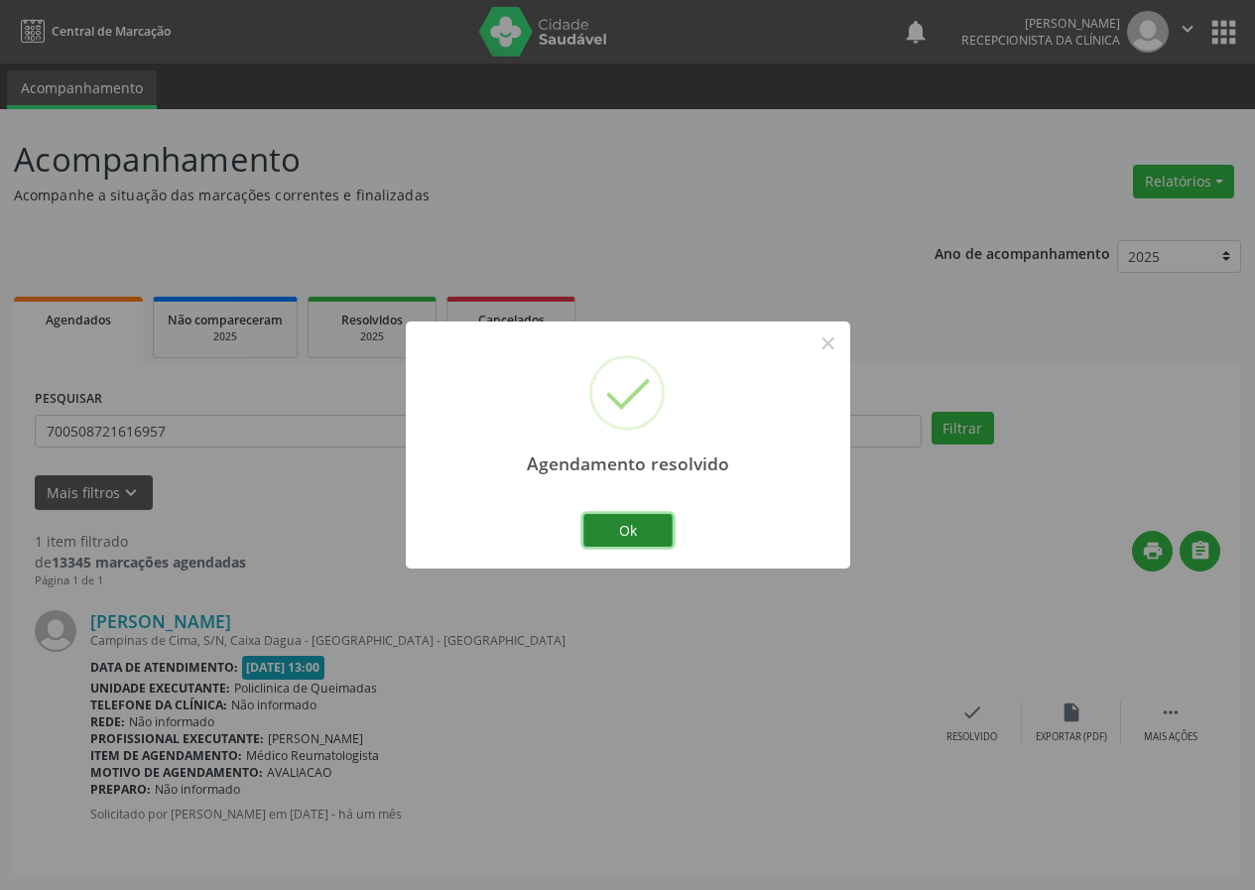
click at [649, 531] on button "Ok" at bounding box center [627, 531] width 89 height 34
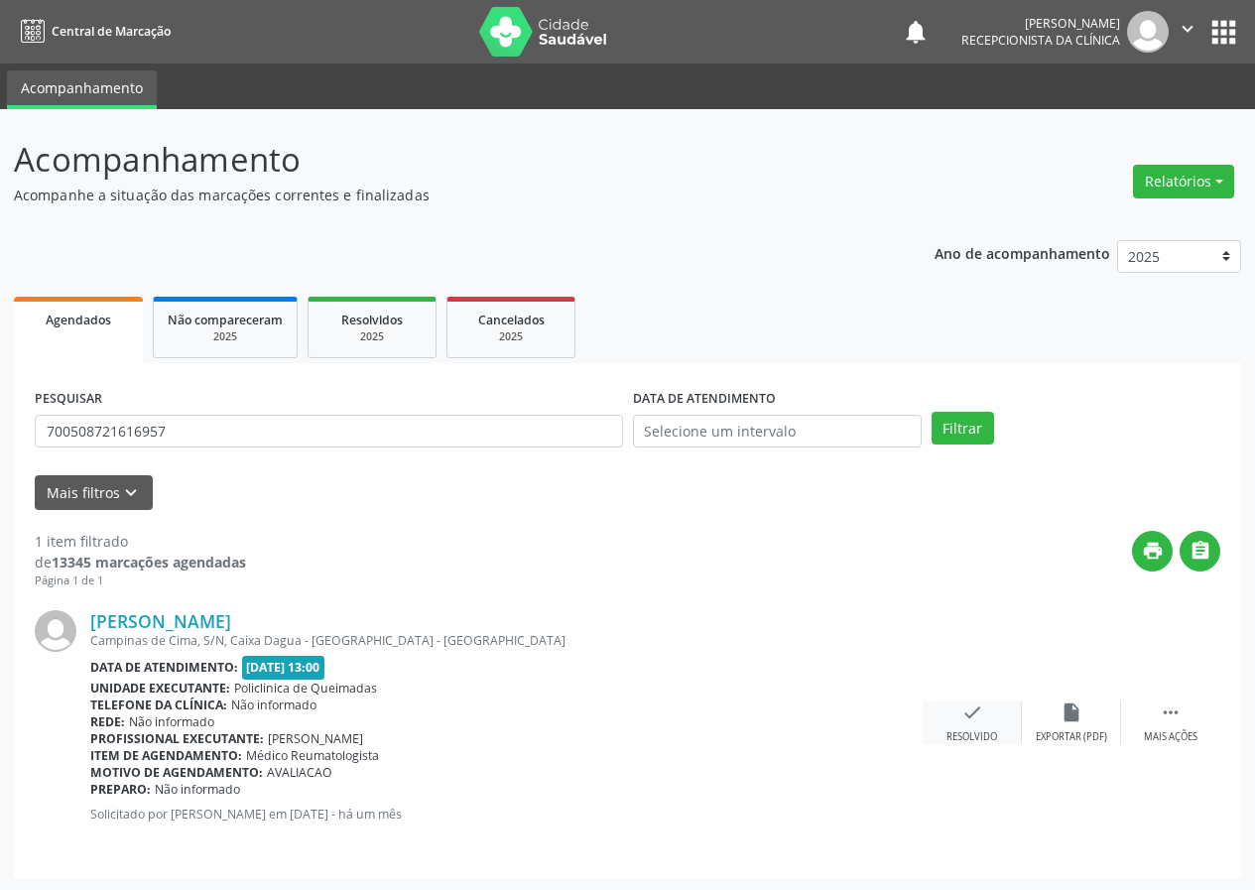
click at [967, 710] on icon "check" at bounding box center [972, 713] width 22 height 22
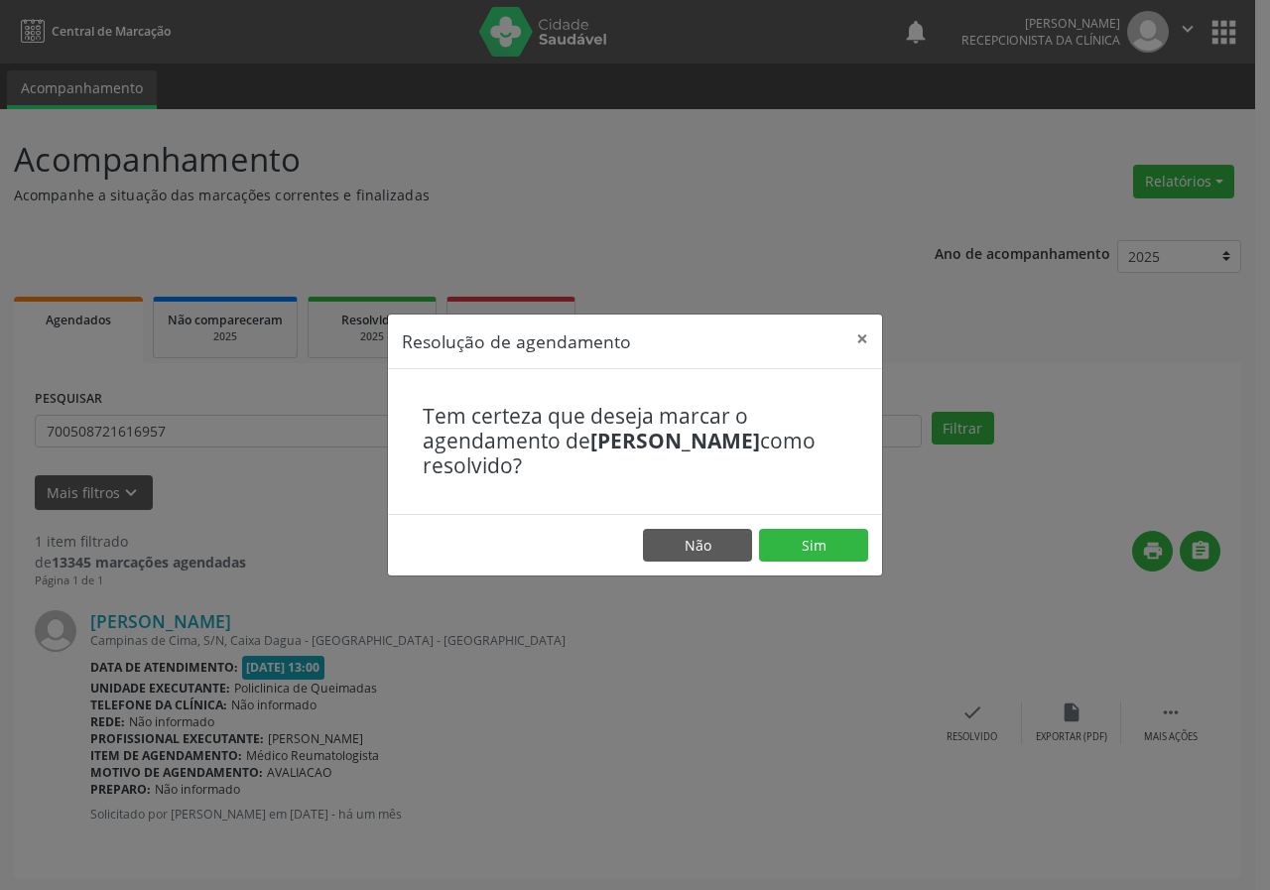
click at [786, 527] on footer "Não Sim" at bounding box center [635, 545] width 494 height 63
click at [786, 536] on button "Sim" at bounding box center [813, 546] width 109 height 34
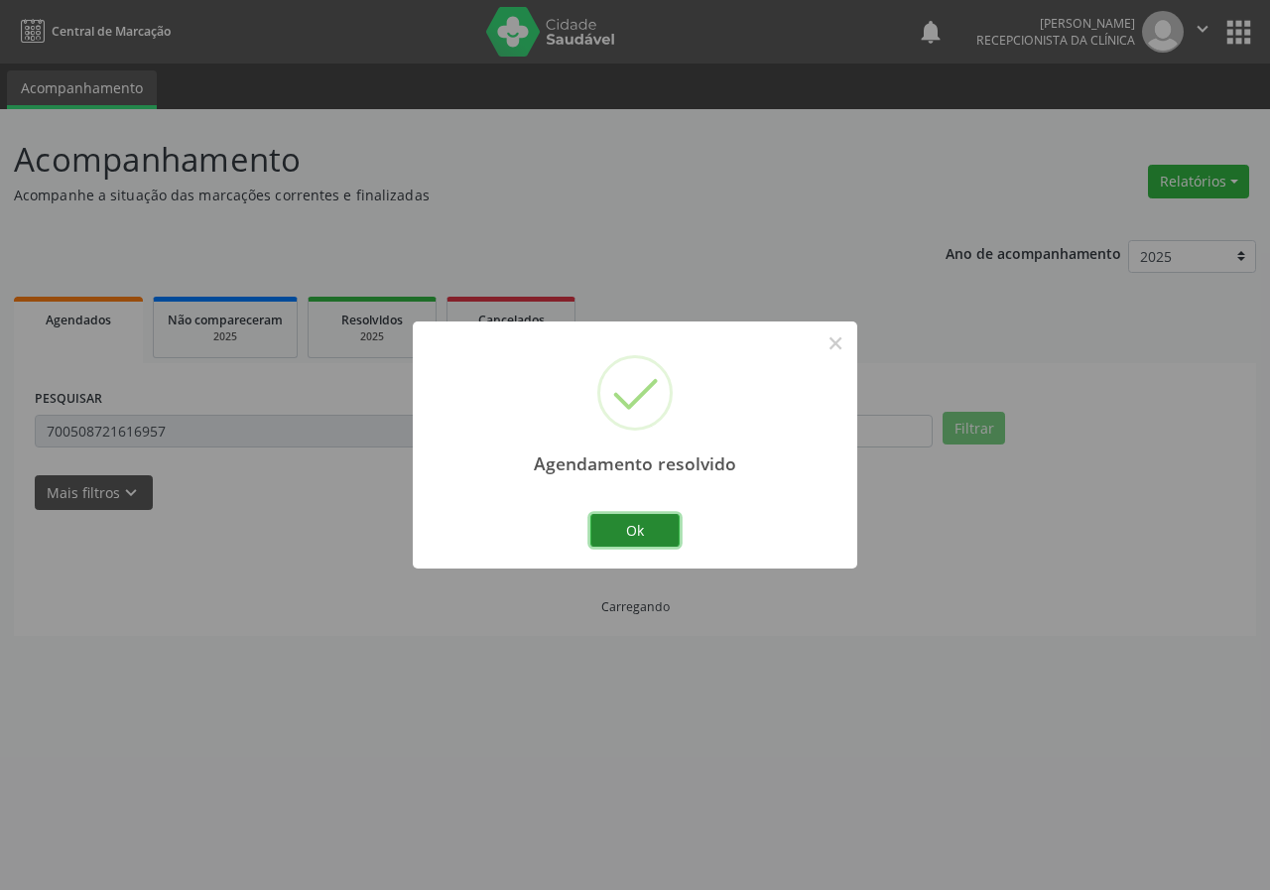
click at [610, 532] on button "Ok" at bounding box center [634, 531] width 89 height 34
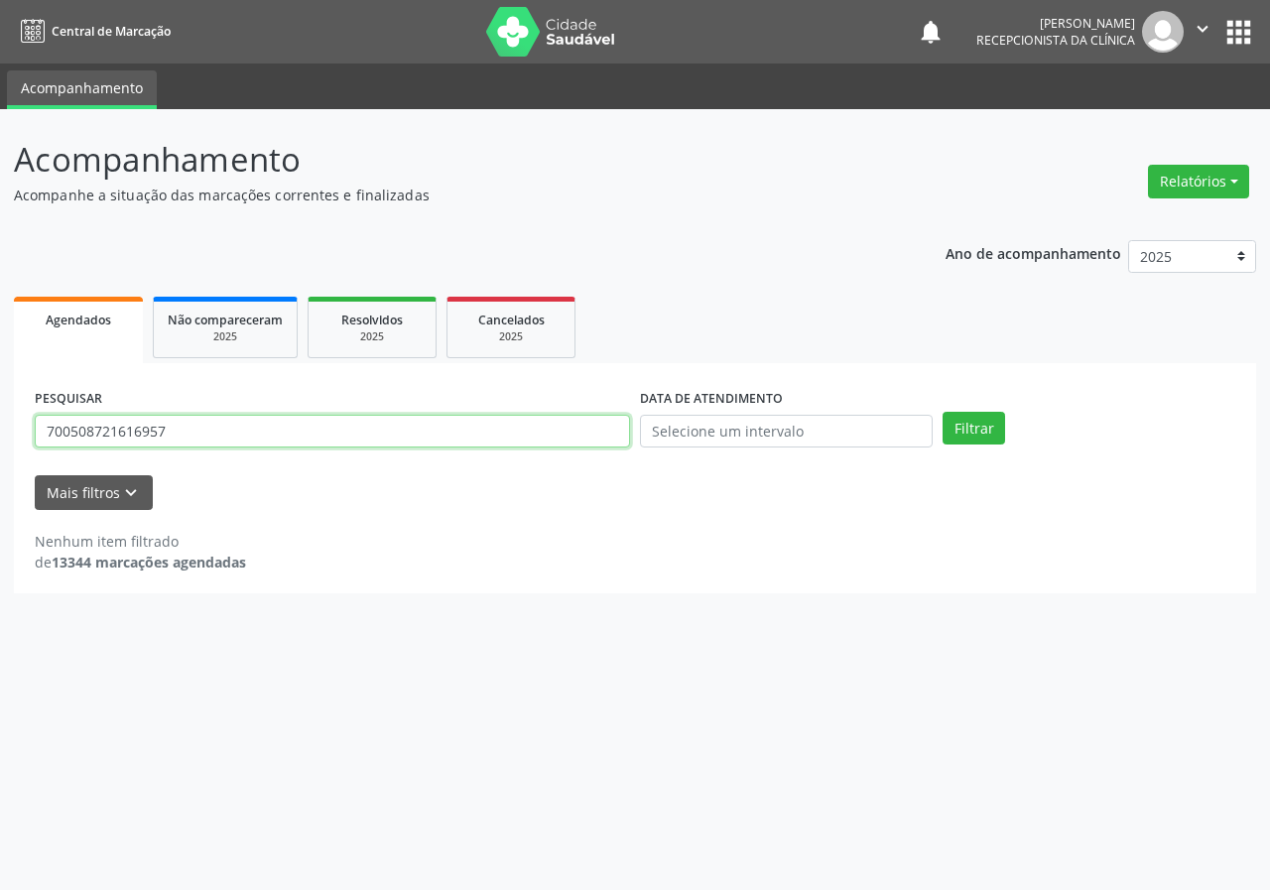
click at [521, 420] on input "700508721616957" at bounding box center [332, 432] width 595 height 34
click at [943, 412] on button "Filtrar" at bounding box center [974, 429] width 63 height 34
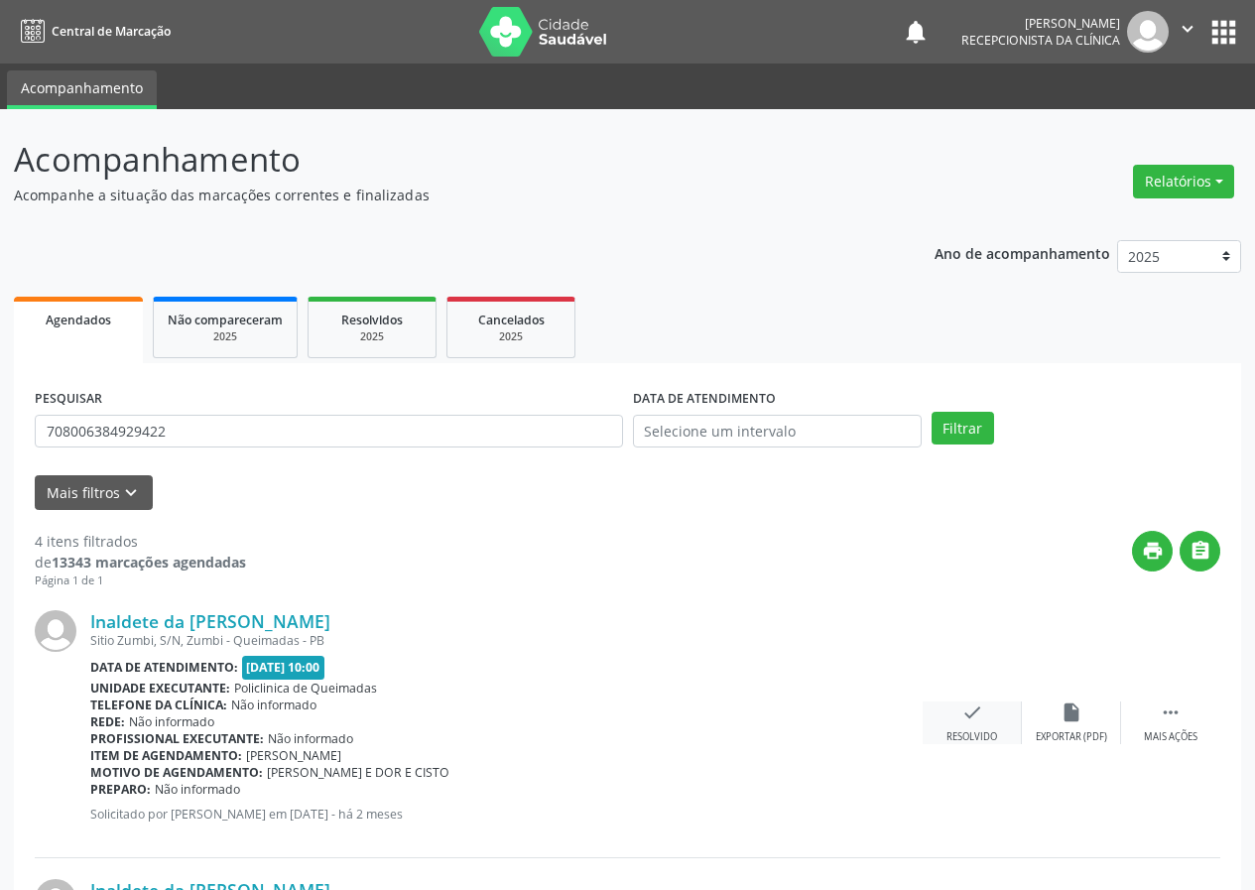
click at [968, 713] on icon "check" at bounding box center [972, 713] width 22 height 22
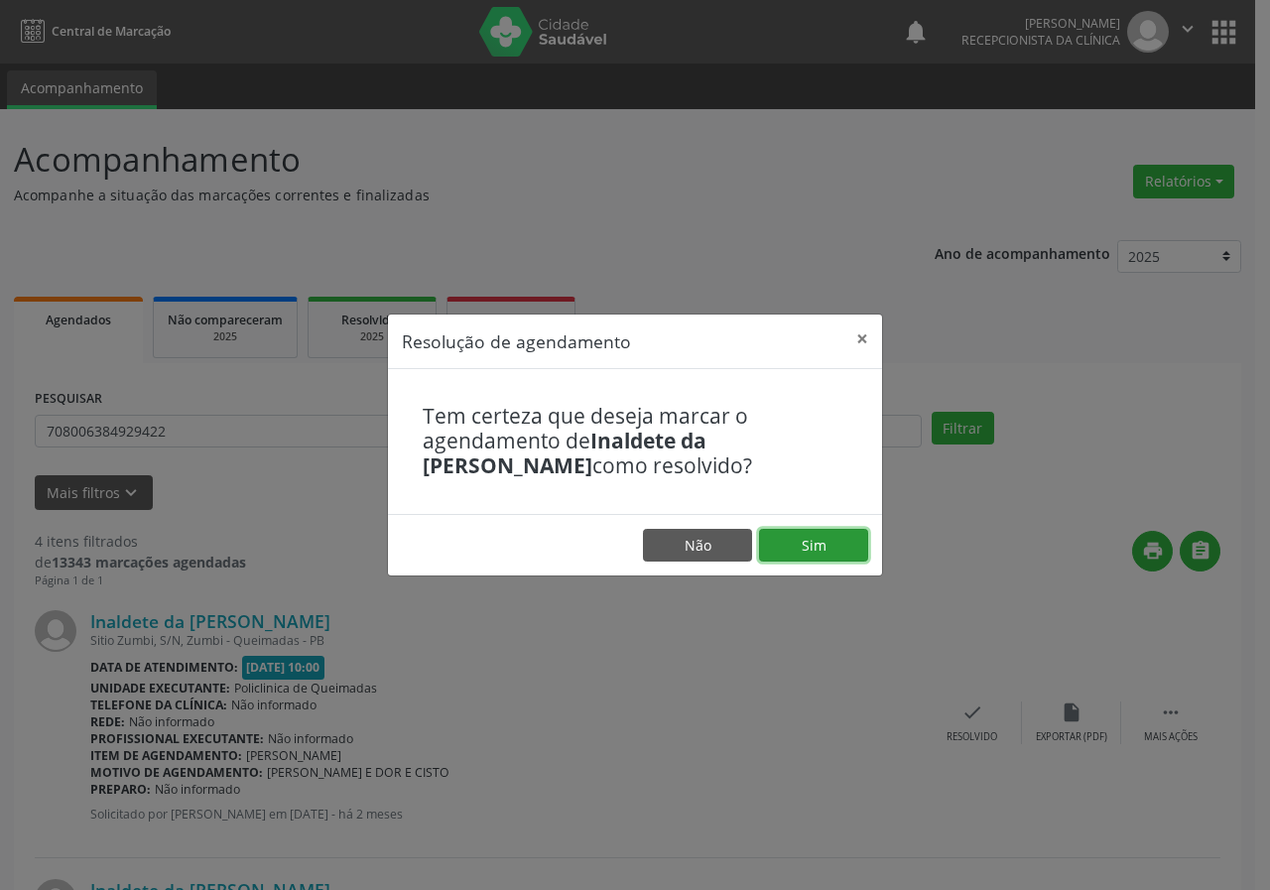
click at [822, 550] on button "Sim" at bounding box center [813, 546] width 109 height 34
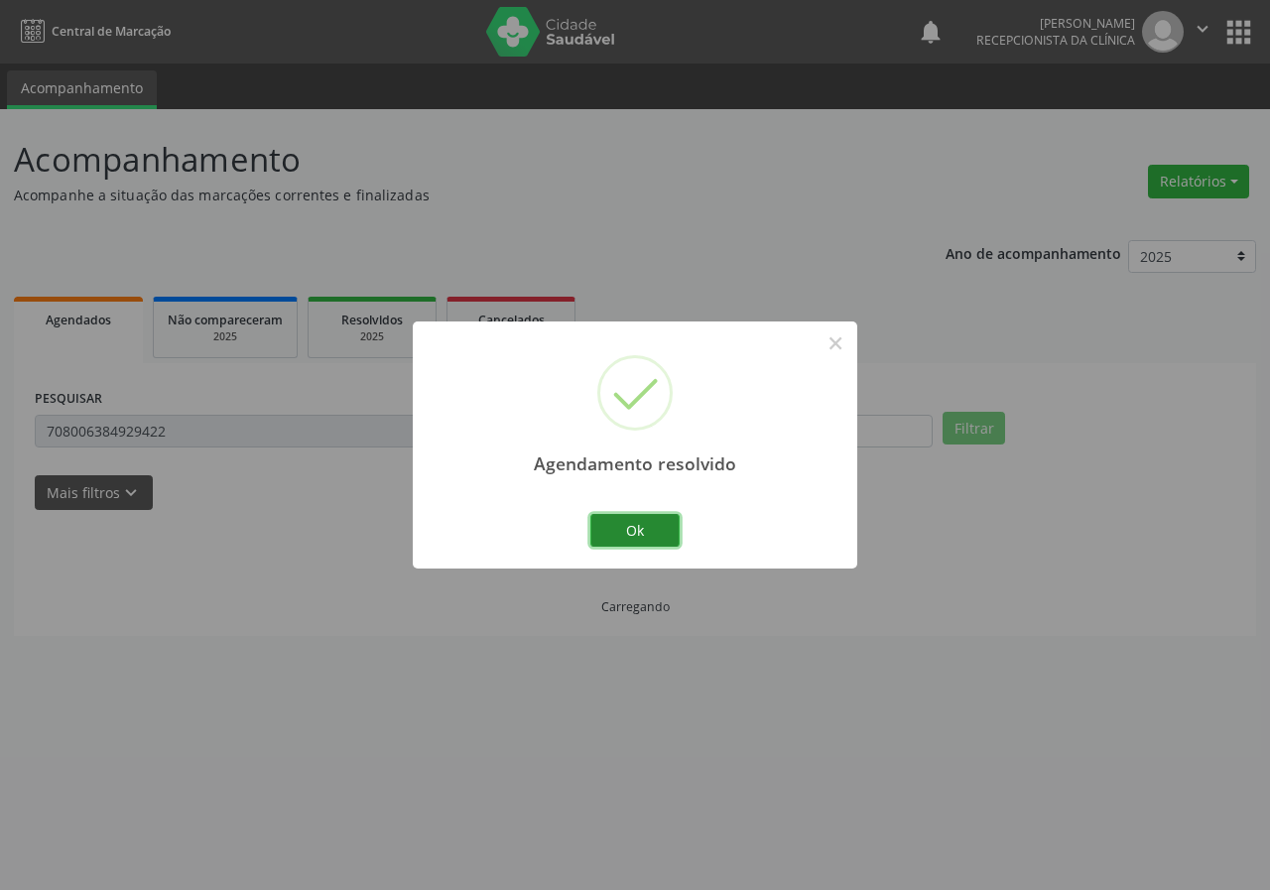
click at [632, 538] on button "Ok" at bounding box center [634, 531] width 89 height 34
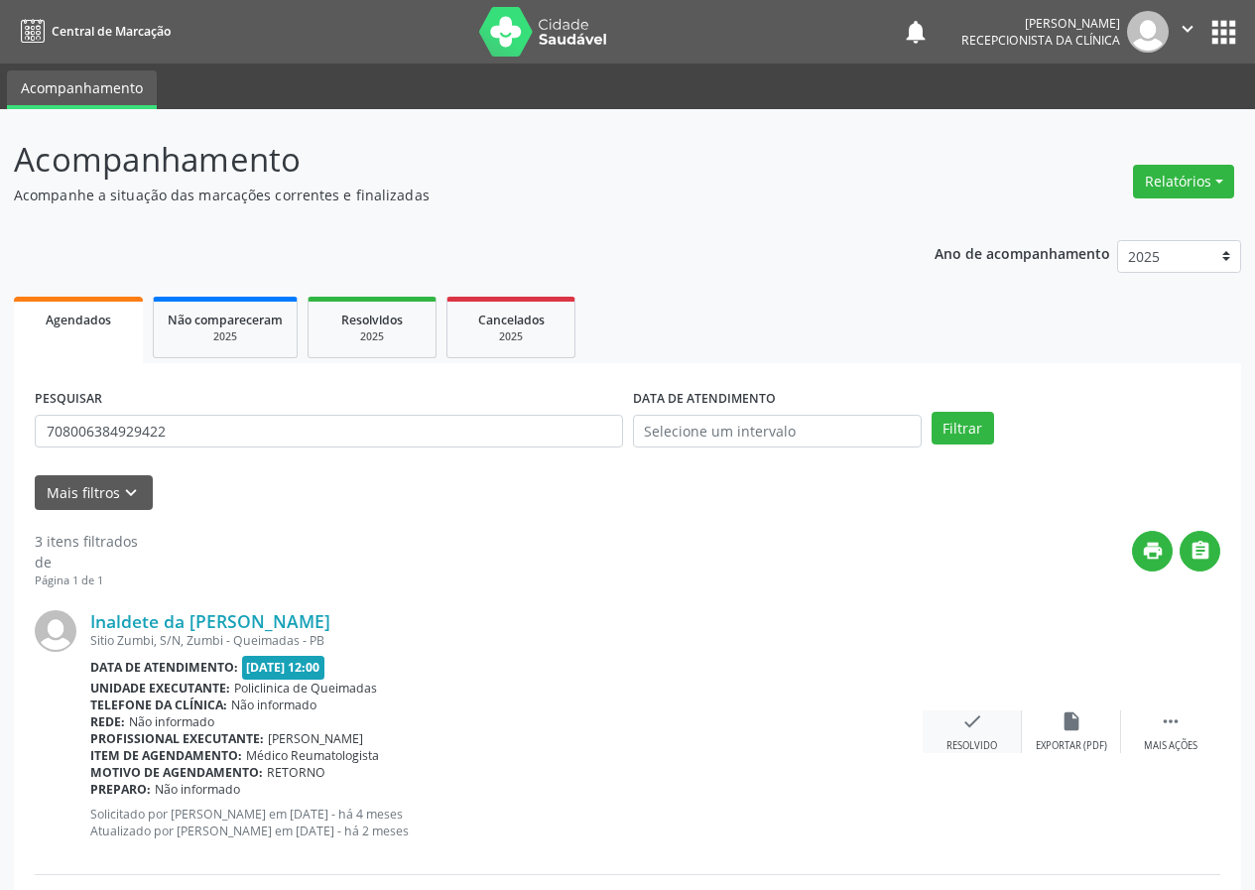
click at [959, 712] on div "check Resolvido" at bounding box center [972, 731] width 99 height 43
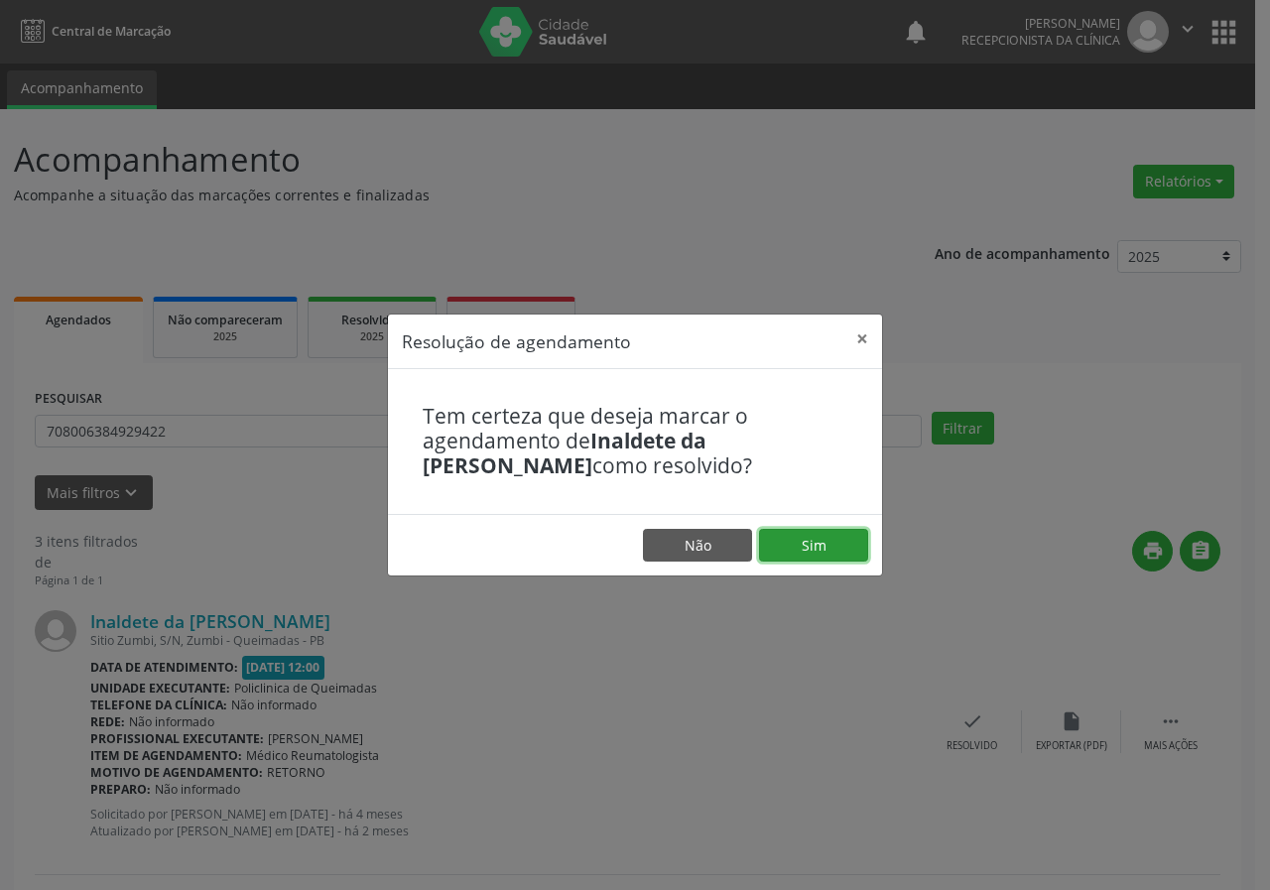
click at [819, 535] on button "Sim" at bounding box center [813, 546] width 109 height 34
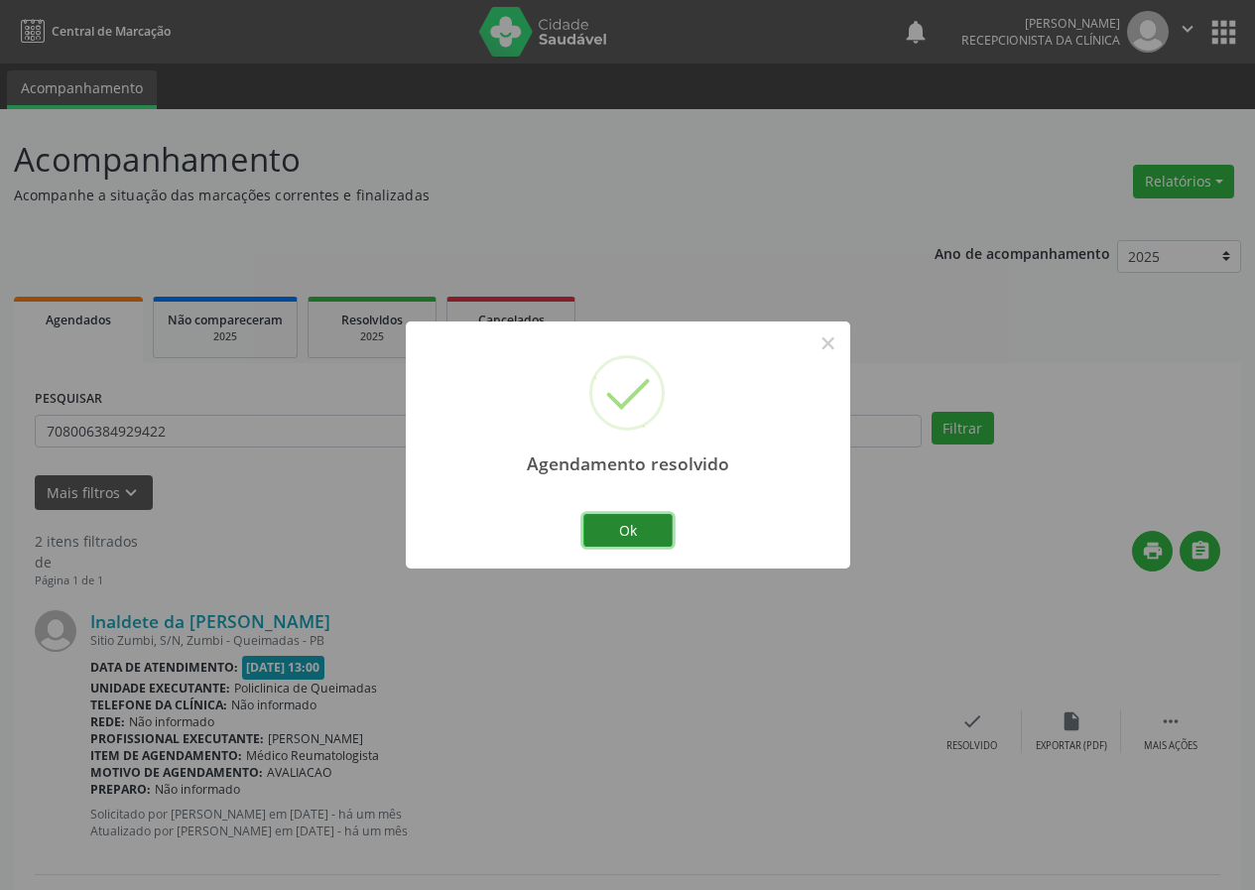
click at [629, 515] on button "Ok" at bounding box center [627, 531] width 89 height 34
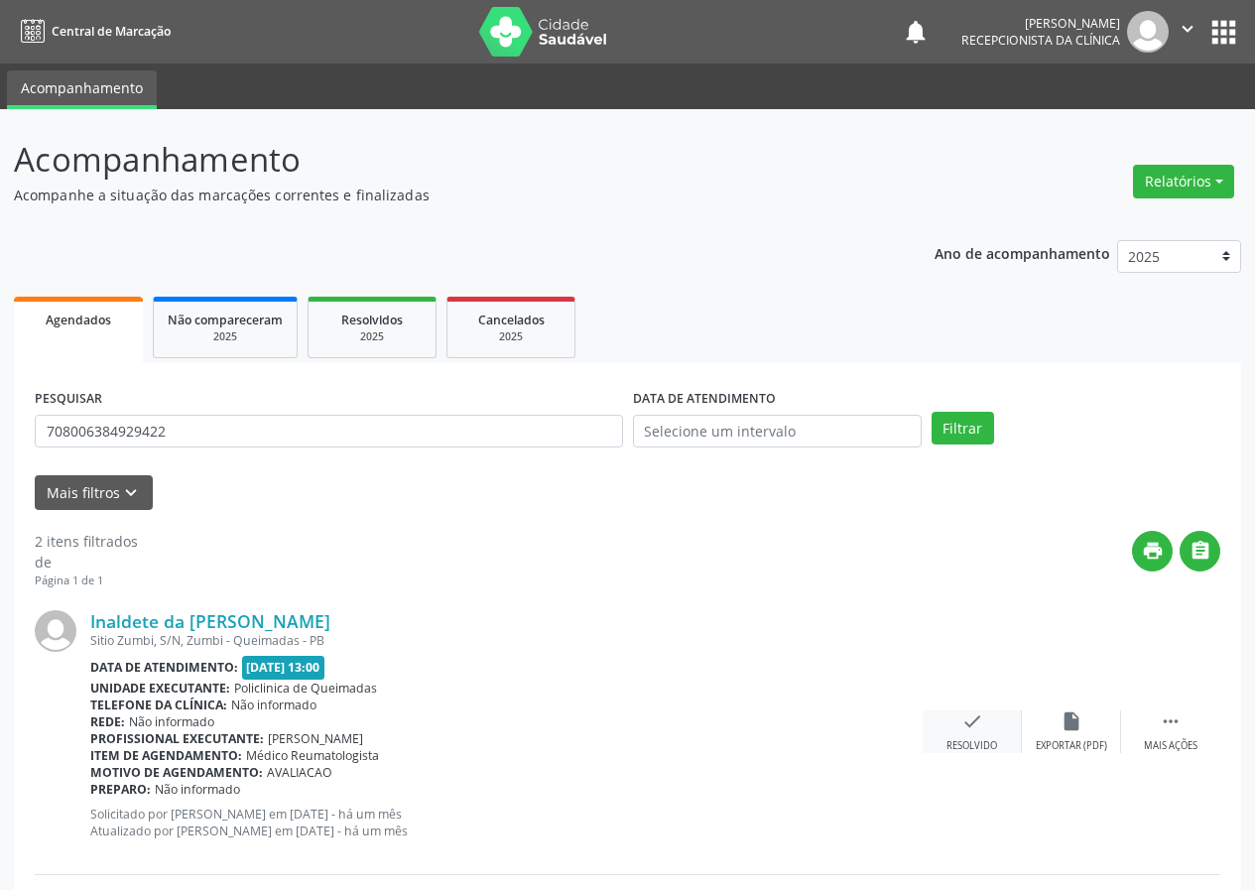
click at [966, 725] on icon "check" at bounding box center [972, 721] width 22 height 22
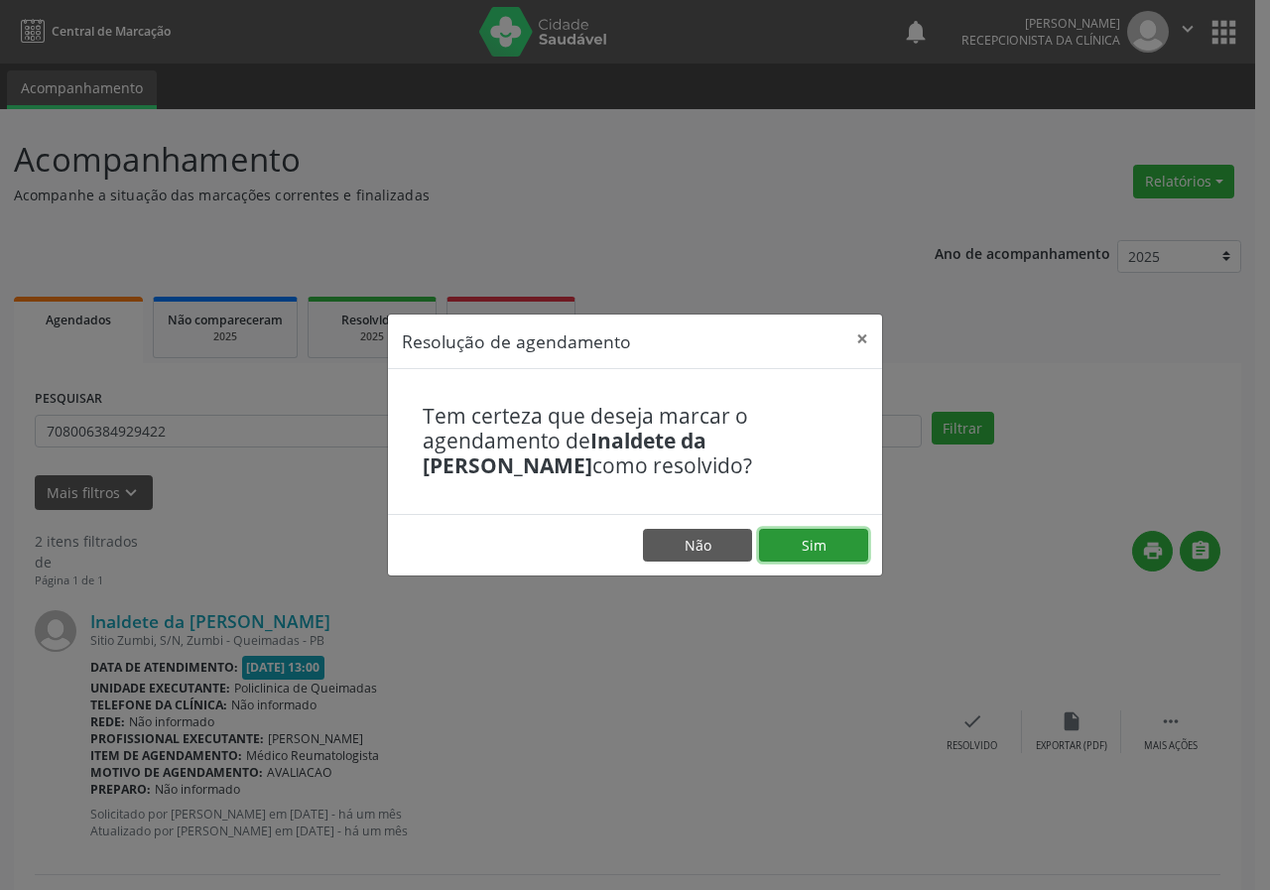
click at [836, 542] on button "Sim" at bounding box center [813, 546] width 109 height 34
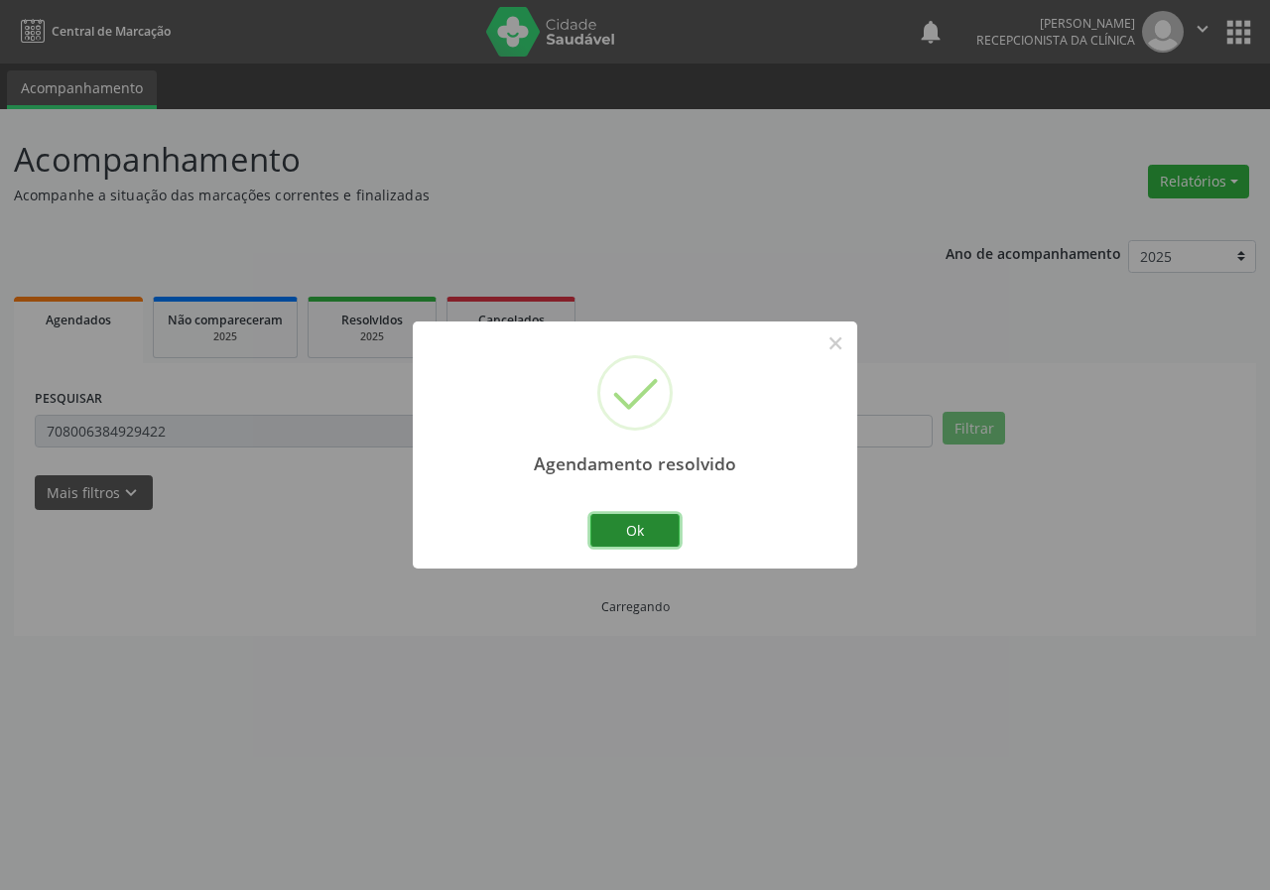
click at [652, 535] on button "Ok" at bounding box center [634, 531] width 89 height 34
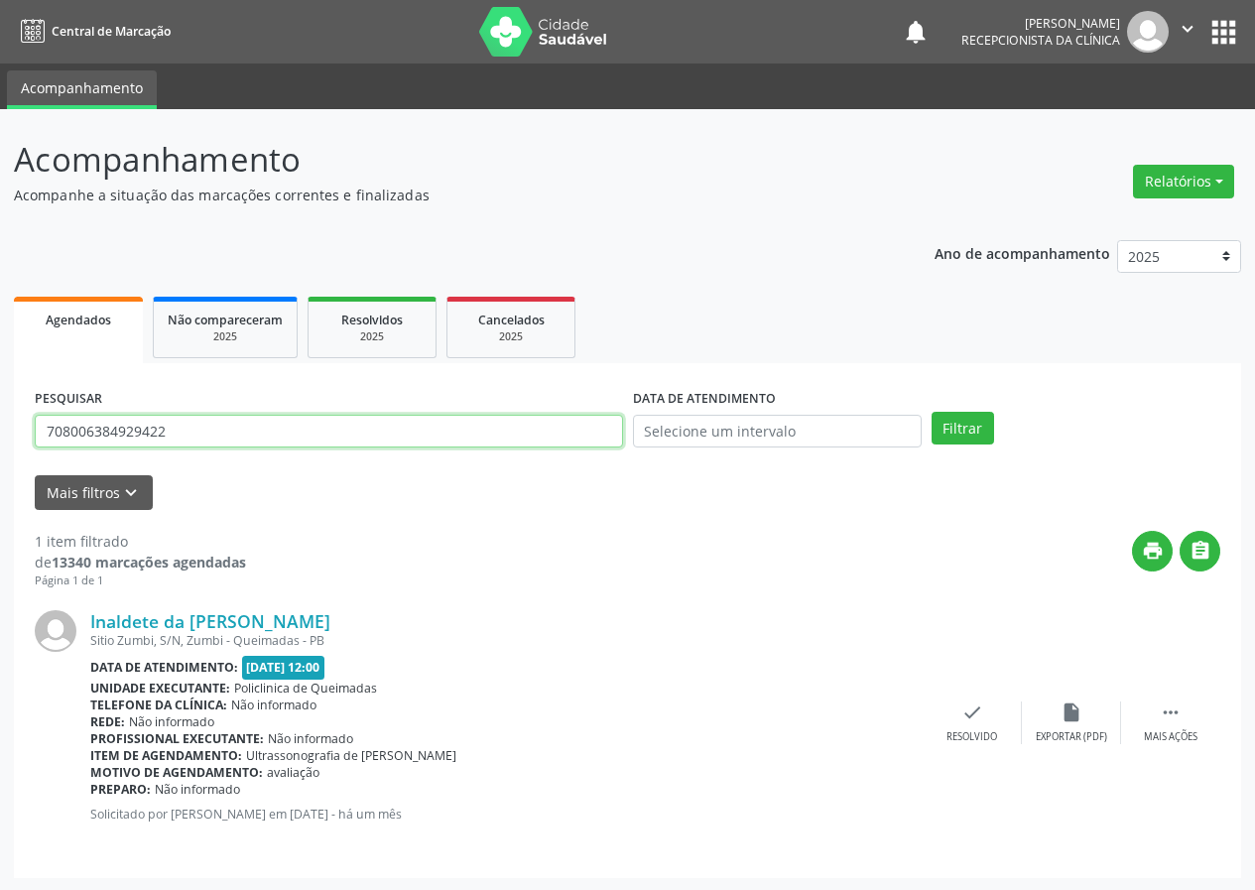
click at [368, 437] on input "708006384929422" at bounding box center [329, 432] width 588 height 34
click at [947, 726] on div "check Resolvido" at bounding box center [972, 723] width 99 height 43
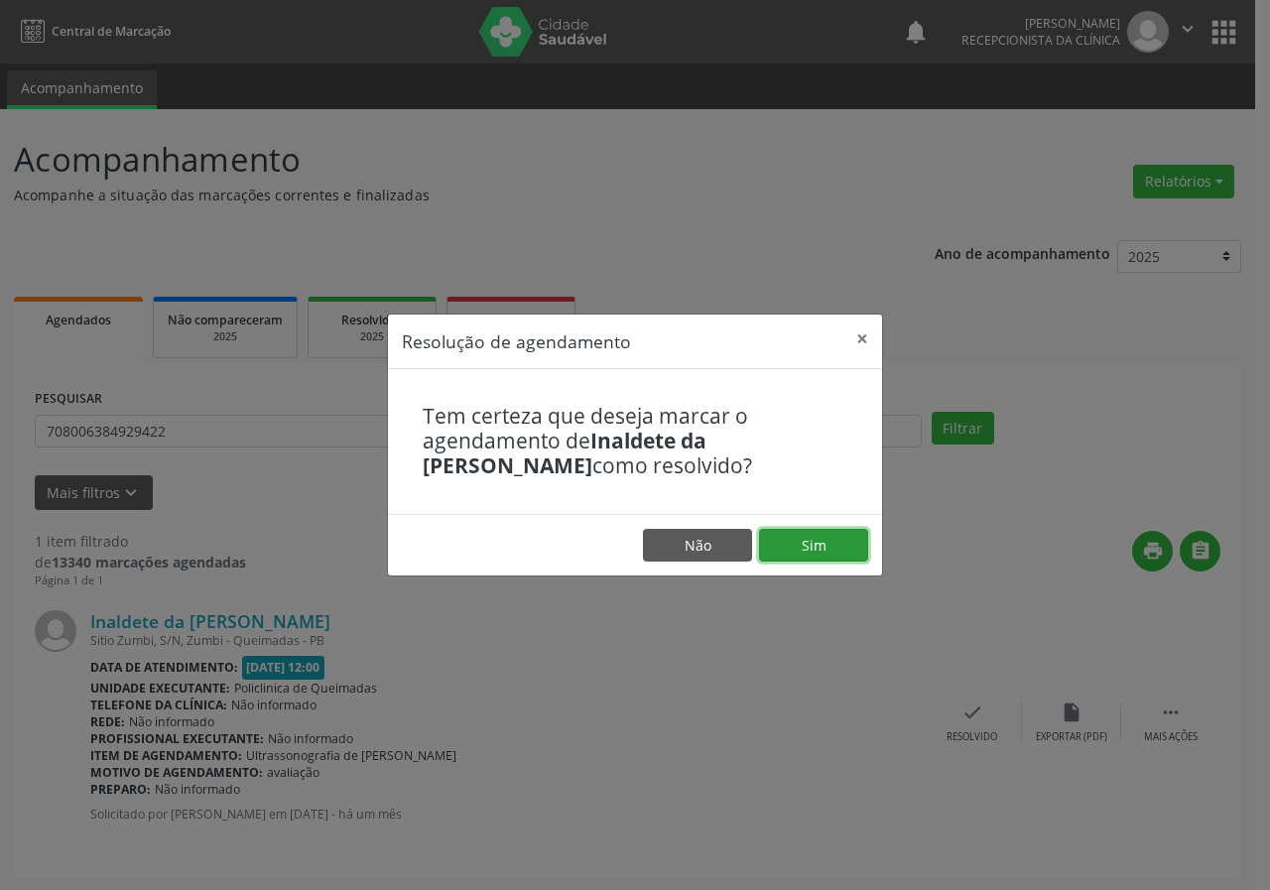
click at [801, 540] on button "Sim" at bounding box center [813, 546] width 109 height 34
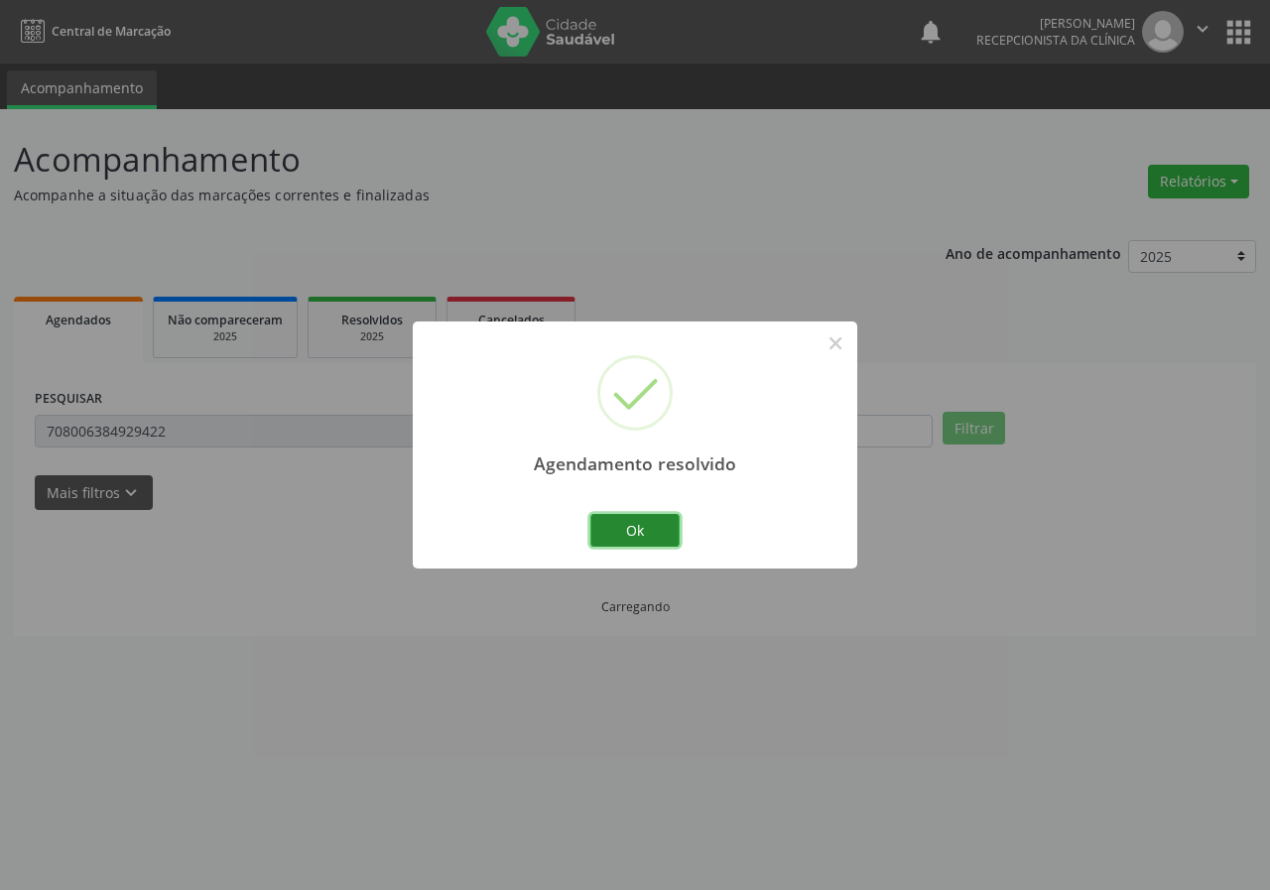
click at [675, 524] on button "Ok" at bounding box center [634, 531] width 89 height 34
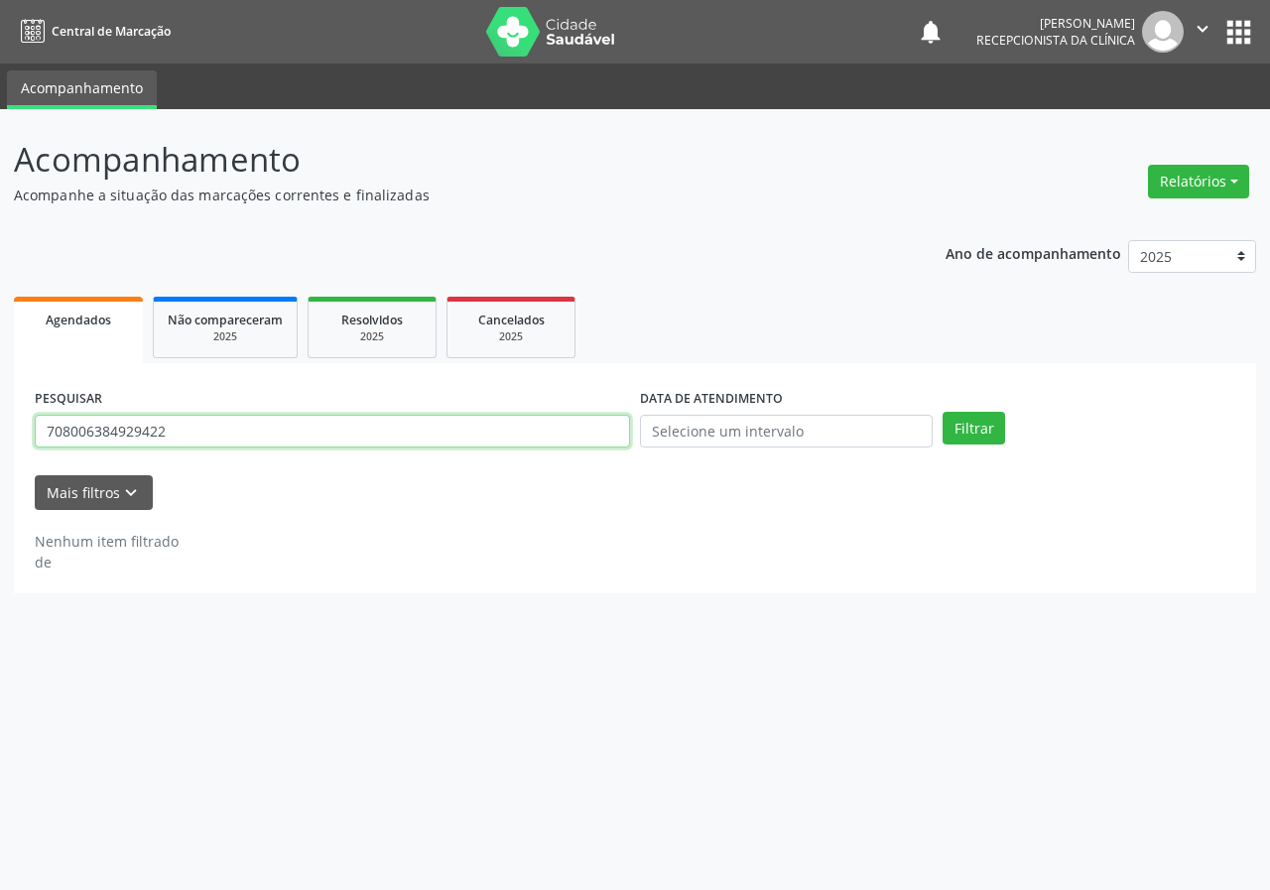
click at [354, 431] on input "708006384929422" at bounding box center [332, 432] width 595 height 34
click at [943, 412] on button "Filtrar" at bounding box center [974, 429] width 63 height 34
click at [102, 427] on input "7045093658143412" at bounding box center [332, 432] width 595 height 34
click at [110, 432] on input "7045093658143412" at bounding box center [332, 432] width 595 height 34
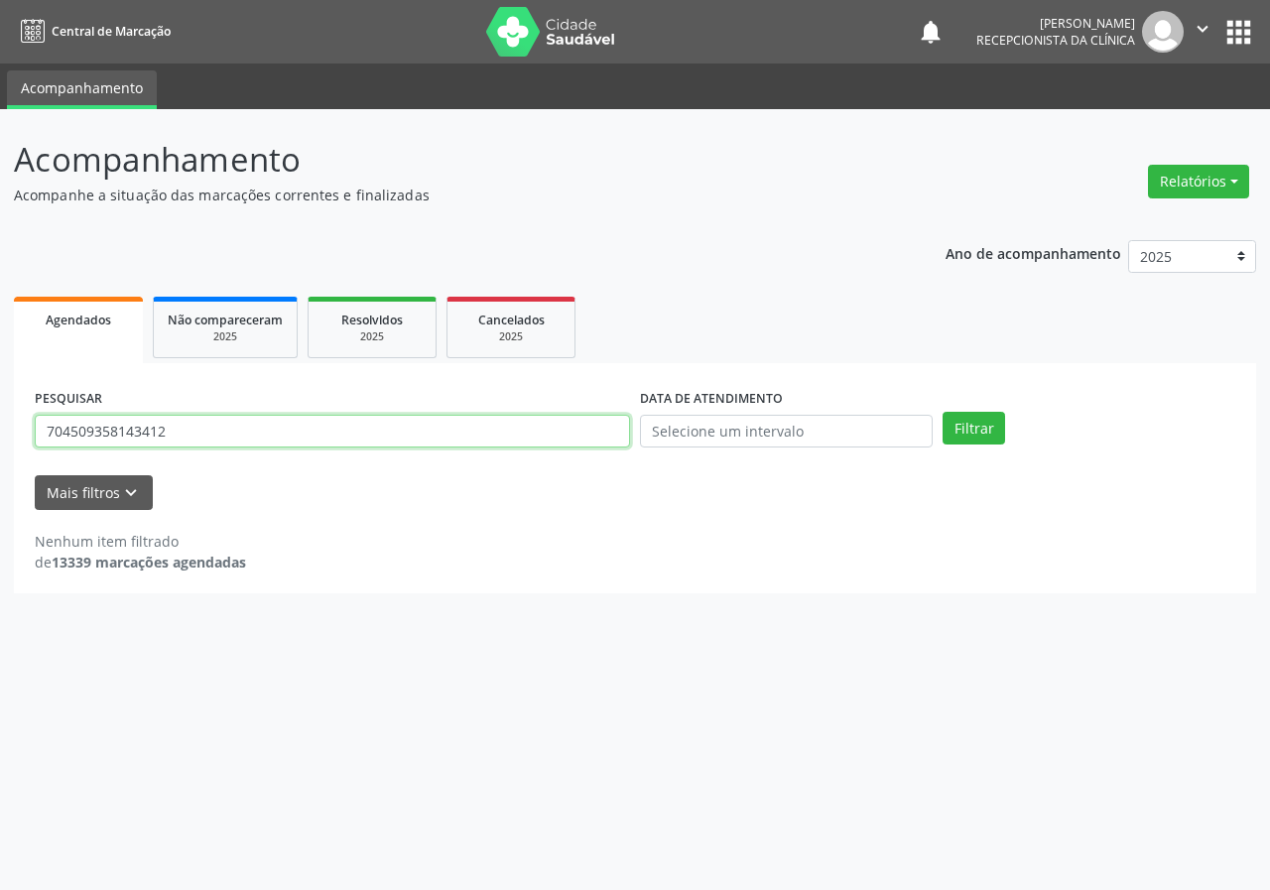
click at [134, 428] on input "704509358143412" at bounding box center [332, 432] width 595 height 34
click at [102, 428] on input "704509358143412" at bounding box center [332, 432] width 595 height 34
click at [943, 412] on button "Filtrar" at bounding box center [974, 429] width 63 height 34
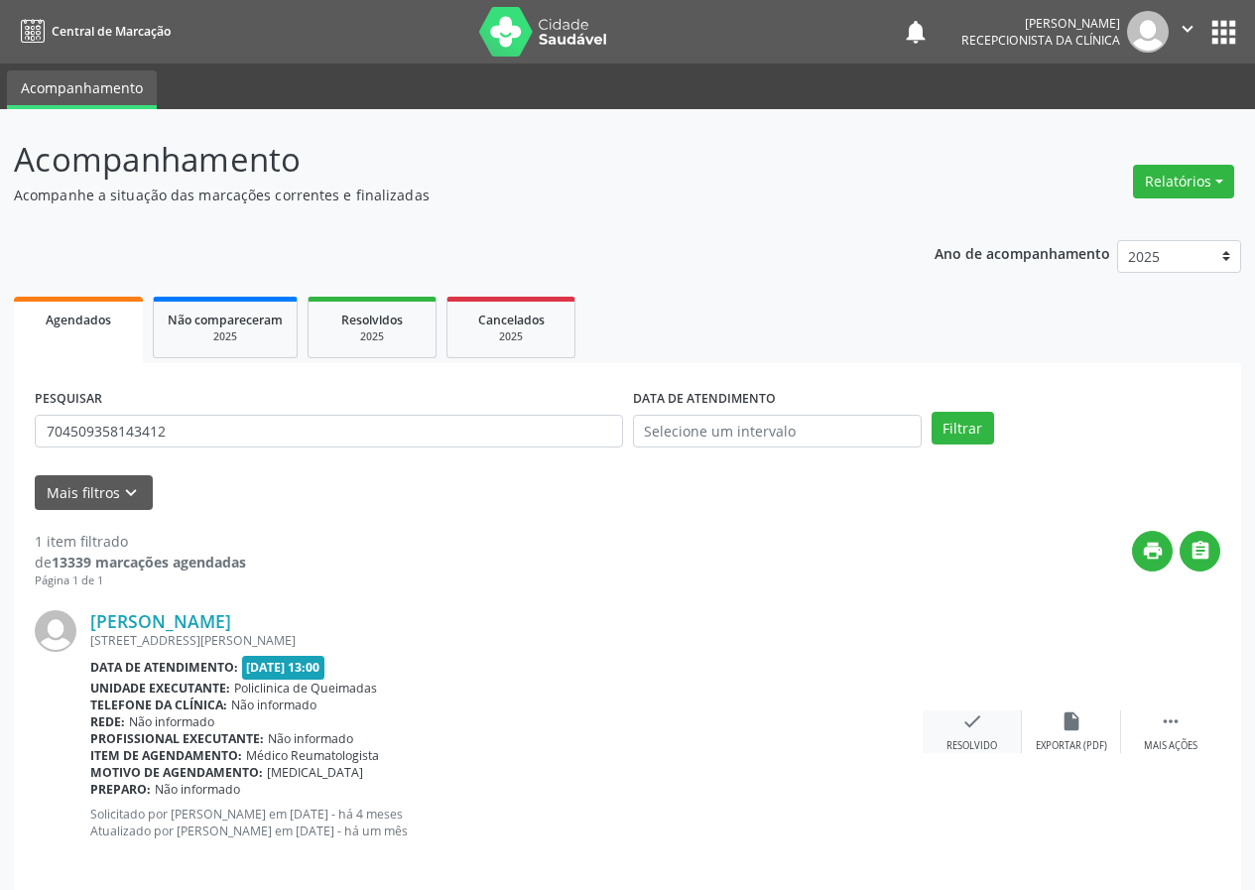
click at [977, 715] on icon "check" at bounding box center [972, 721] width 22 height 22
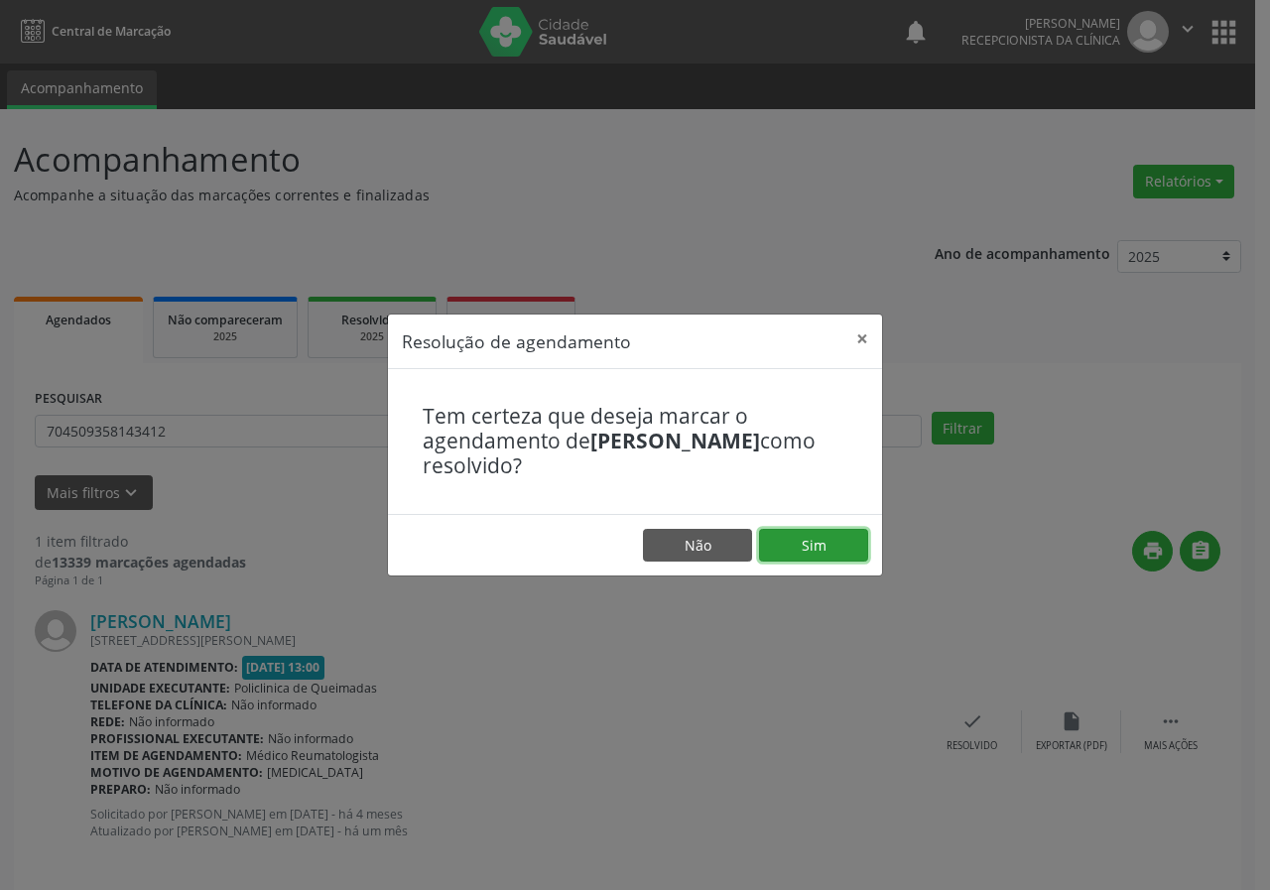
click at [813, 551] on button "Sim" at bounding box center [813, 546] width 109 height 34
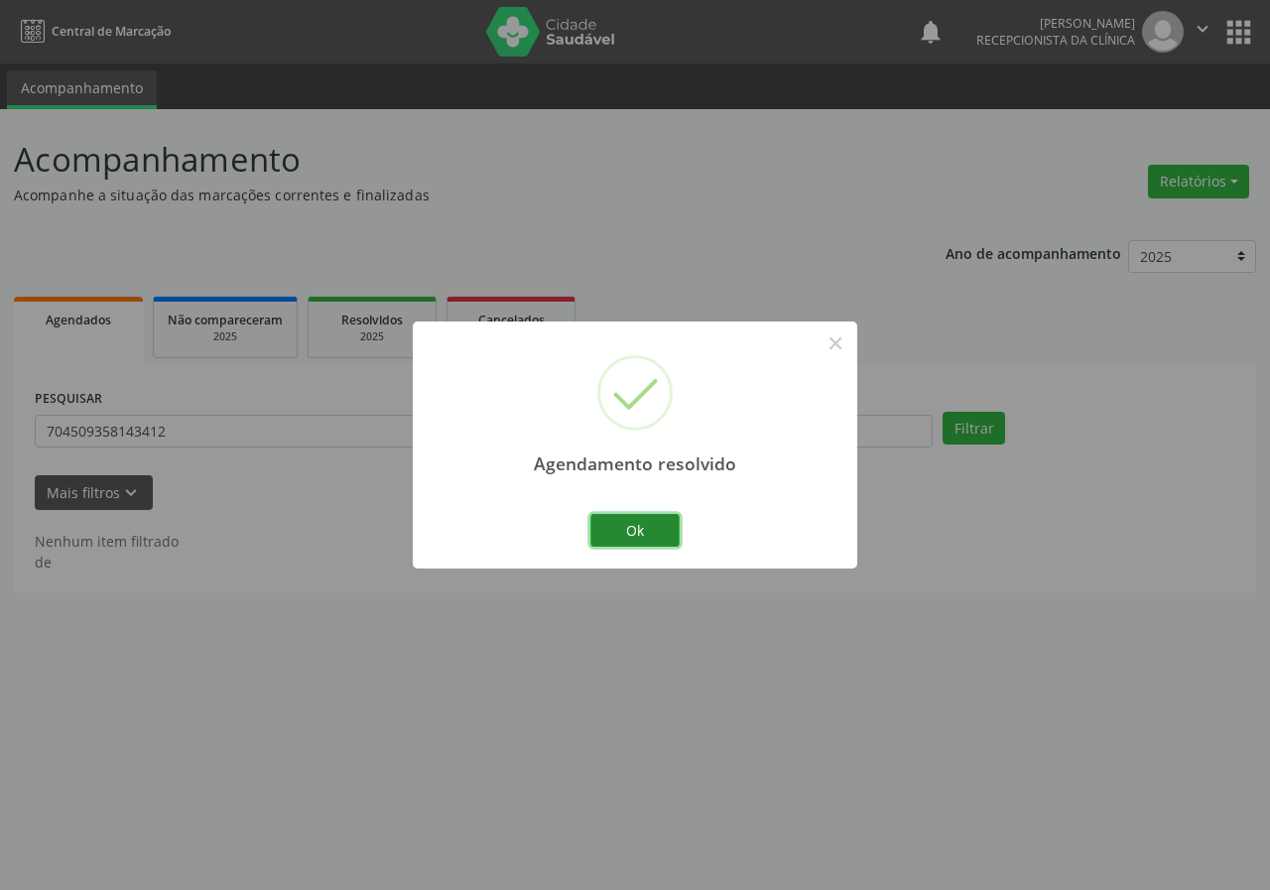
click at [625, 520] on button "Ok" at bounding box center [634, 531] width 89 height 34
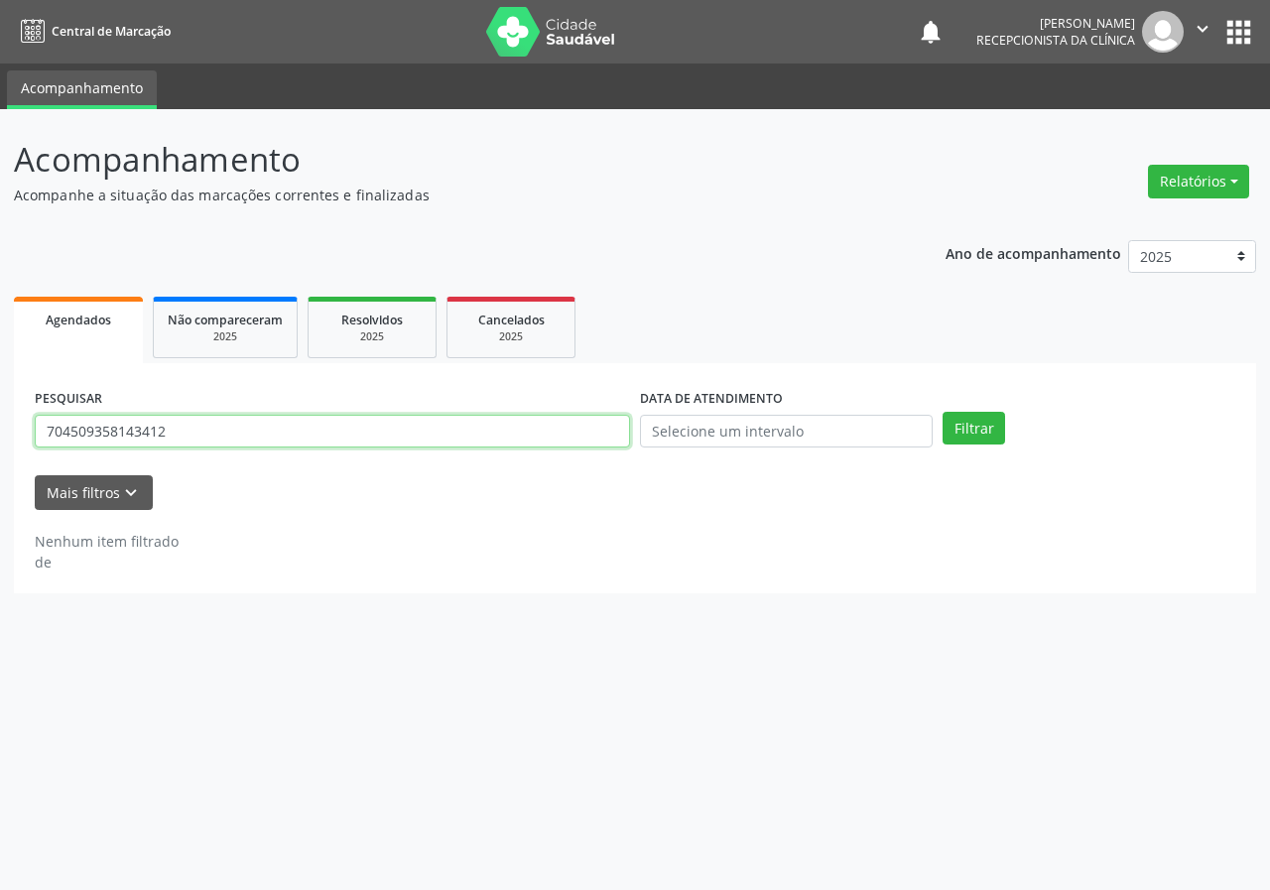
click at [189, 423] on input "704509358143412" at bounding box center [332, 432] width 595 height 34
click at [943, 412] on button "Filtrar" at bounding box center [974, 429] width 63 height 34
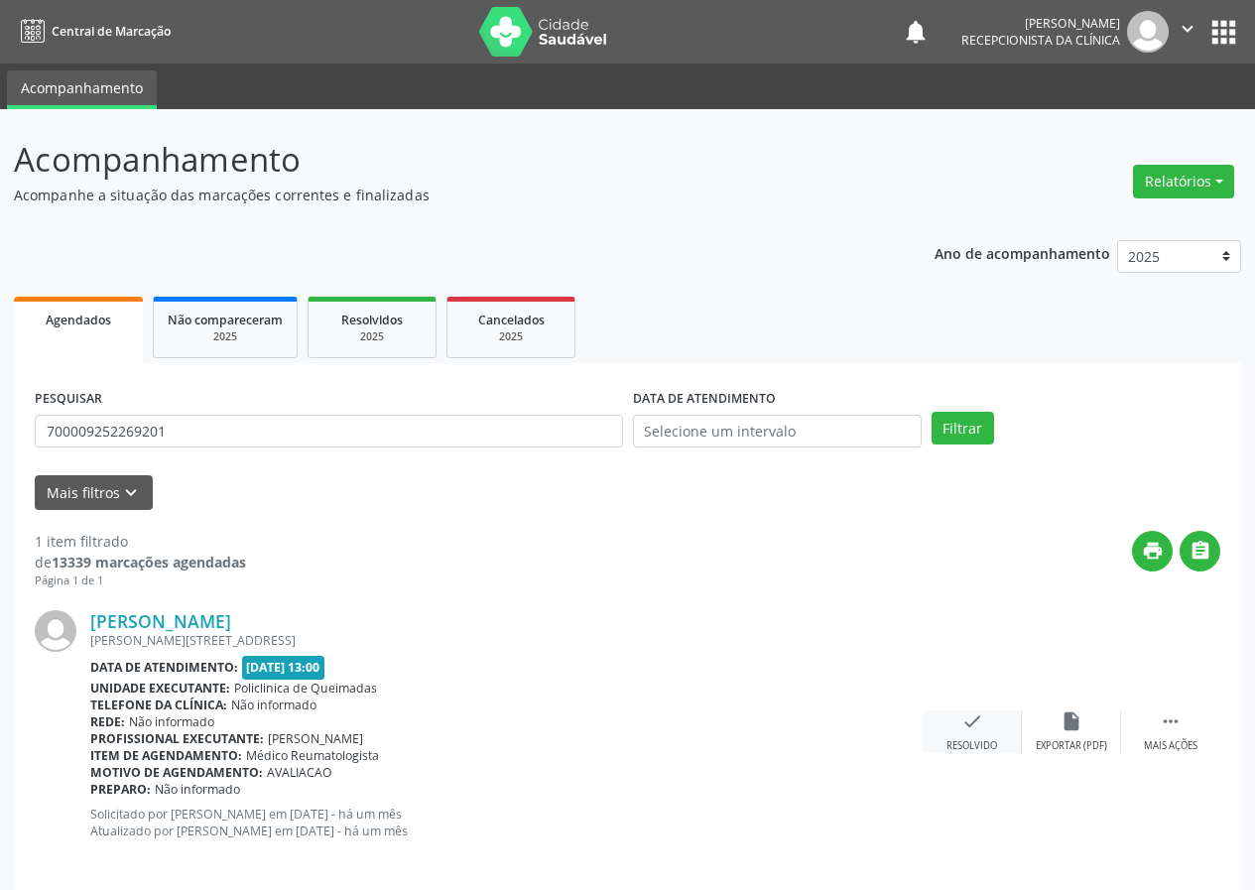
click at [976, 725] on icon "check" at bounding box center [972, 721] width 22 height 22
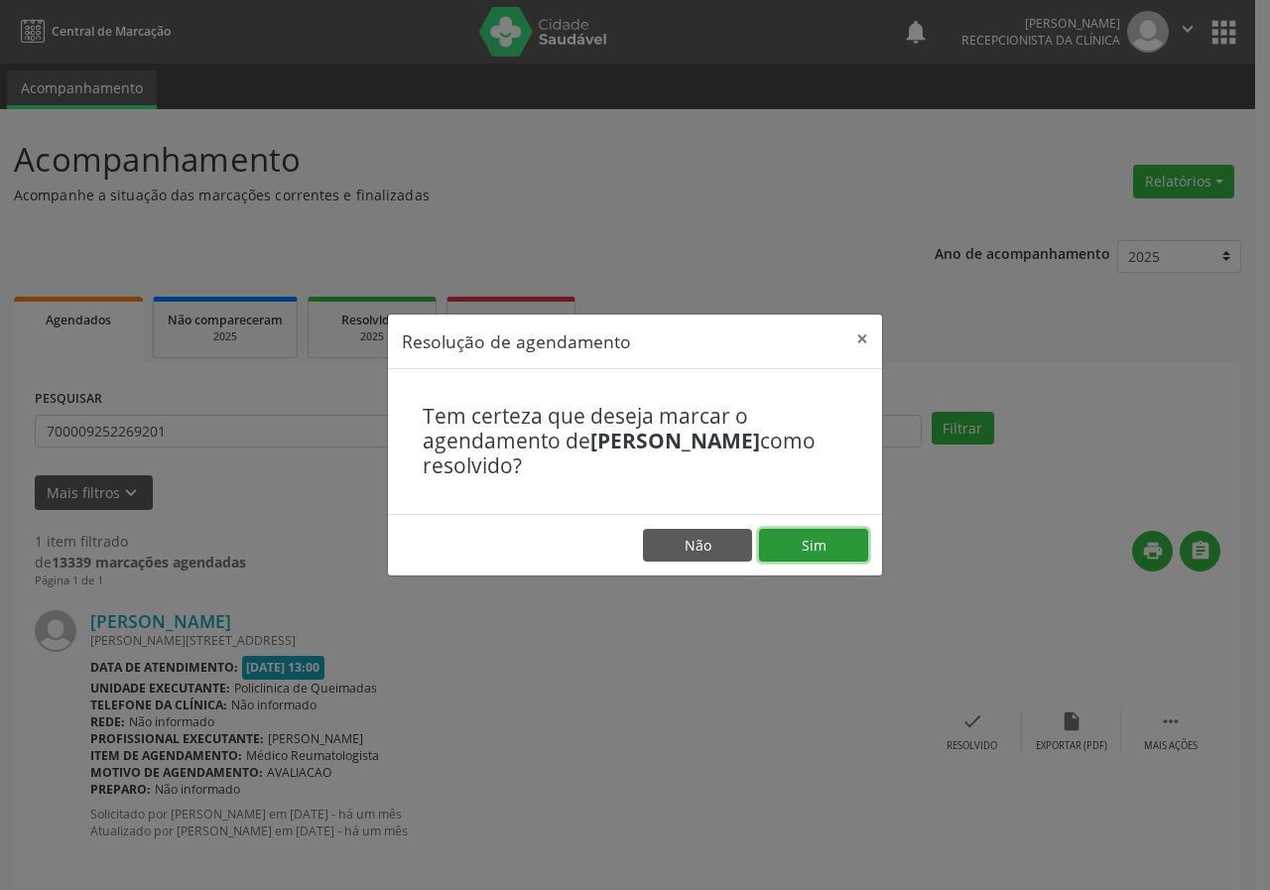
click at [797, 530] on button "Sim" at bounding box center [813, 546] width 109 height 34
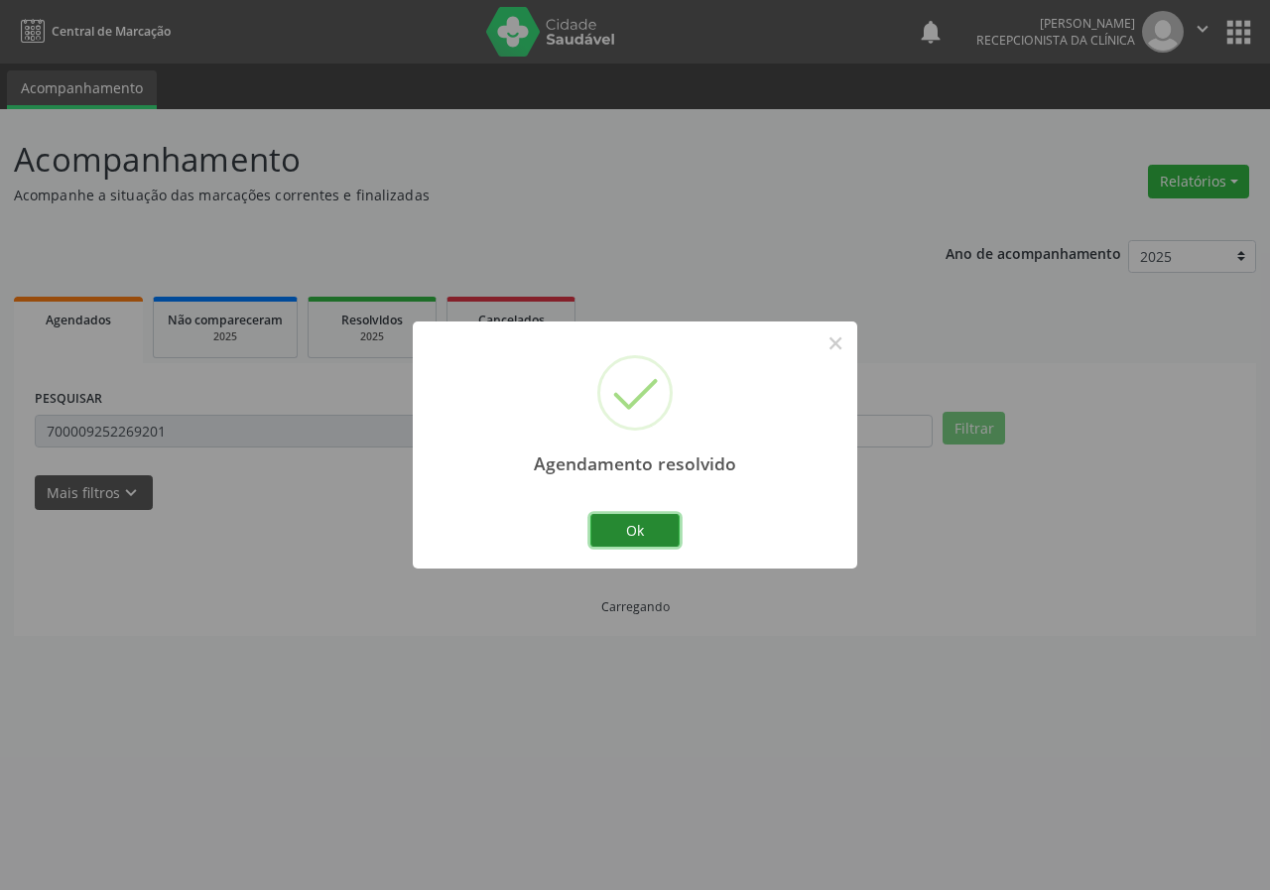
click at [657, 525] on button "Ok" at bounding box center [634, 531] width 89 height 34
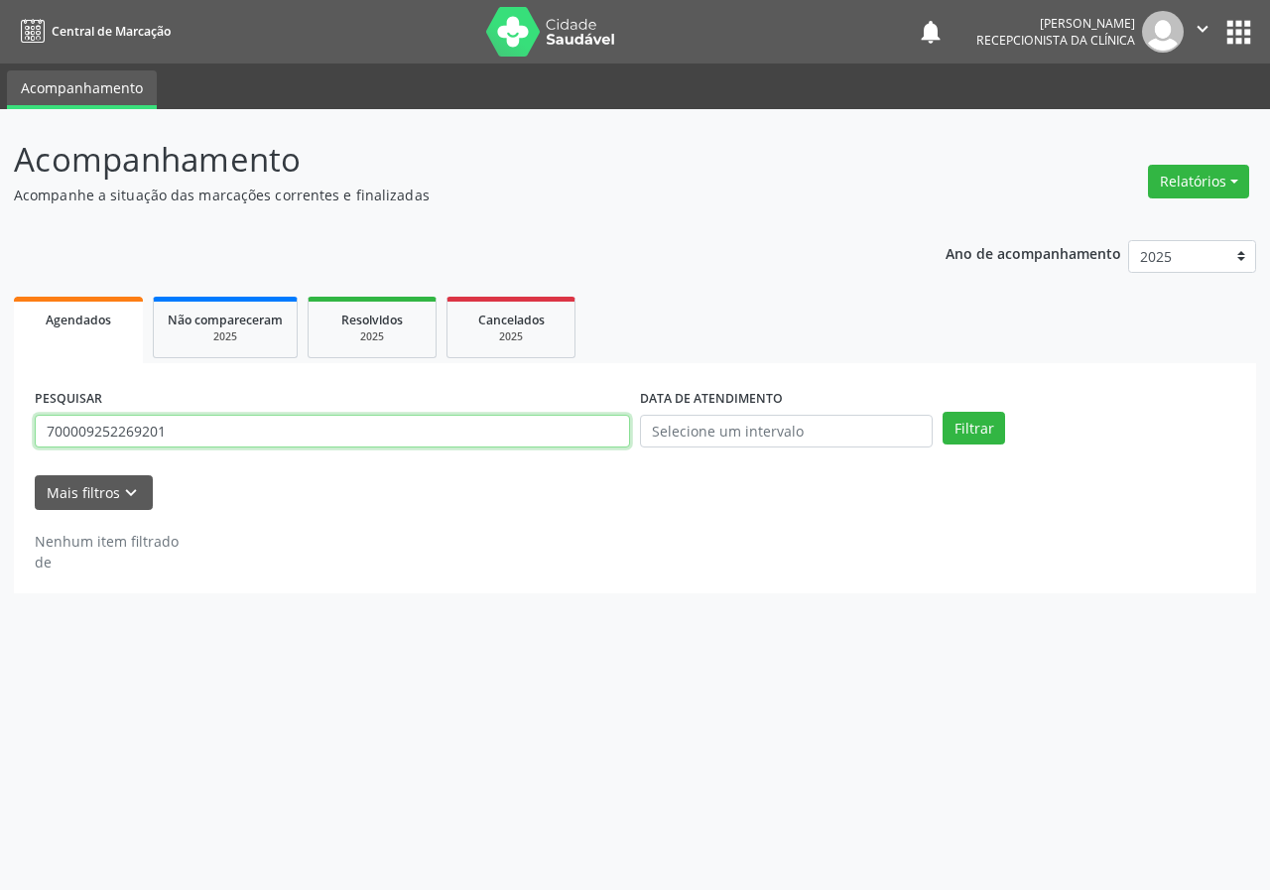
click at [338, 440] on input "700009252269201" at bounding box center [332, 432] width 595 height 34
type input "704506323060712"
click at [943, 412] on button "Filtrar" at bounding box center [974, 429] width 63 height 34
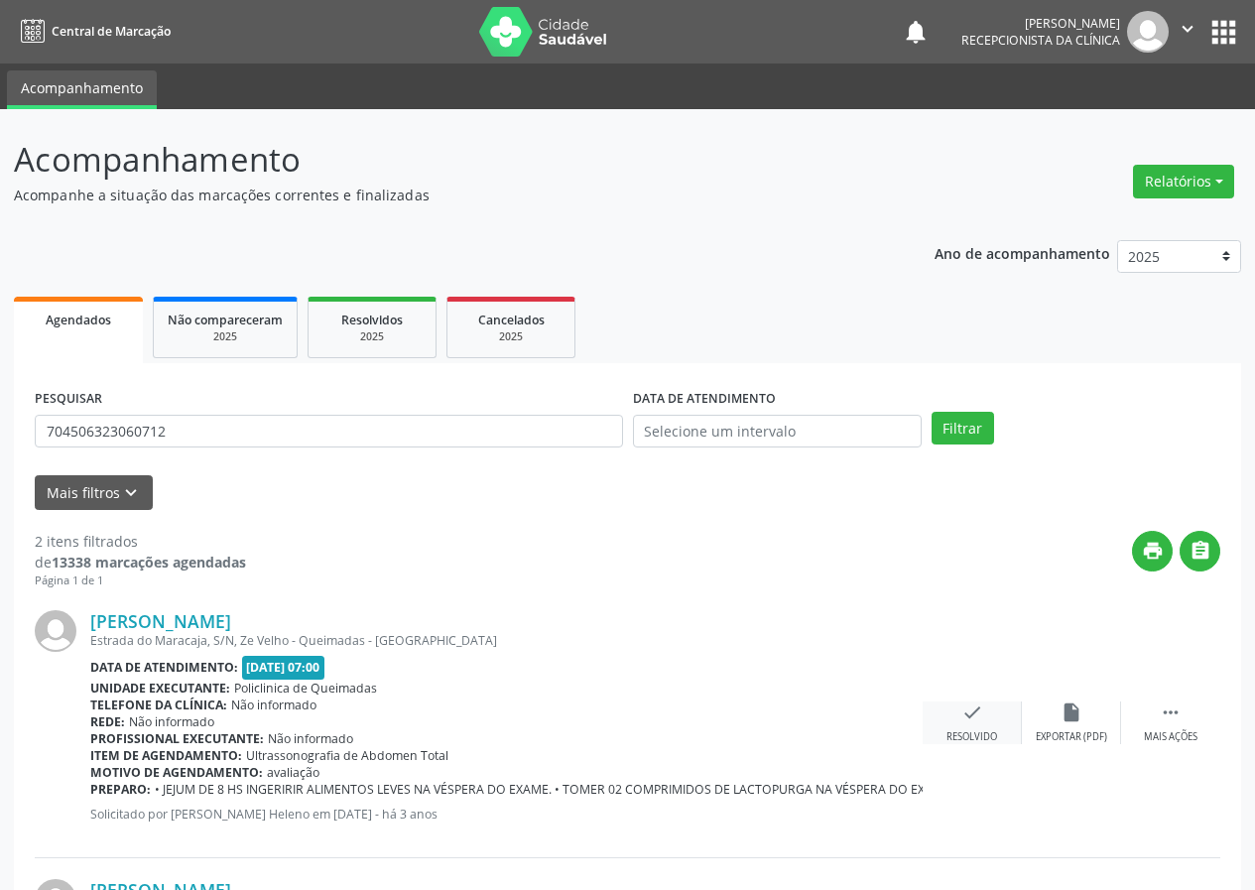
click at [962, 721] on icon "check" at bounding box center [972, 713] width 22 height 22
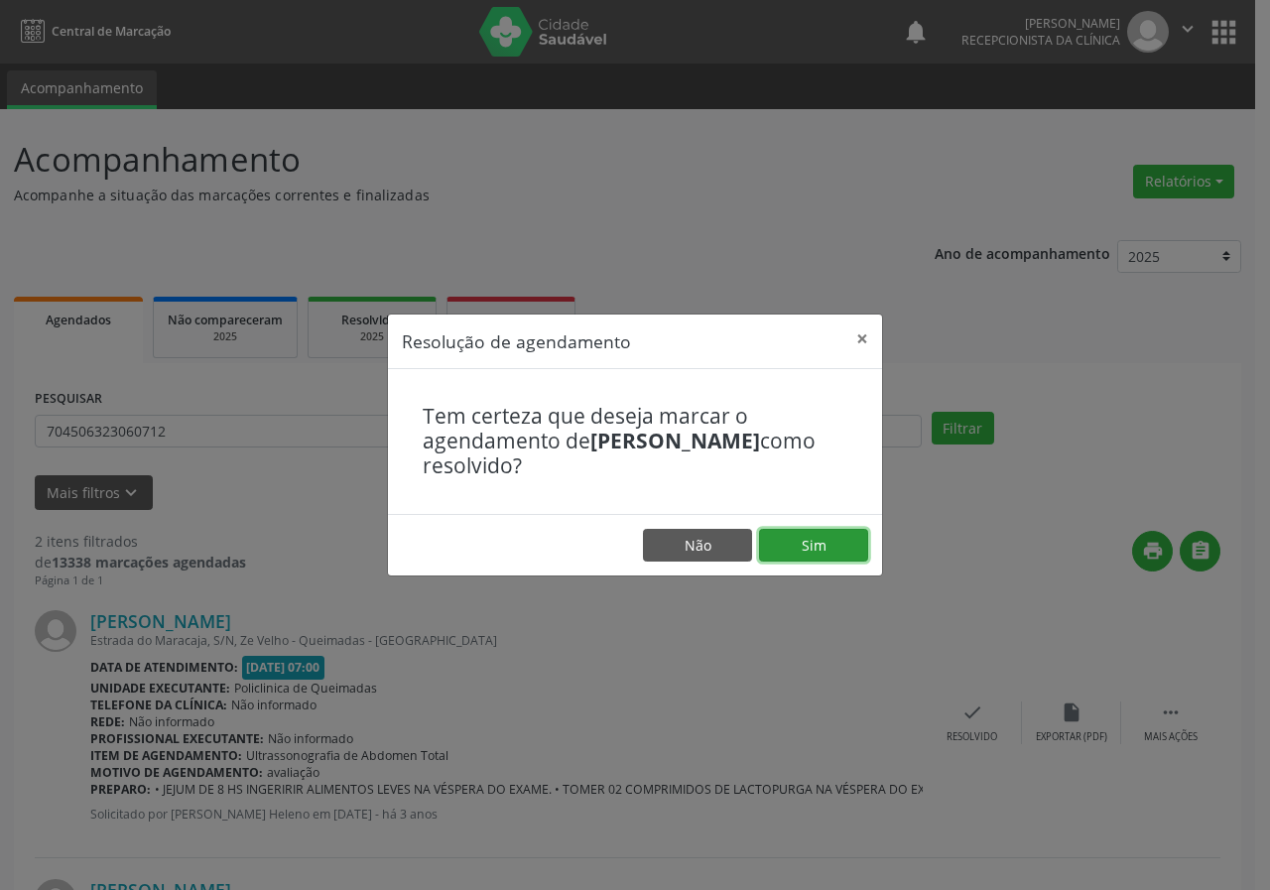
click at [824, 549] on button "Sim" at bounding box center [813, 546] width 109 height 34
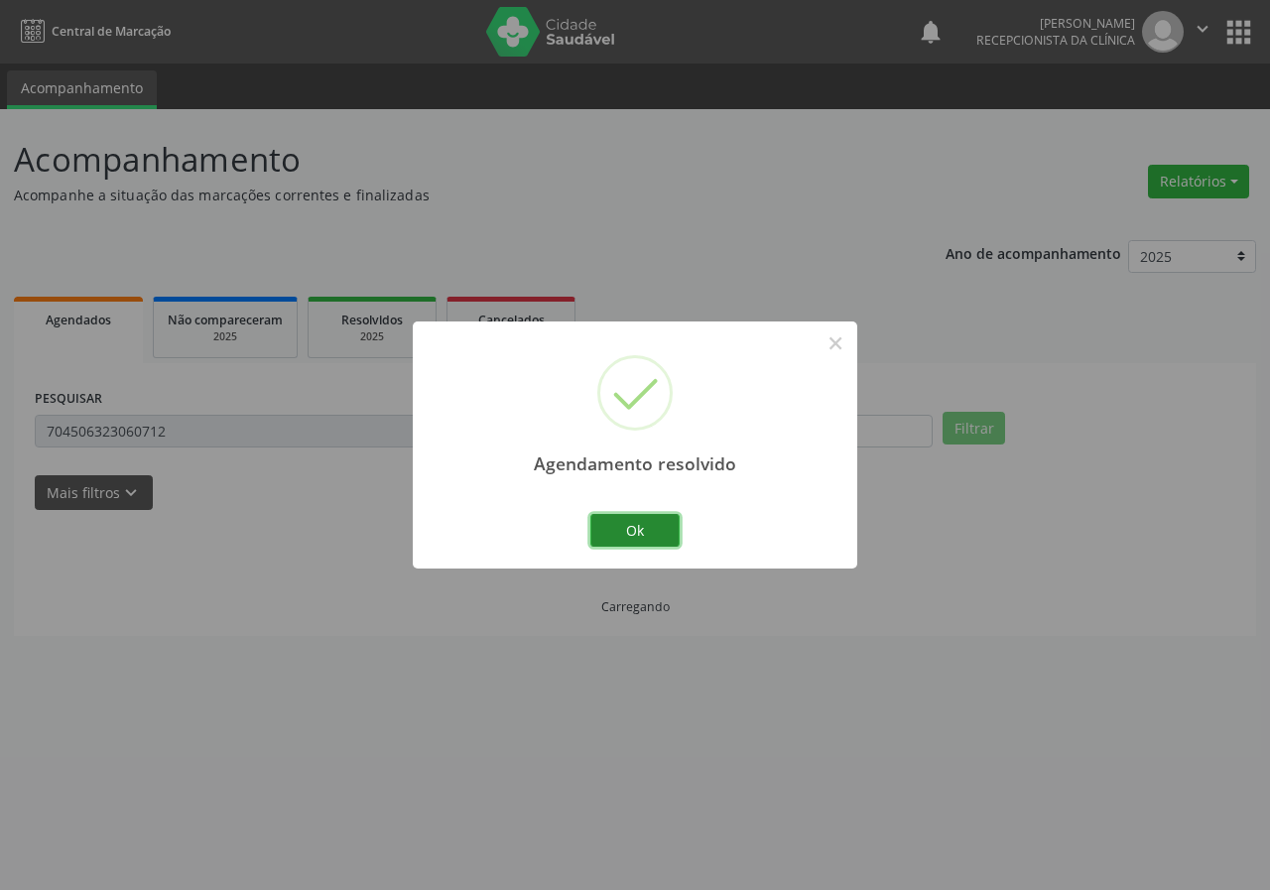
click at [643, 533] on button "Ok" at bounding box center [634, 531] width 89 height 34
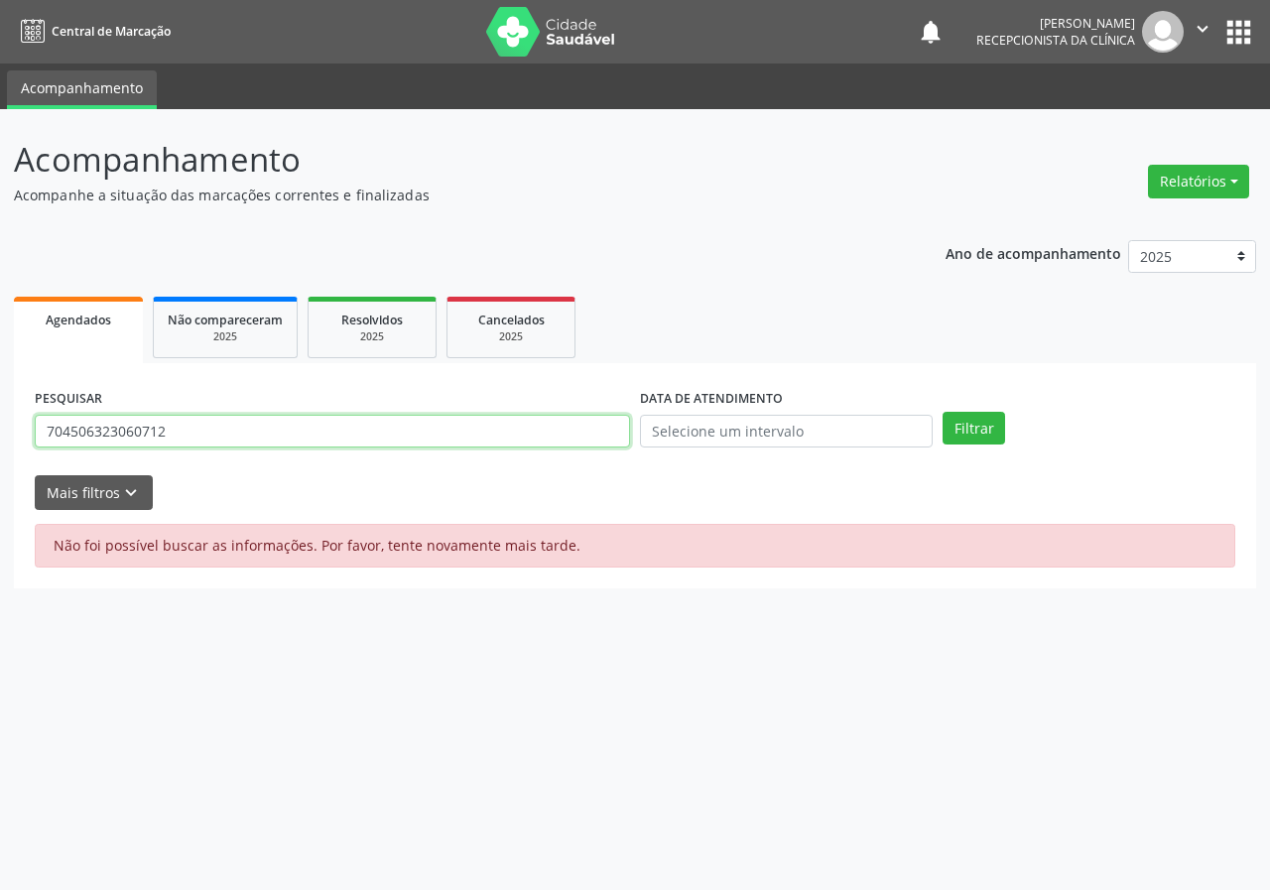
click at [320, 435] on input "704506323060712" at bounding box center [332, 432] width 595 height 34
click at [943, 412] on button "Filtrar" at bounding box center [974, 429] width 63 height 34
click at [294, 432] on input "704506323060712" at bounding box center [332, 432] width 595 height 34
click at [943, 412] on button "Filtrar" at bounding box center [974, 429] width 63 height 34
click at [188, 437] on input "704506323060712" at bounding box center [332, 432] width 595 height 34
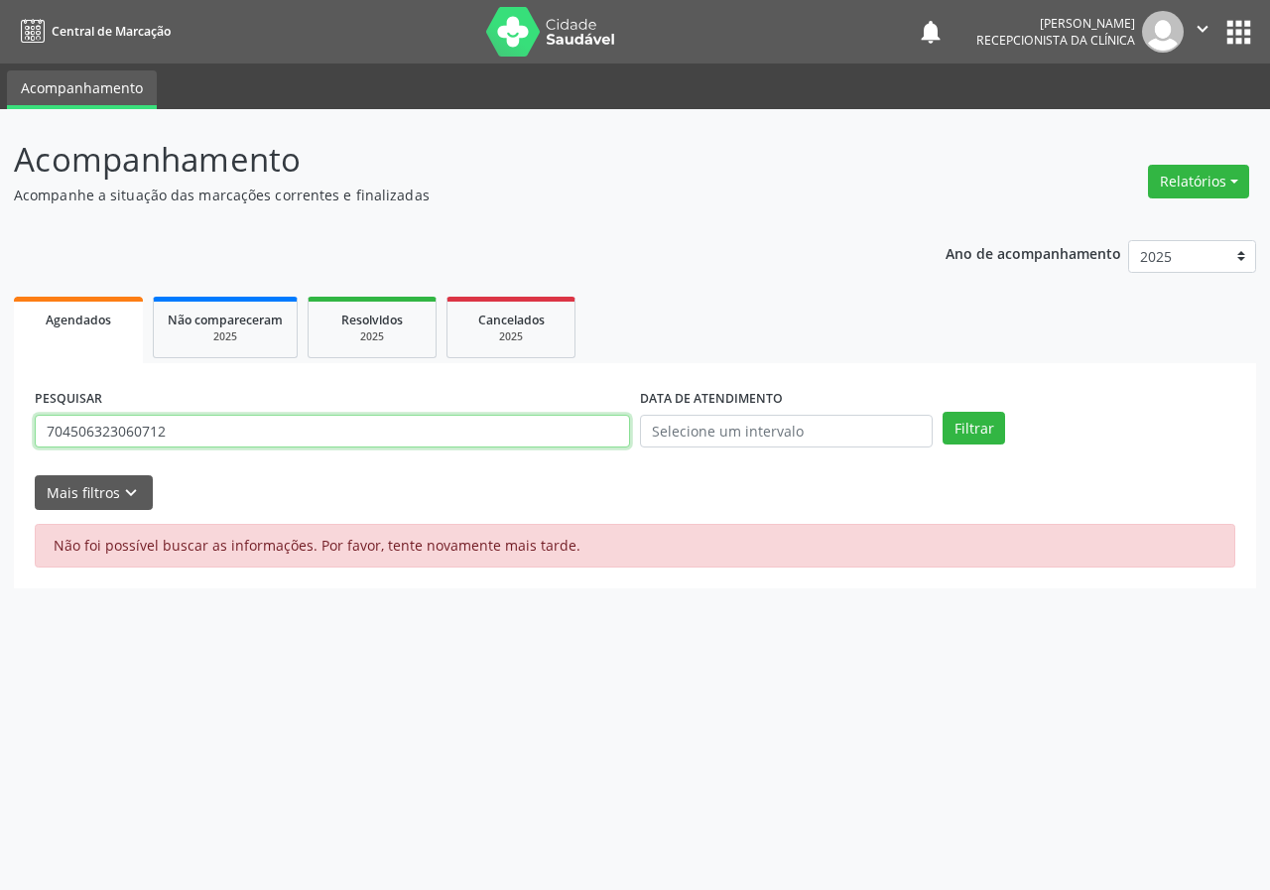
click at [943, 412] on button "Filtrar" at bounding box center [974, 429] width 63 height 34
click at [188, 437] on input "704506323060712" at bounding box center [332, 432] width 595 height 34
click at [943, 412] on button "Filtrar" at bounding box center [974, 429] width 63 height 34
